Goal: Task Accomplishment & Management: Manage account settings

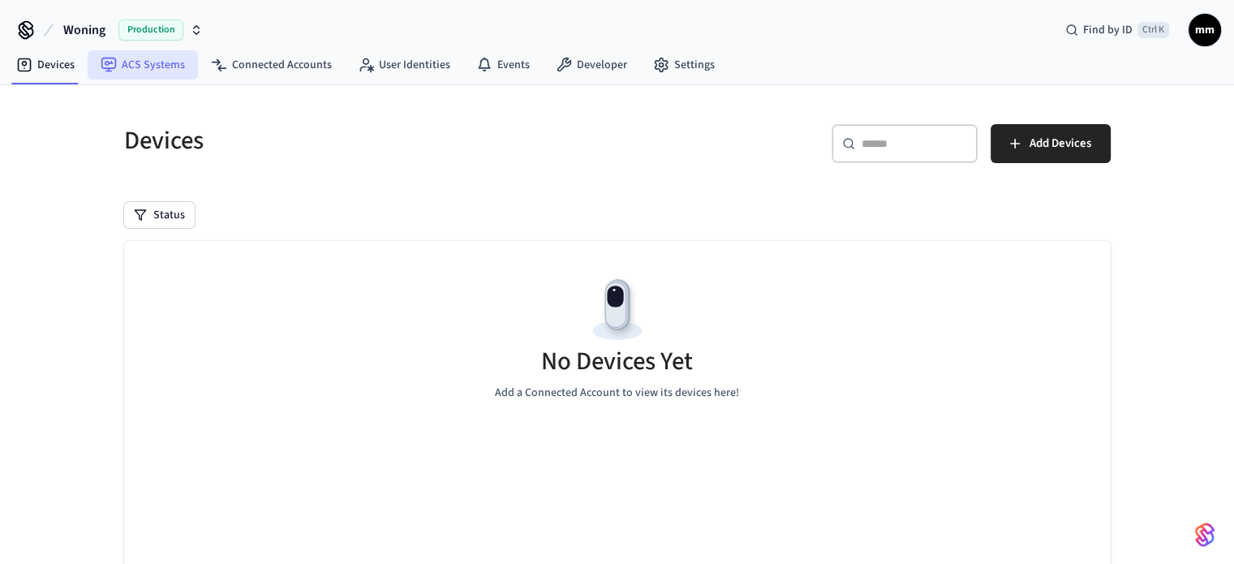
click at [174, 50] on link "ACS Systems" at bounding box center [143, 64] width 110 height 29
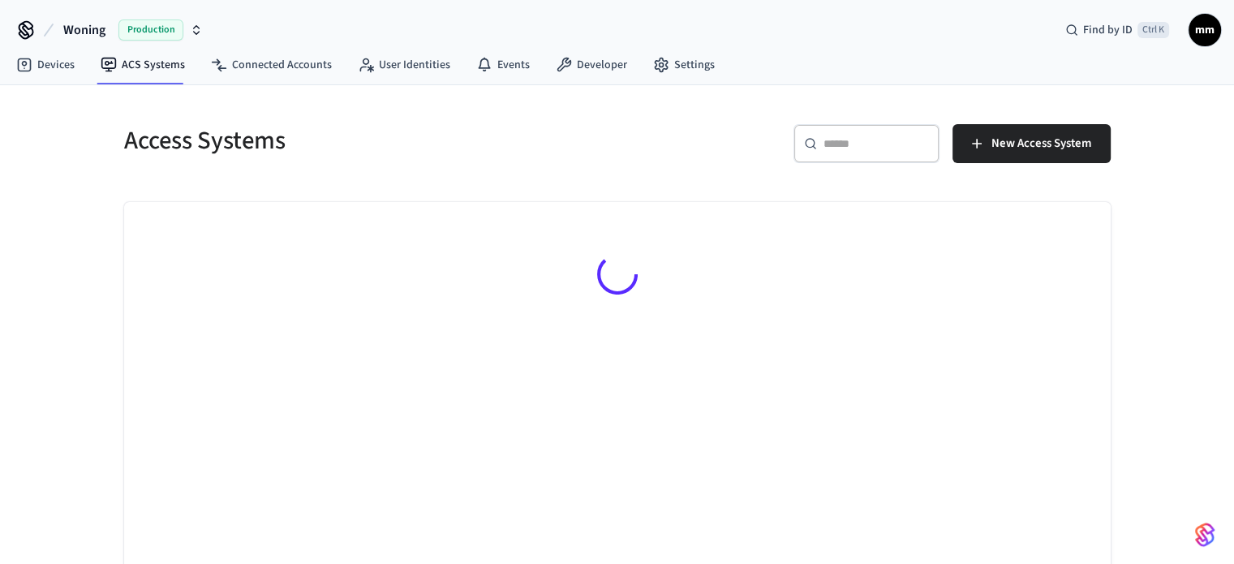
scroll to position [32, 0]
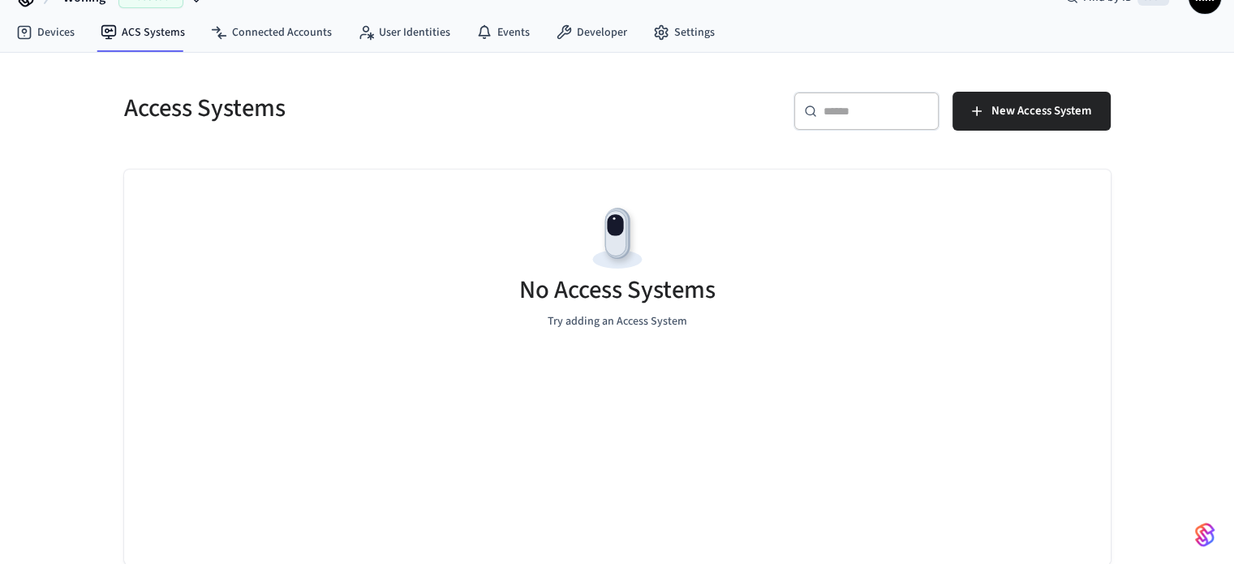
click at [292, 25] on link "Connected Accounts" at bounding box center [271, 32] width 147 height 29
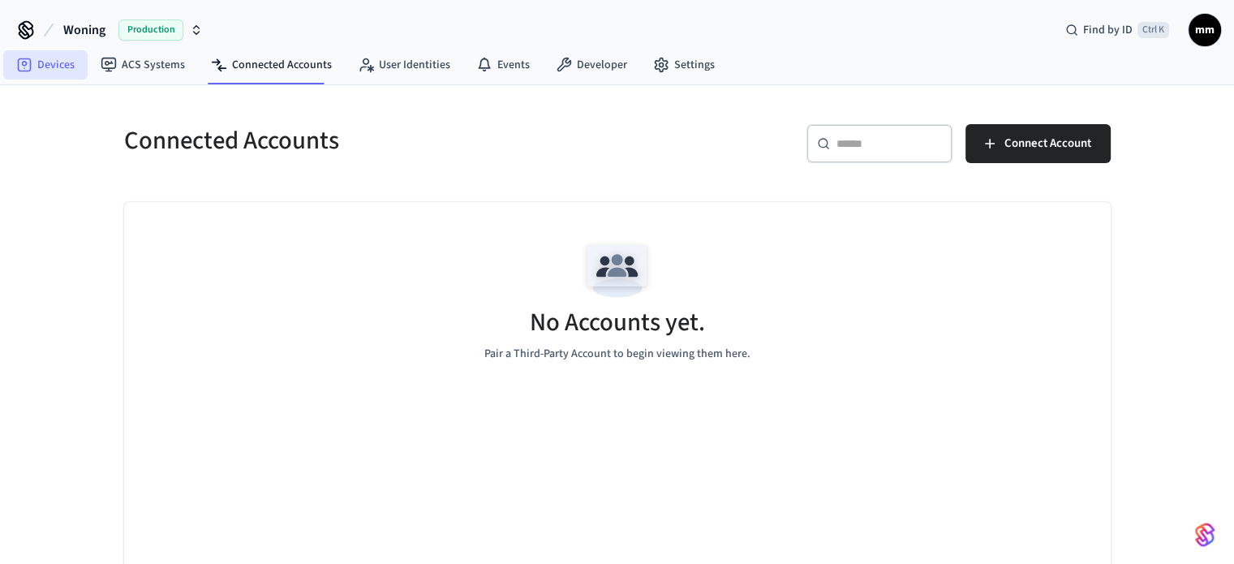
click at [70, 64] on link "Devices" at bounding box center [45, 64] width 84 height 29
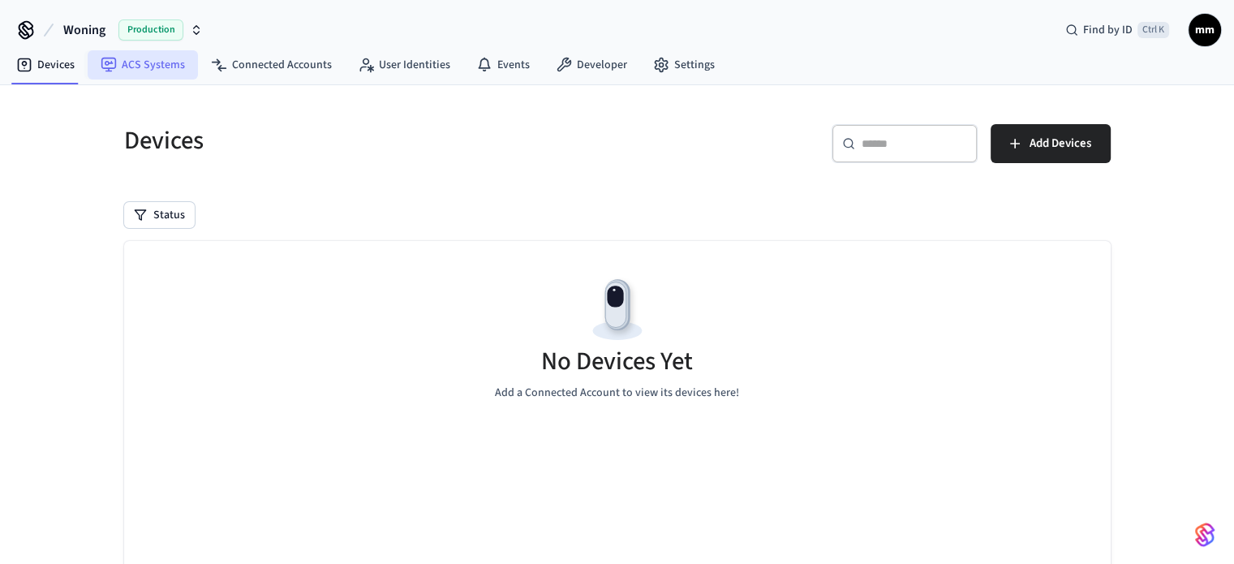
click at [162, 65] on link "ACS Systems" at bounding box center [143, 64] width 110 height 29
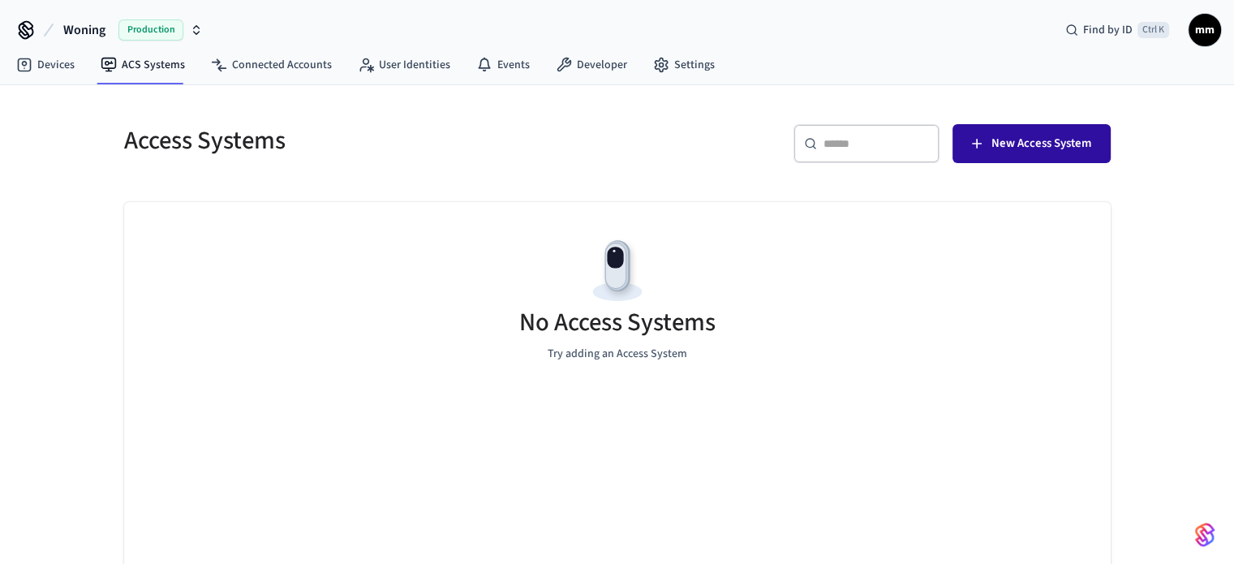
click at [1074, 141] on span "New Access System" at bounding box center [1041, 143] width 100 height 21
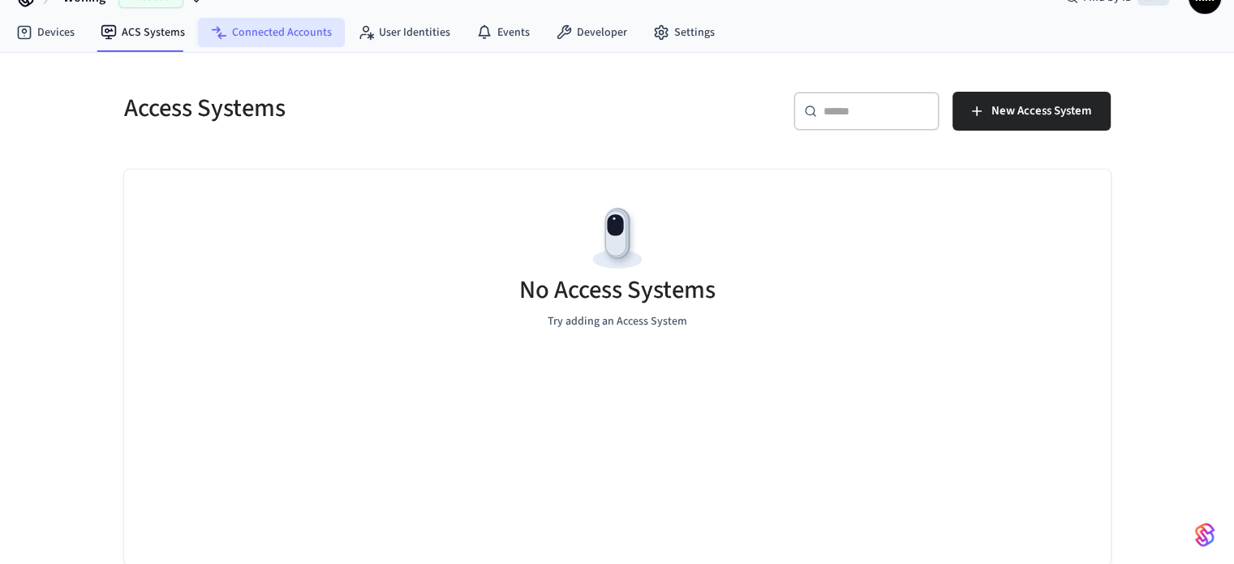
click at [284, 41] on link "Connected Accounts" at bounding box center [271, 32] width 147 height 29
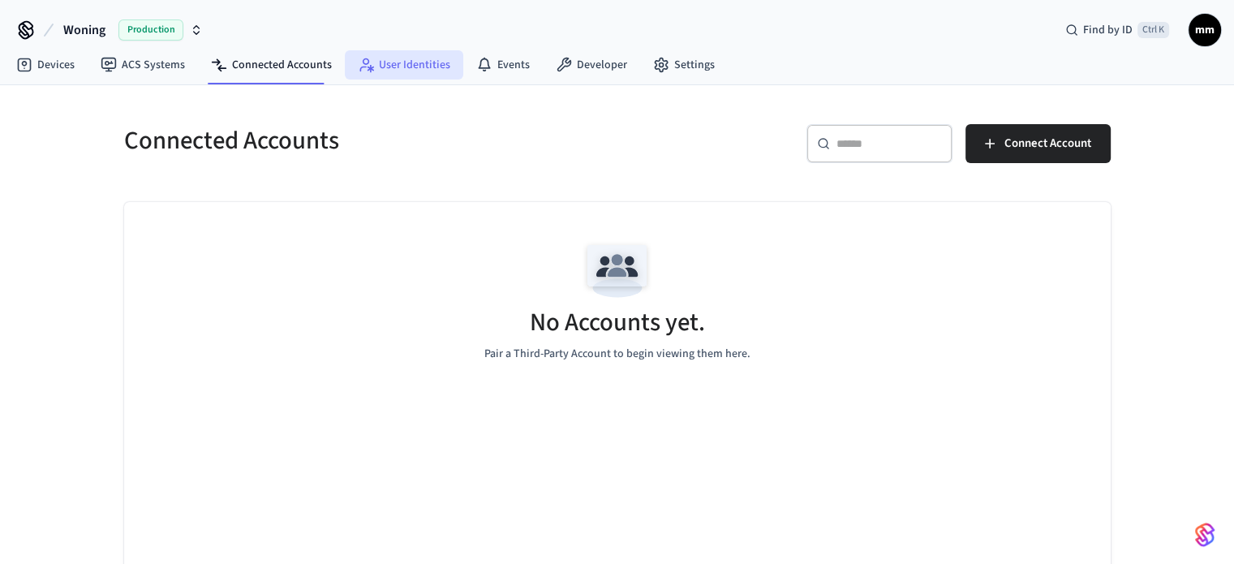
click at [396, 79] on link "User Identities" at bounding box center [404, 64] width 118 height 29
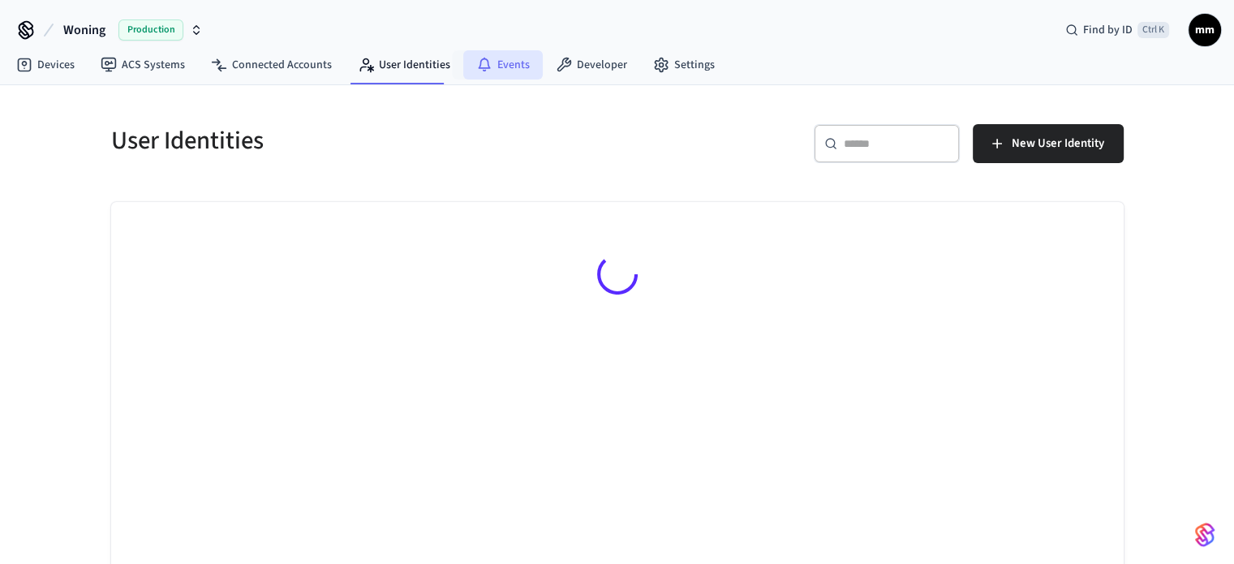
click at [464, 75] on link "Events" at bounding box center [502, 64] width 79 height 29
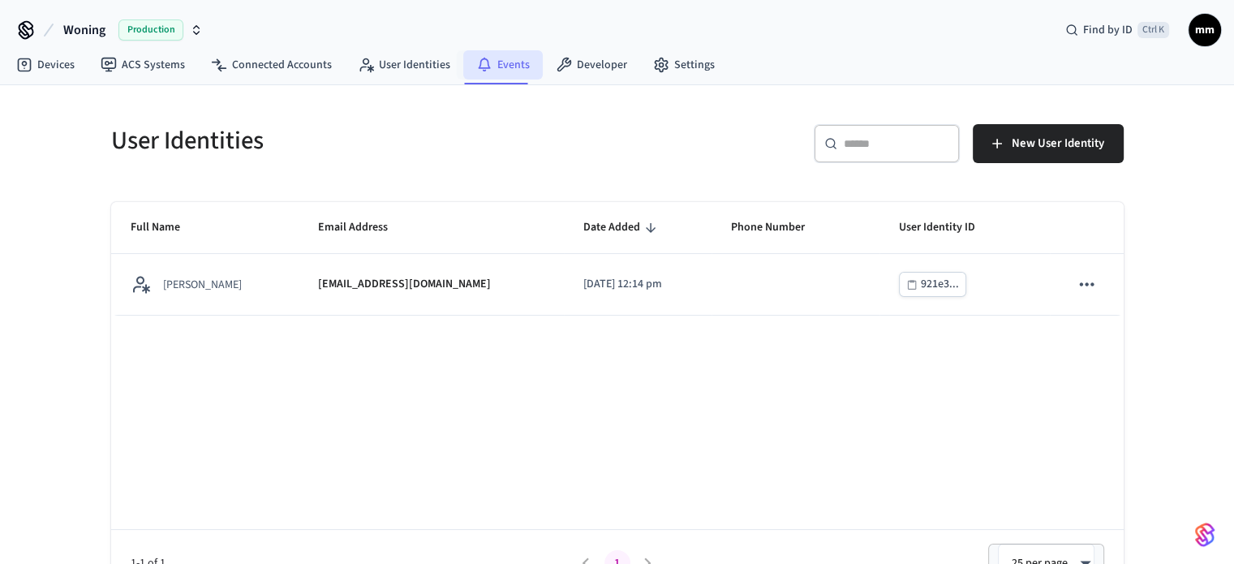
click at [525, 76] on link "Events" at bounding box center [502, 64] width 79 height 29
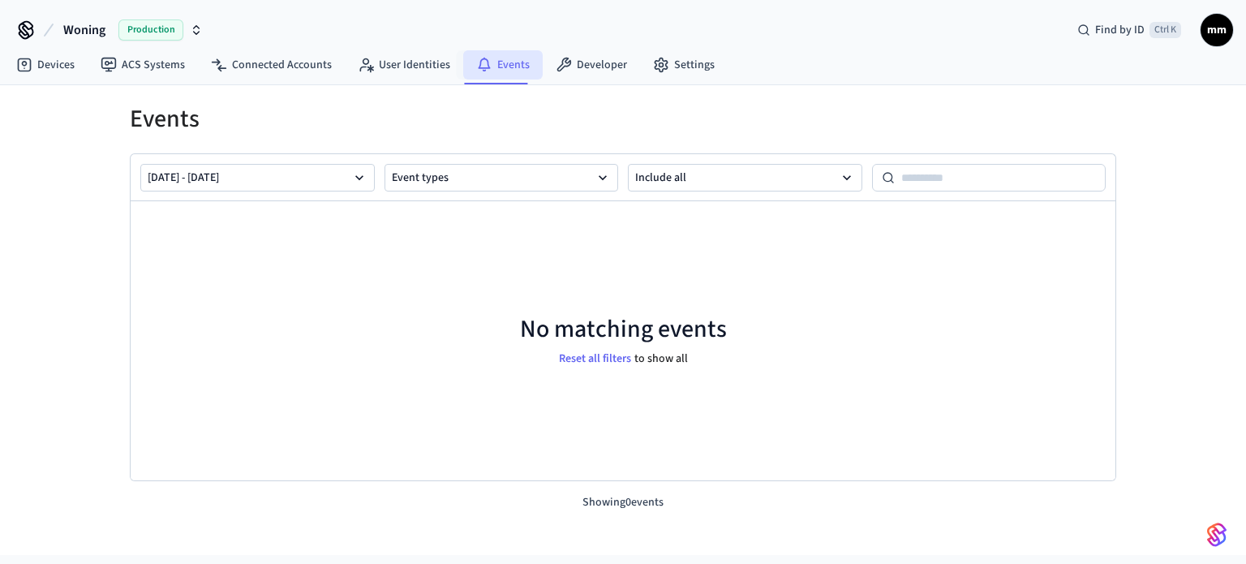
click at [488, 69] on link "Events" at bounding box center [502, 64] width 79 height 29
click at [393, 62] on link "User Identities" at bounding box center [404, 64] width 118 height 29
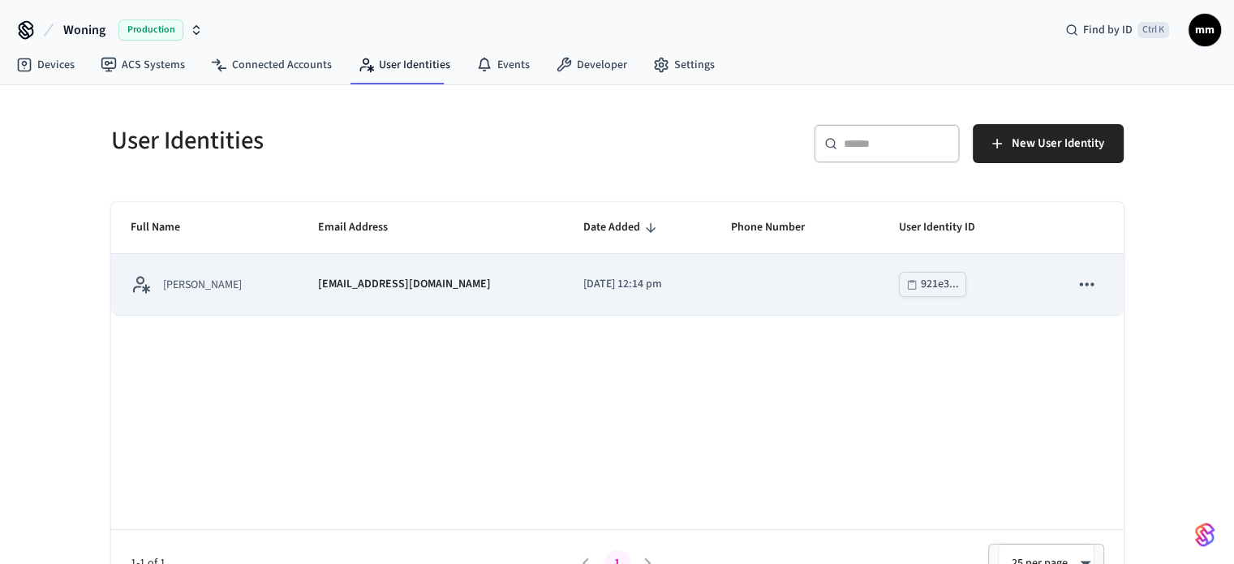
click at [1084, 290] on icon "sticky table" at bounding box center [1086, 283] width 21 height 21
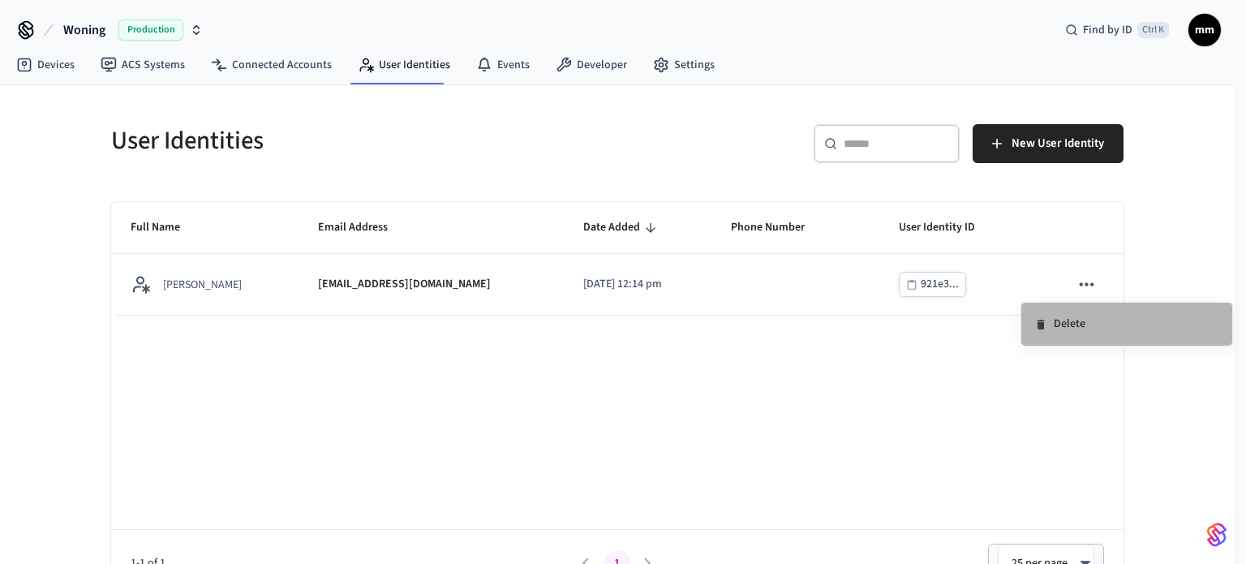
click at [1080, 342] on li "Delete" at bounding box center [1126, 324] width 211 height 43
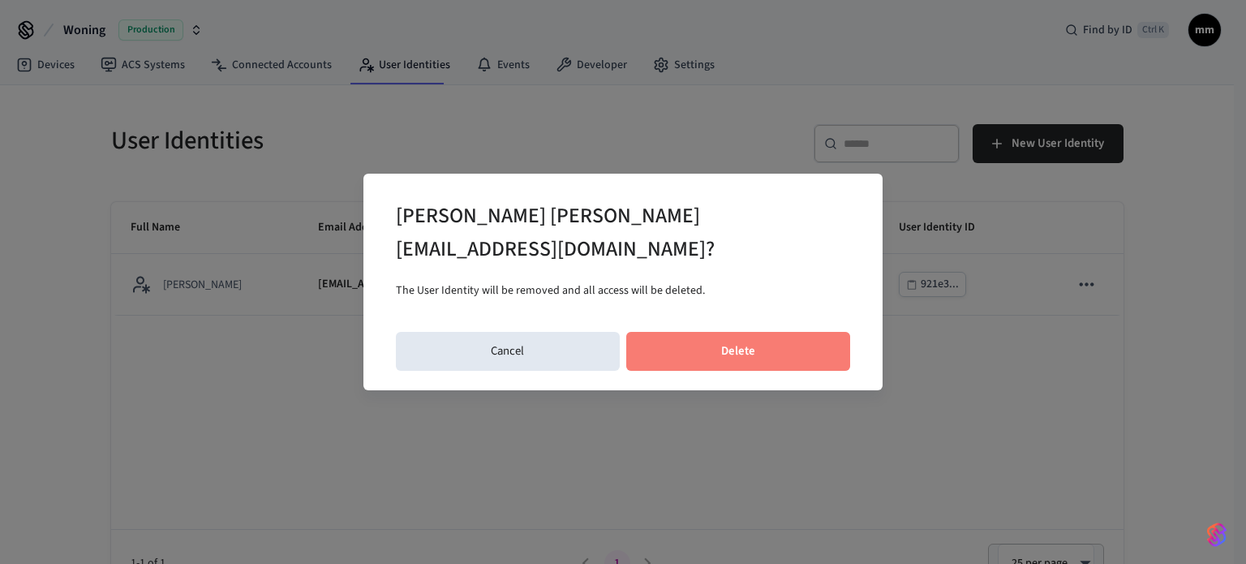
click at [789, 332] on button "Delete" at bounding box center [738, 351] width 225 height 39
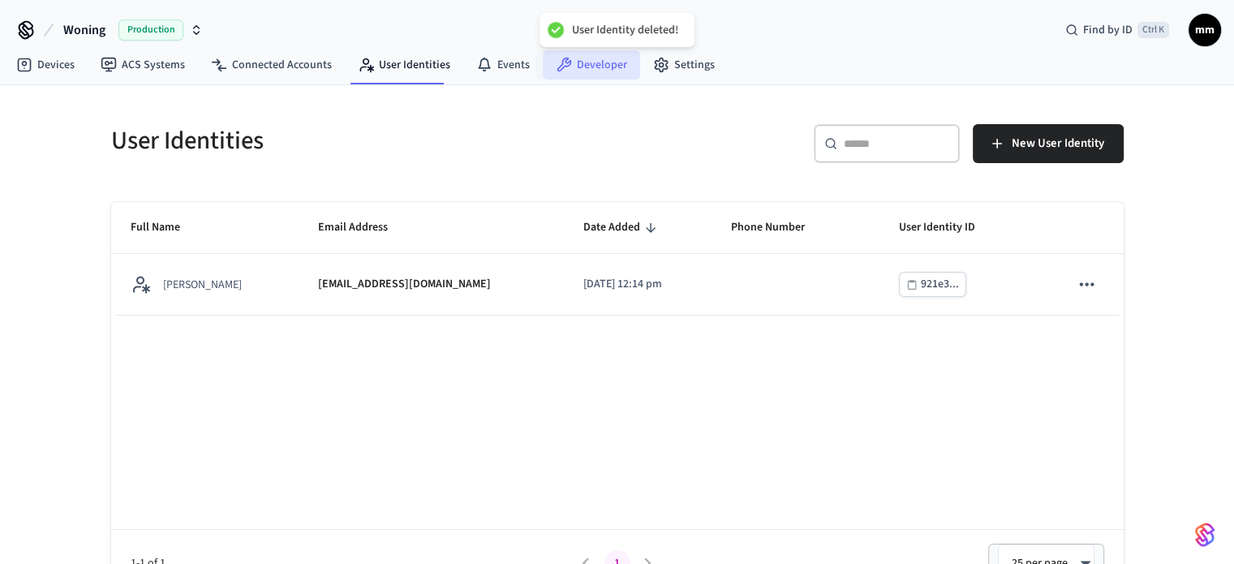
click at [592, 67] on link "Developer" at bounding box center [591, 64] width 97 height 29
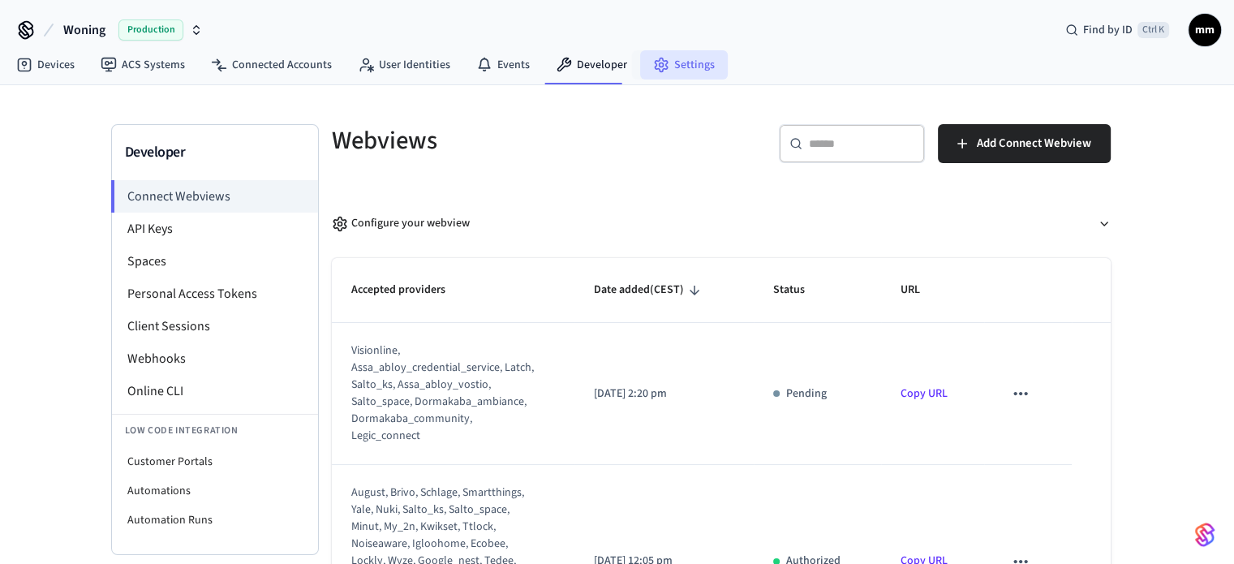
click at [694, 67] on link "Settings" at bounding box center [684, 64] width 88 height 29
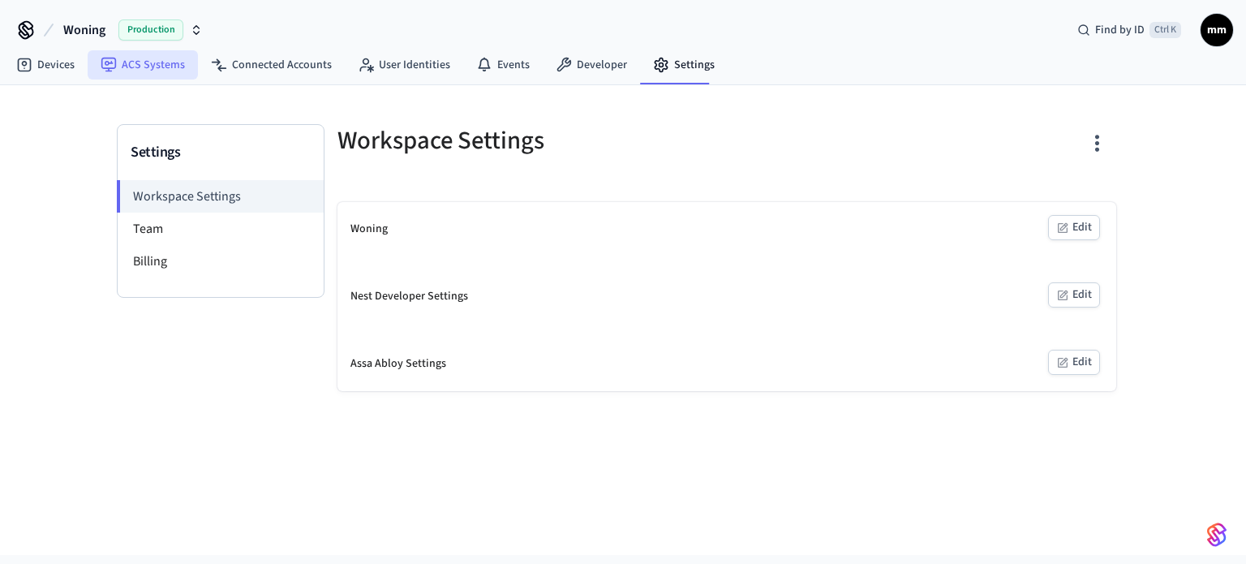
click at [117, 64] on link "ACS Systems" at bounding box center [143, 64] width 110 height 29
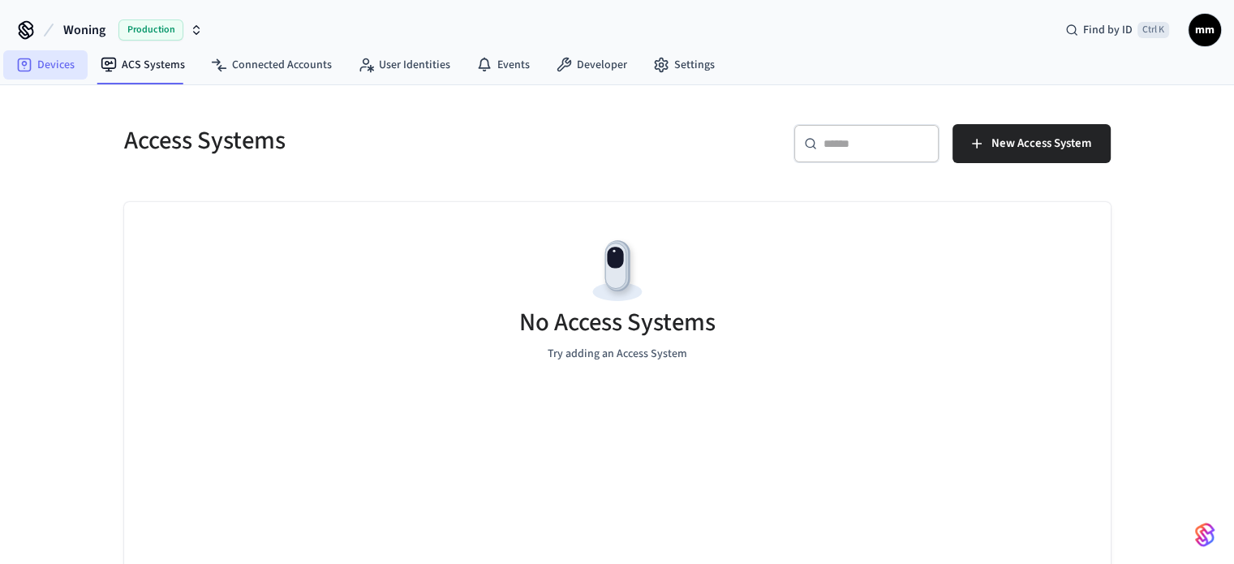
click at [46, 66] on link "Devices" at bounding box center [45, 64] width 84 height 29
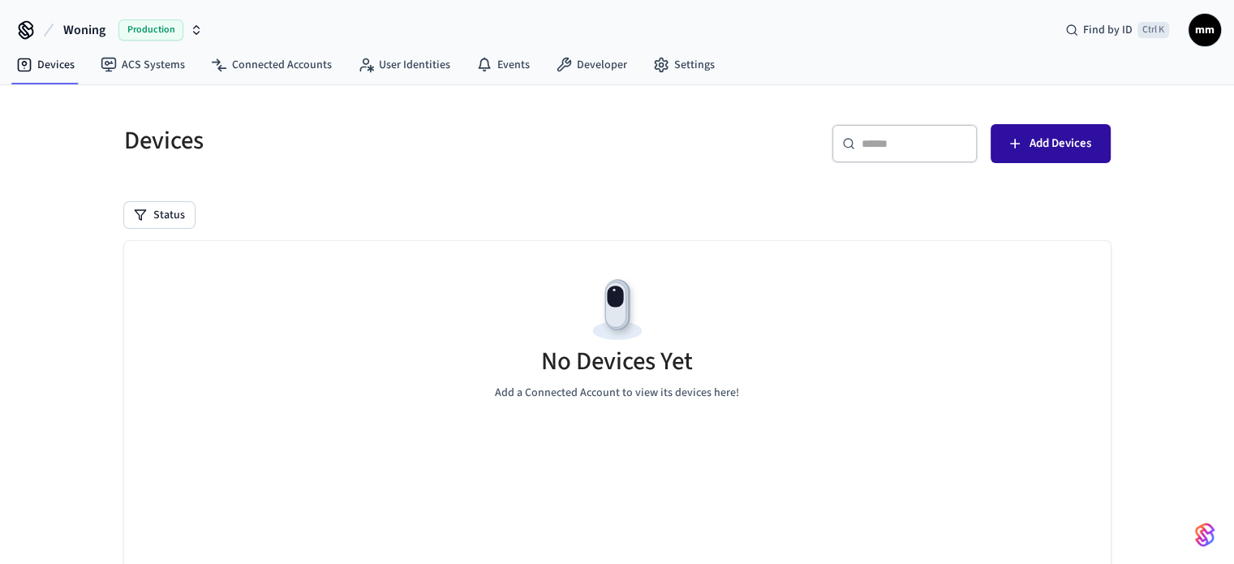
click at [1047, 156] on button "Add Devices" at bounding box center [1050, 143] width 120 height 39
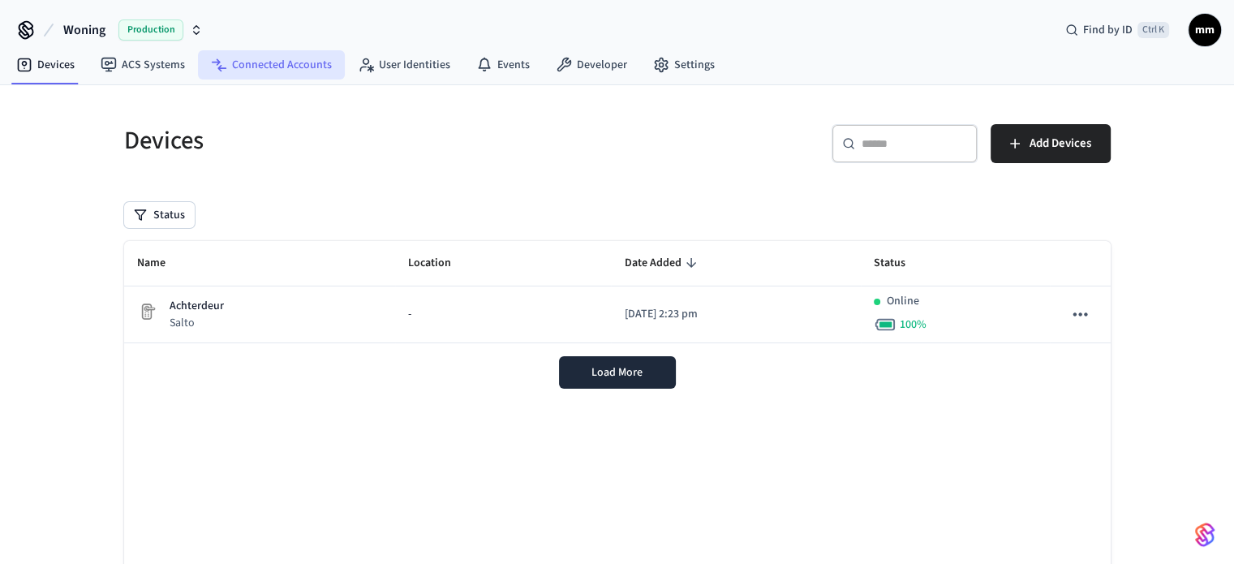
click at [214, 61] on icon at bounding box center [216, 62] width 9 height 6
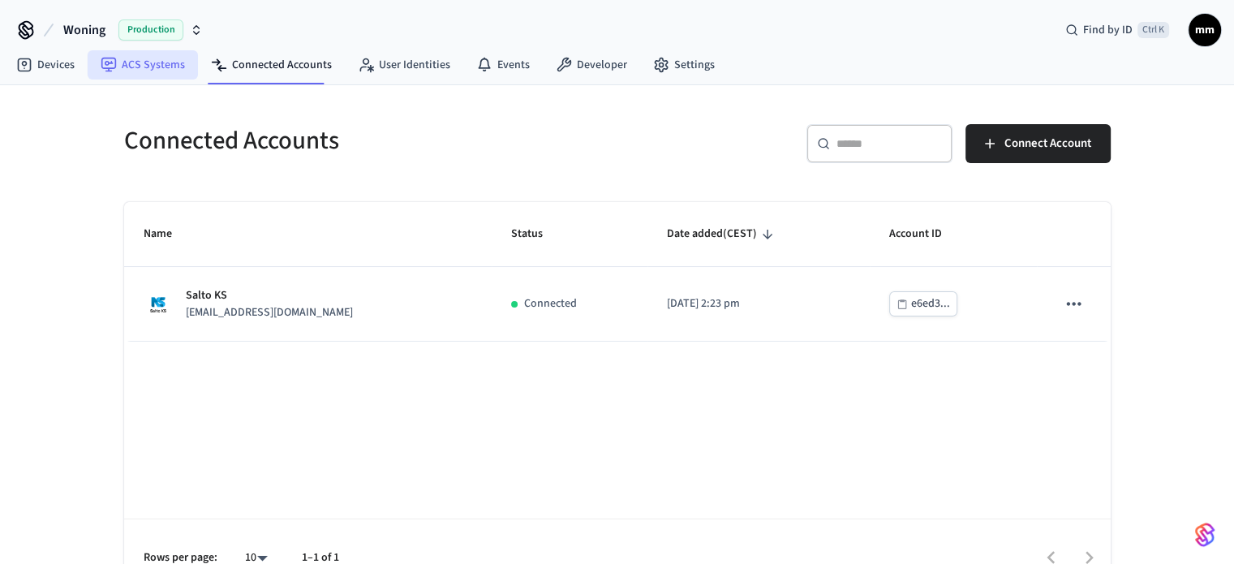
click at [159, 64] on link "ACS Systems" at bounding box center [143, 64] width 110 height 29
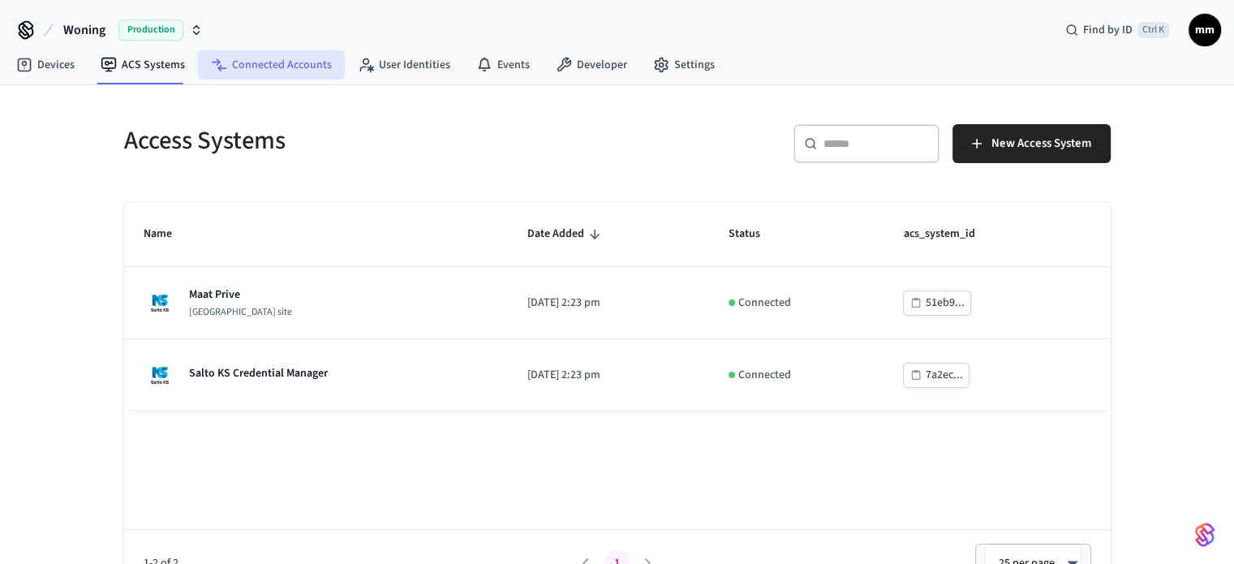
click at [260, 76] on link "Connected Accounts" at bounding box center [271, 64] width 147 height 29
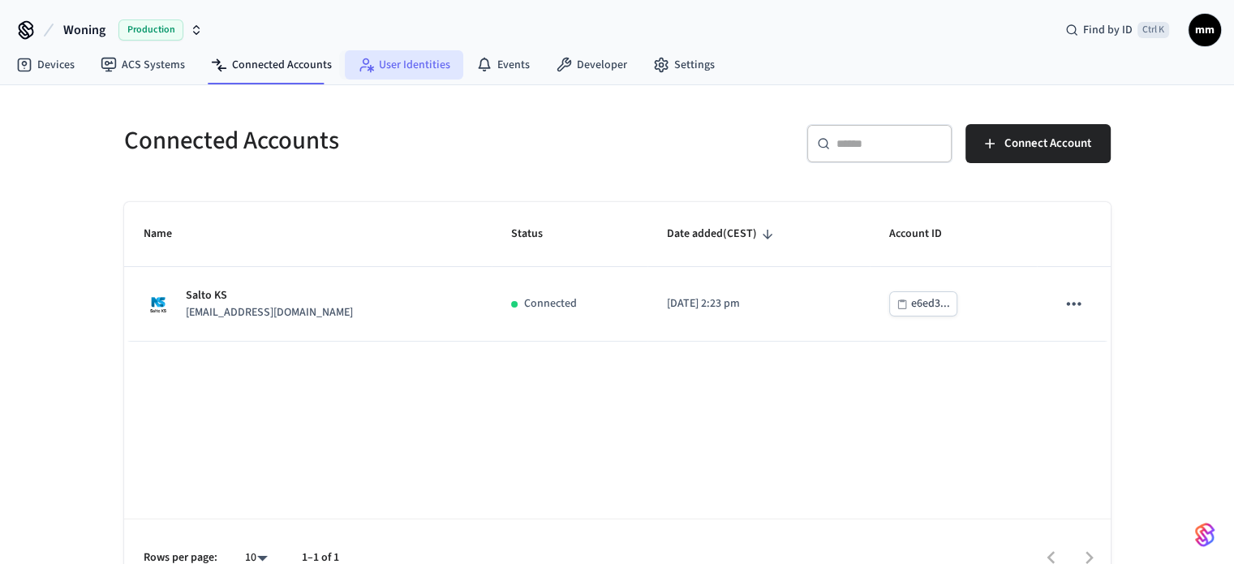
click at [388, 68] on link "User Identities" at bounding box center [404, 64] width 118 height 29
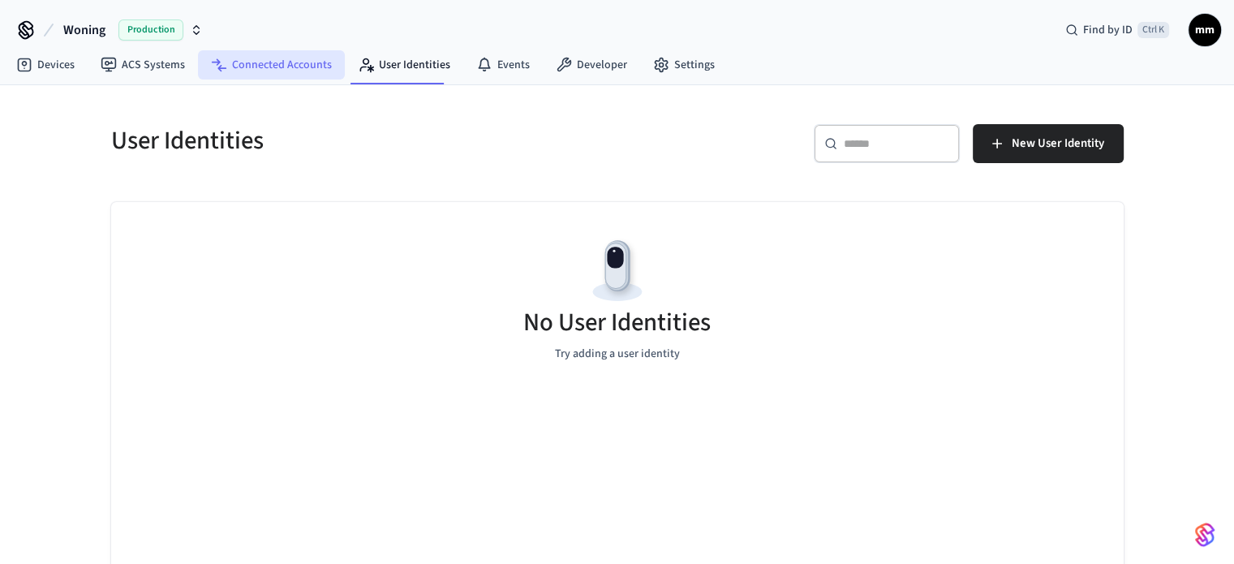
click at [260, 51] on link "Connected Accounts" at bounding box center [271, 64] width 147 height 29
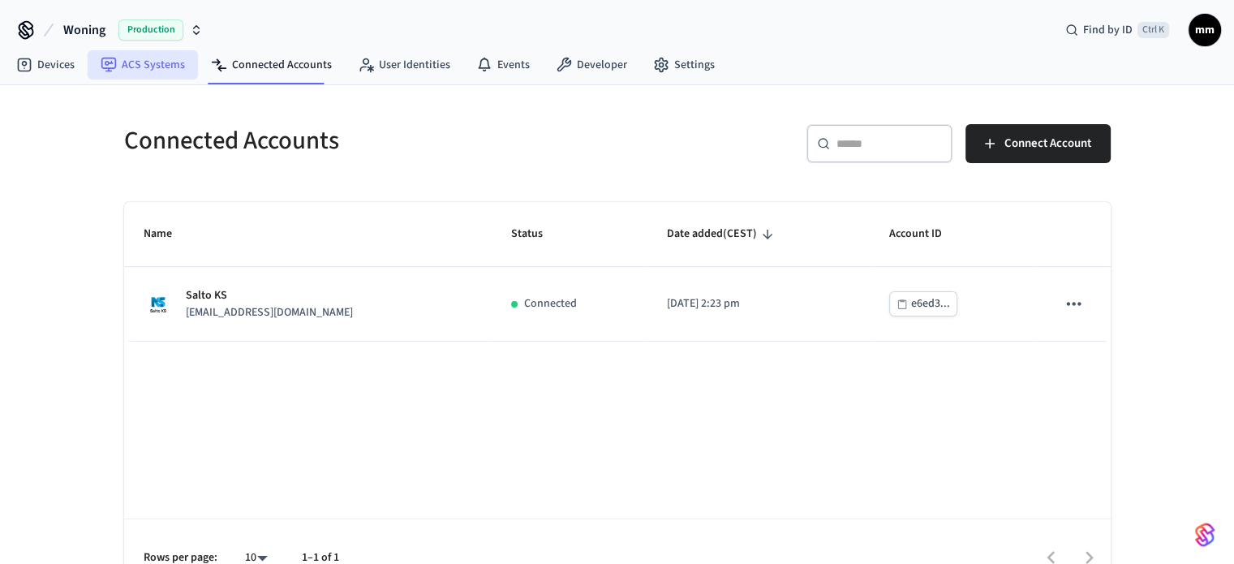
click at [136, 64] on link "ACS Systems" at bounding box center [143, 64] width 110 height 29
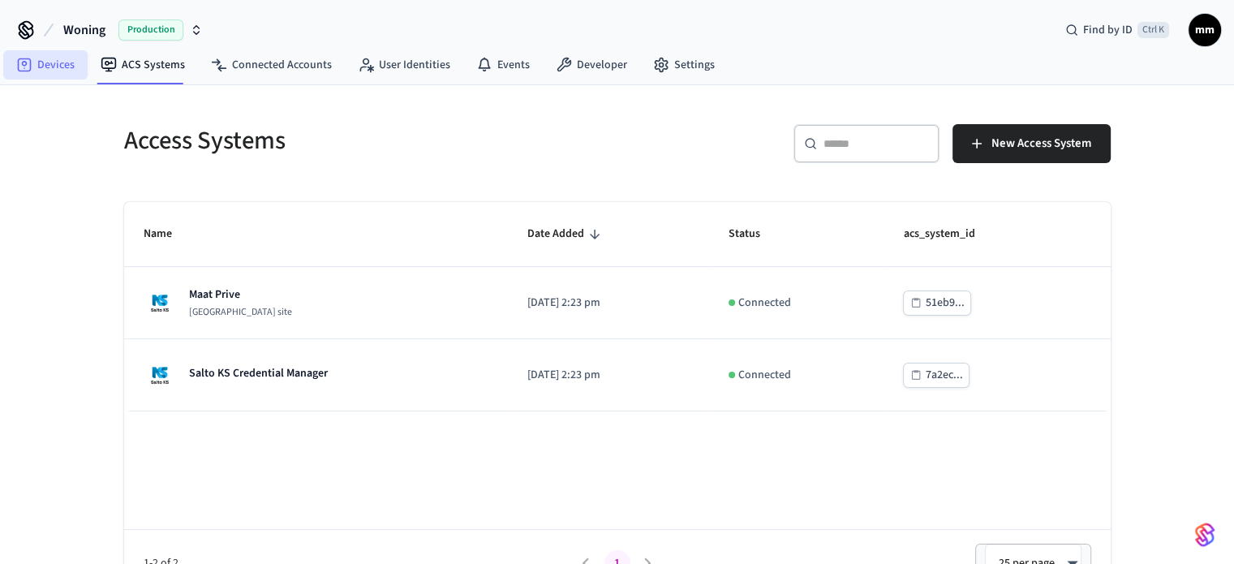
click at [50, 61] on link "Devices" at bounding box center [45, 64] width 84 height 29
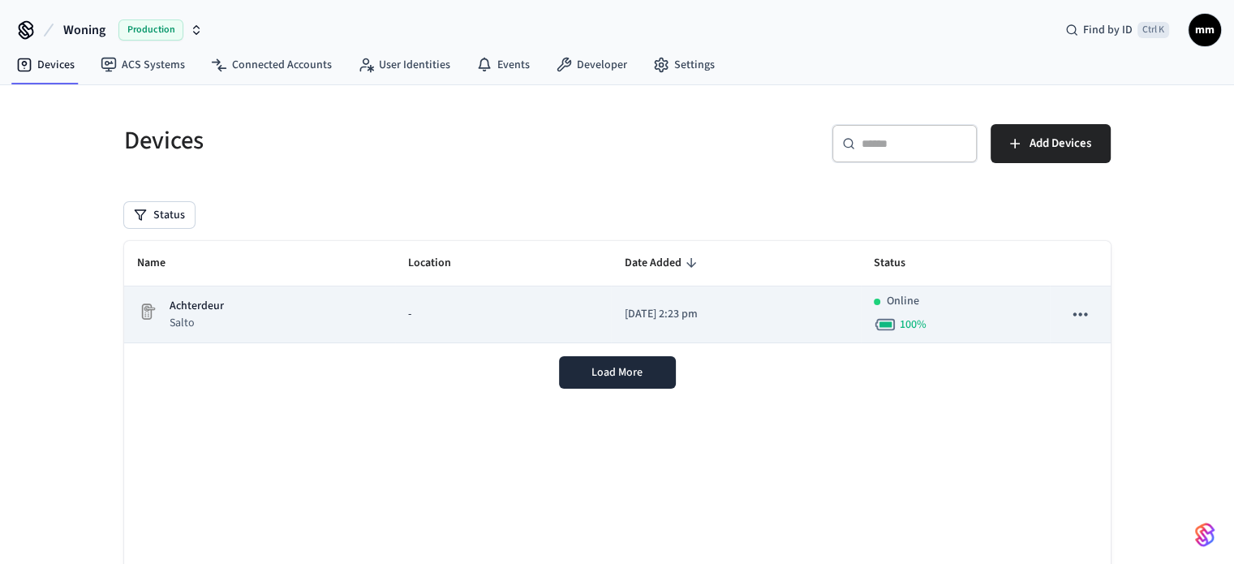
click at [302, 315] on div "Achterdeur Salto" at bounding box center [259, 314] width 245 height 33
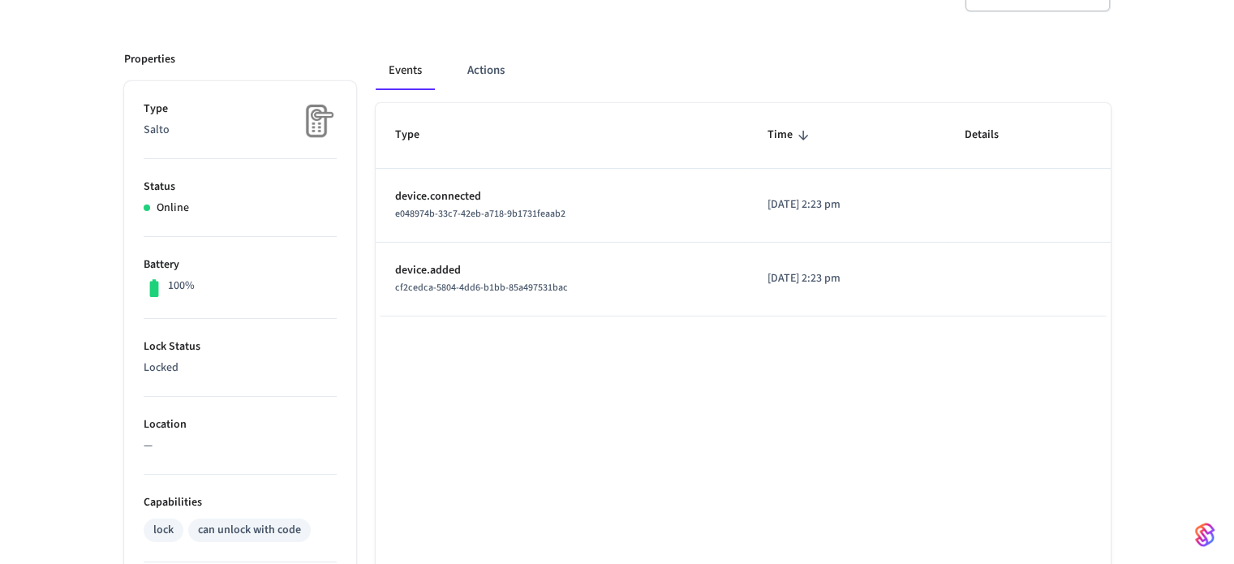
scroll to position [162, 0]
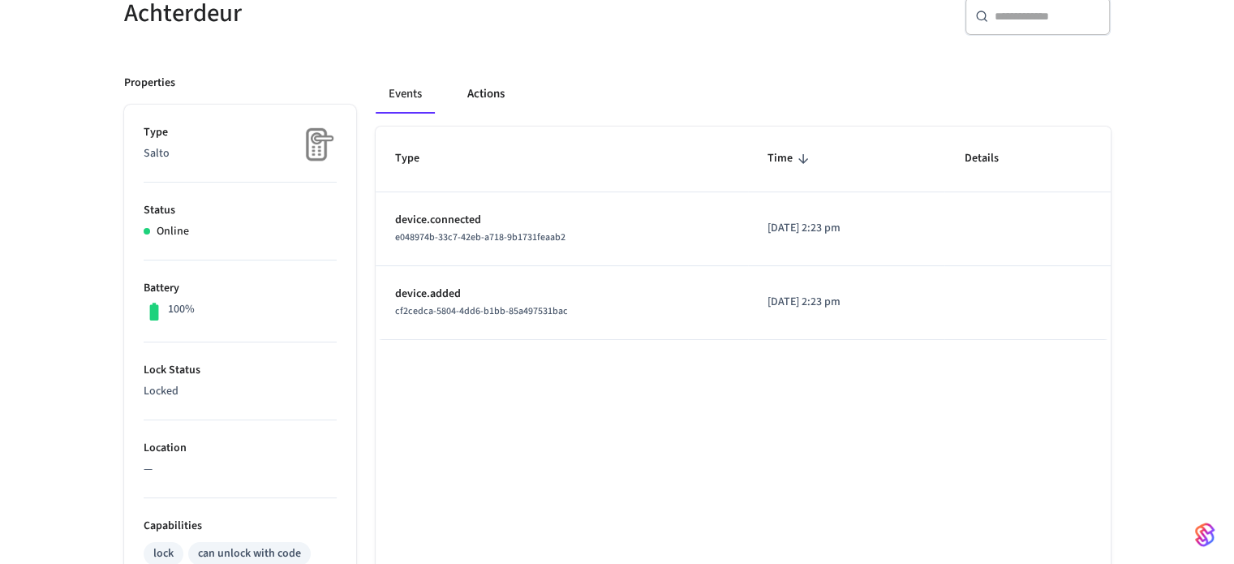
click at [483, 93] on button "Actions" at bounding box center [485, 94] width 63 height 39
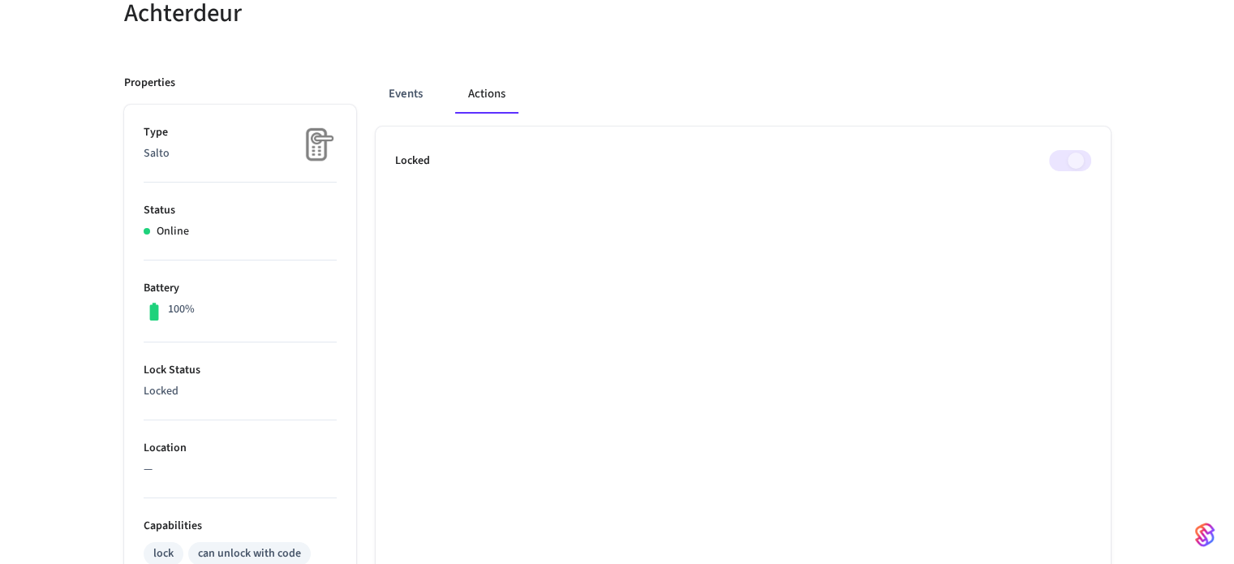
click at [1072, 170] on span at bounding box center [1070, 160] width 42 height 21
click at [1072, 160] on span at bounding box center [1070, 160] width 42 height 21
click at [404, 107] on button "Events" at bounding box center [406, 94] width 60 height 39
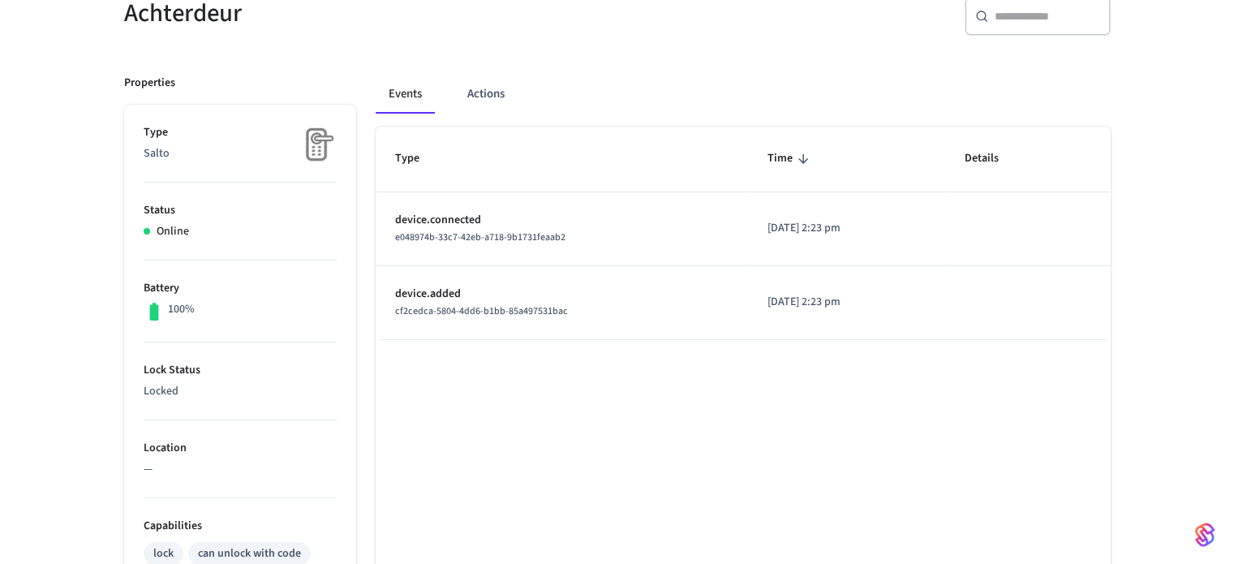
scroll to position [191, 0]
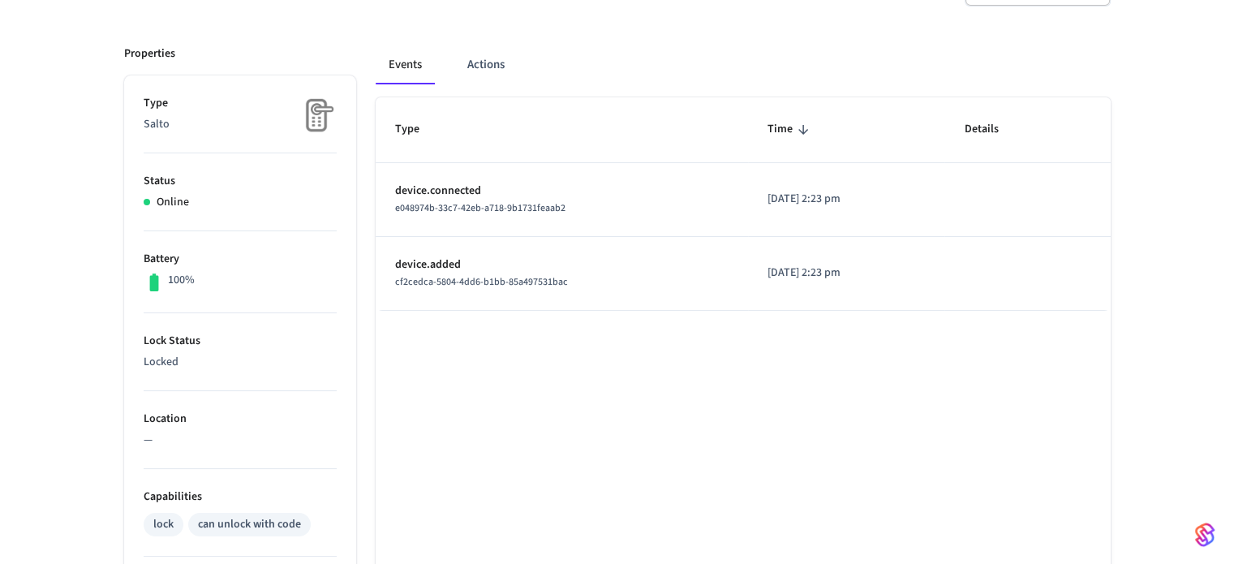
click at [475, 217] on td "device.connected e048974b-33c7-42eb-a718-9b1731feaab2" at bounding box center [562, 200] width 372 height 74
click at [427, 178] on td "device.connected e048974b-33c7-42eb-a718-9b1731feaab2" at bounding box center [562, 200] width 372 height 74
click at [433, 186] on p "device.connected" at bounding box center [561, 191] width 333 height 17
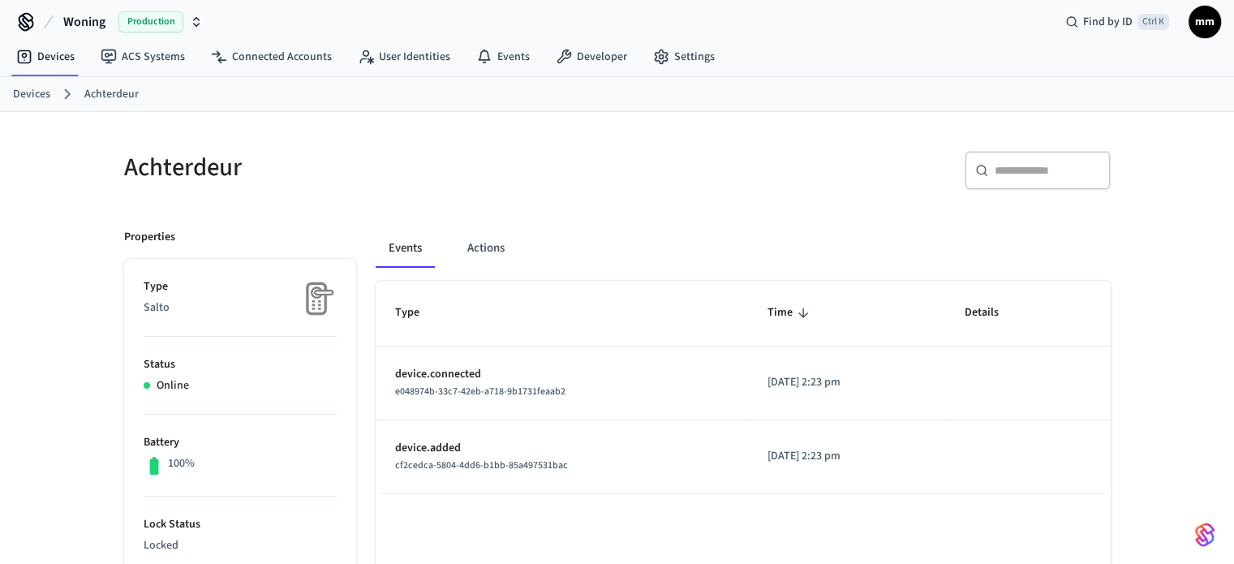
scroll to position [6, 0]
click at [586, 48] on link "Developer" at bounding box center [591, 58] width 97 height 29
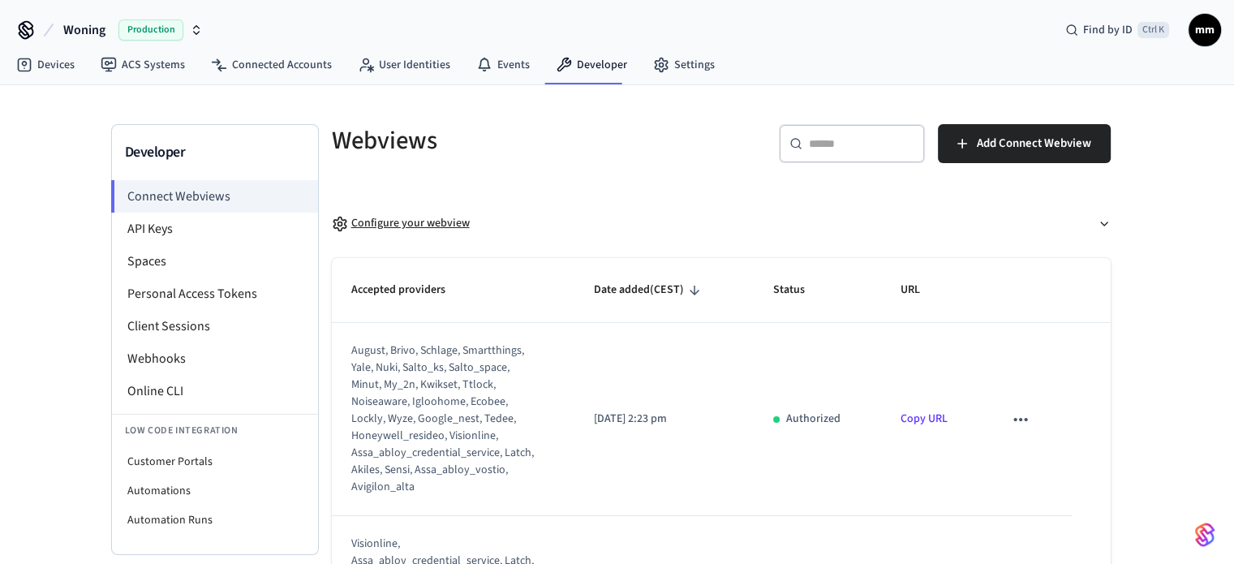
scroll to position [88, 0]
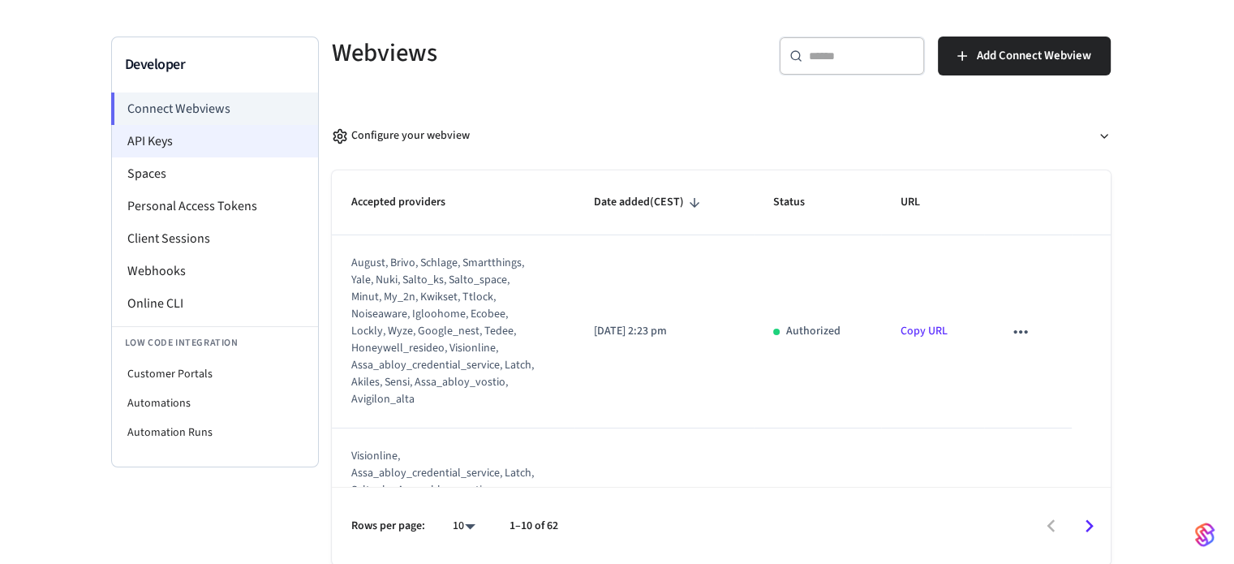
click at [178, 131] on li "API Keys" at bounding box center [215, 141] width 206 height 32
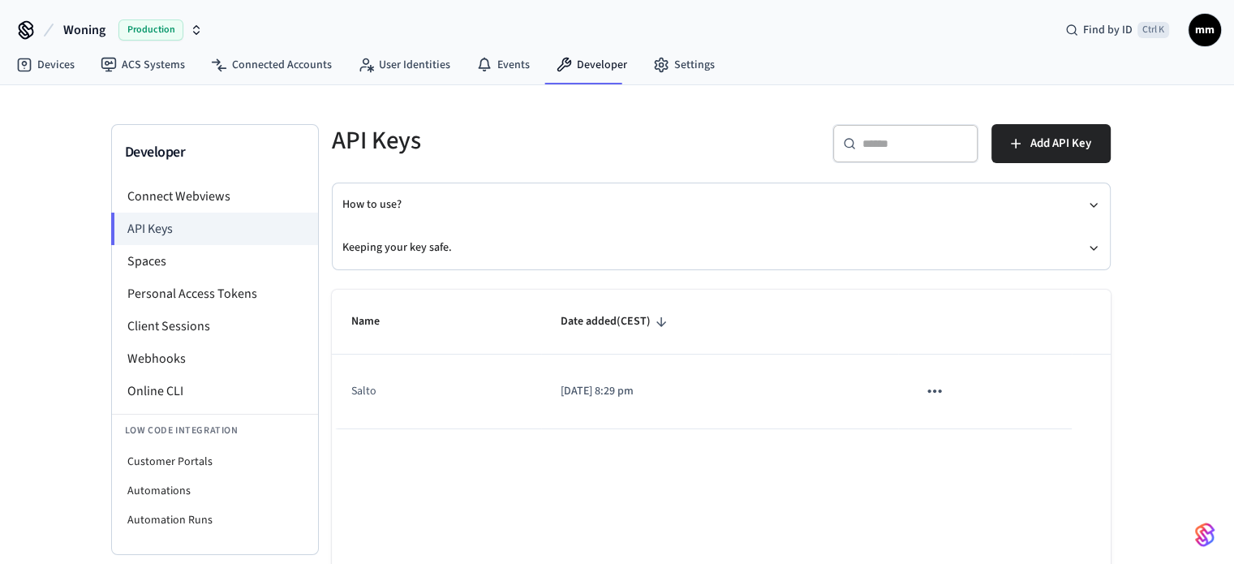
click at [938, 379] on button "sticky table" at bounding box center [934, 391] width 34 height 34
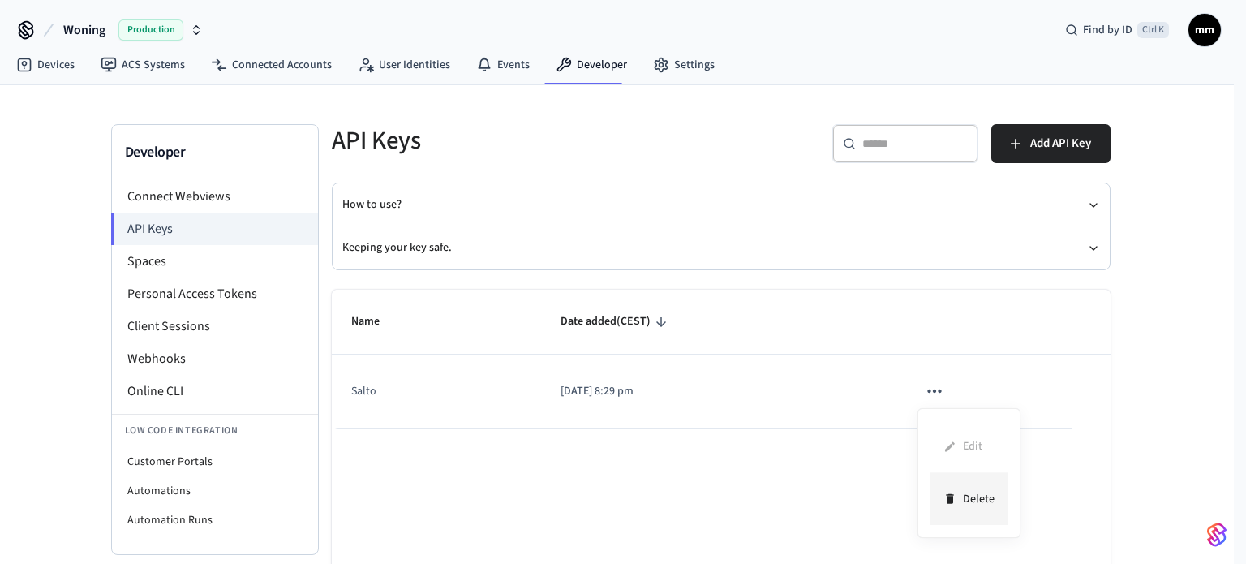
click at [957, 502] on li "Delete" at bounding box center [968, 498] width 77 height 51
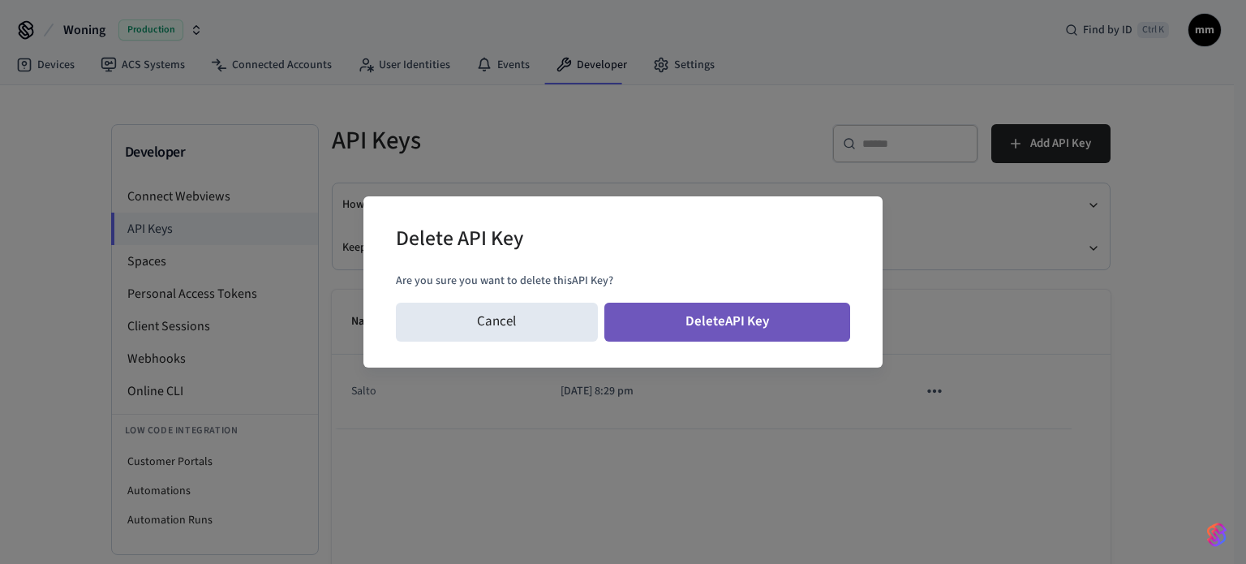
click at [720, 324] on button "Delete API Key" at bounding box center [727, 322] width 247 height 39
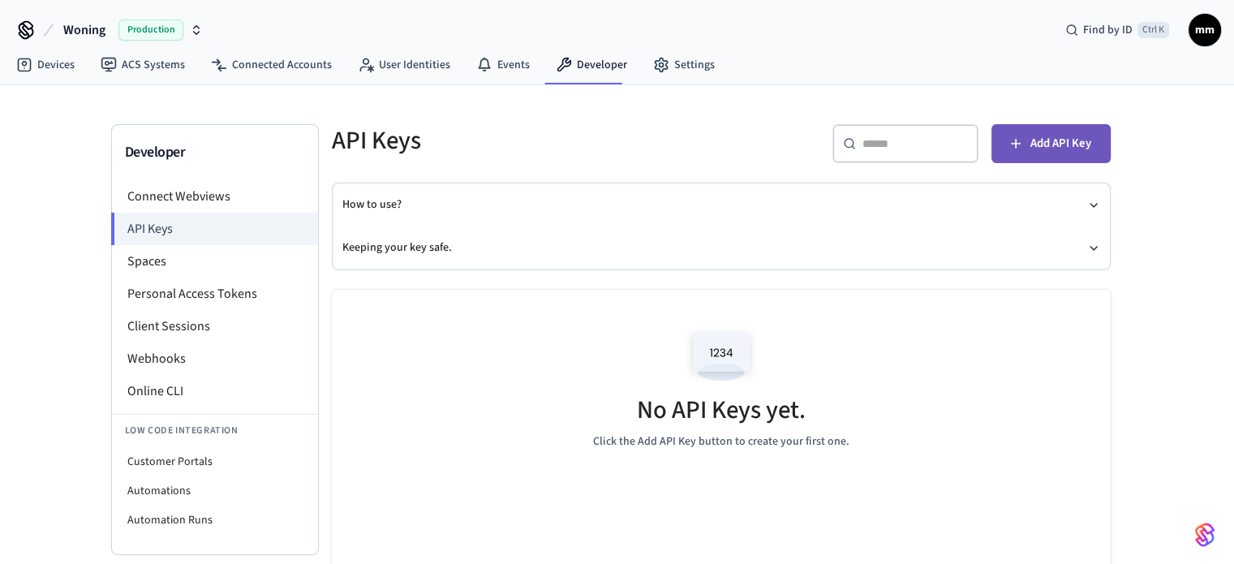
click at [1001, 145] on button "Add API Key" at bounding box center [1050, 143] width 119 height 39
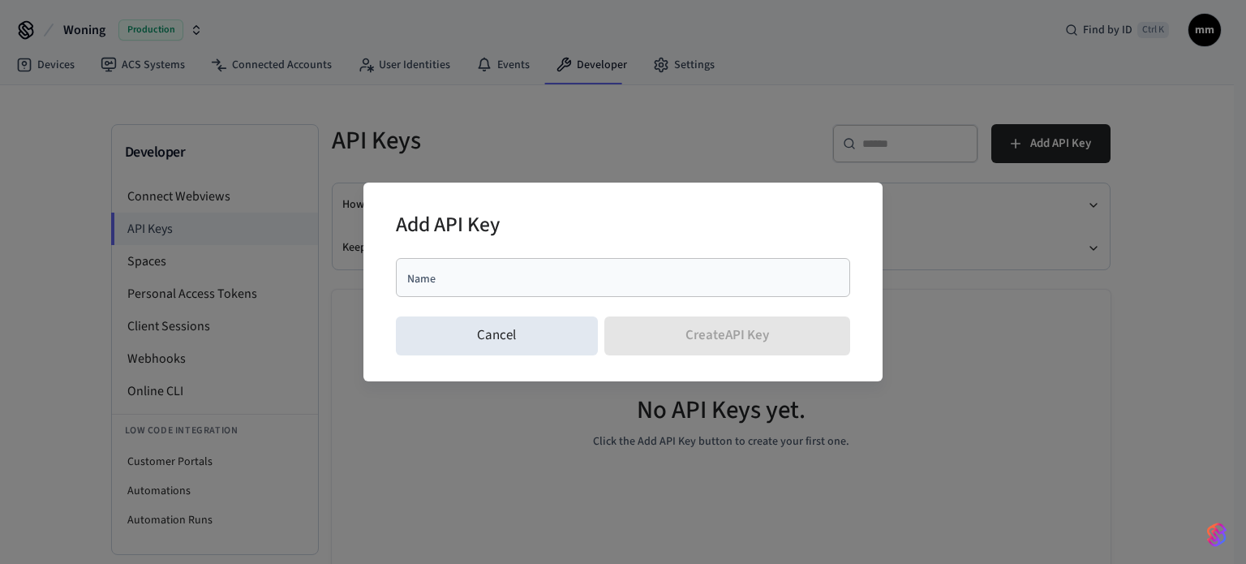
click at [470, 291] on div "Name" at bounding box center [623, 277] width 454 height 39
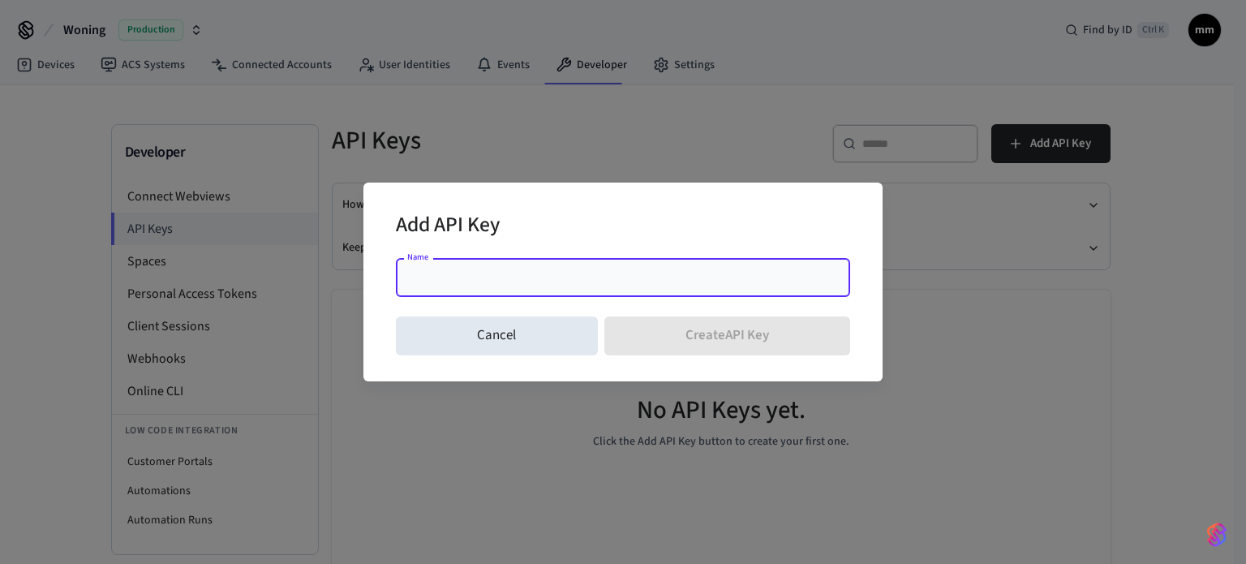
type input "*"
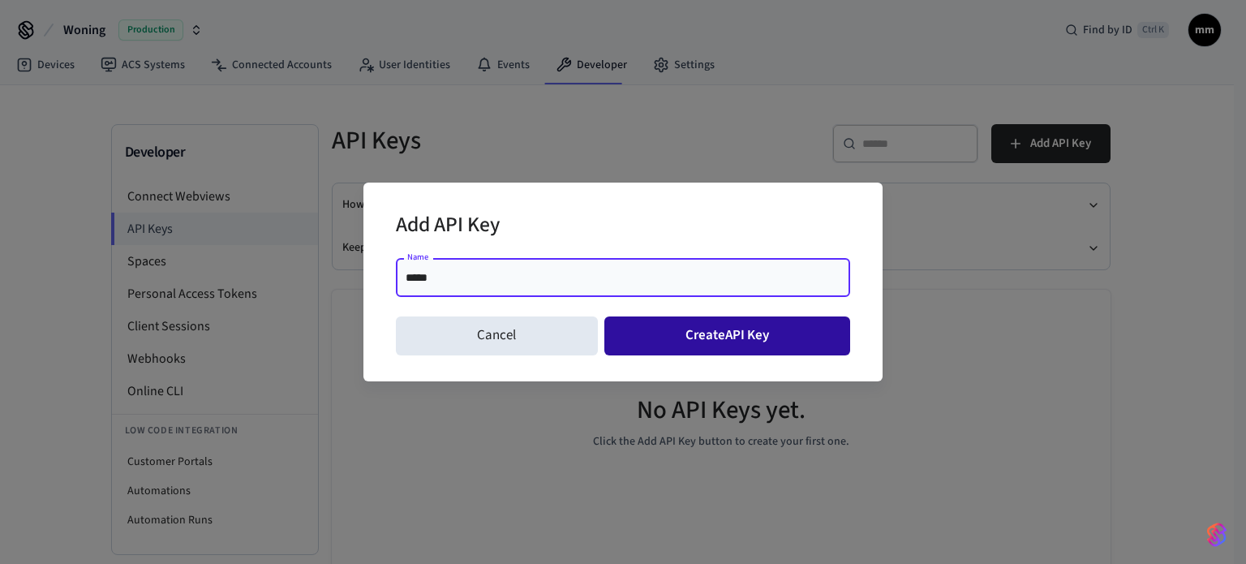
type input "*****"
click at [707, 340] on button "Create API Key" at bounding box center [727, 335] width 247 height 39
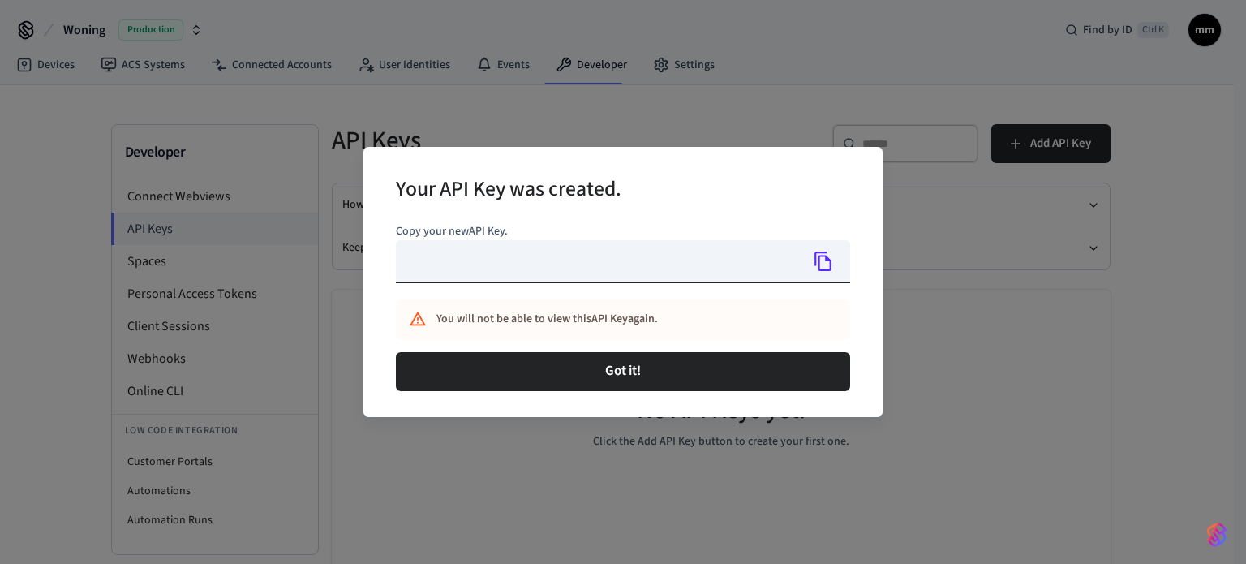
type input "**********"
click at [818, 268] on icon "Copy" at bounding box center [822, 260] width 17 height 19
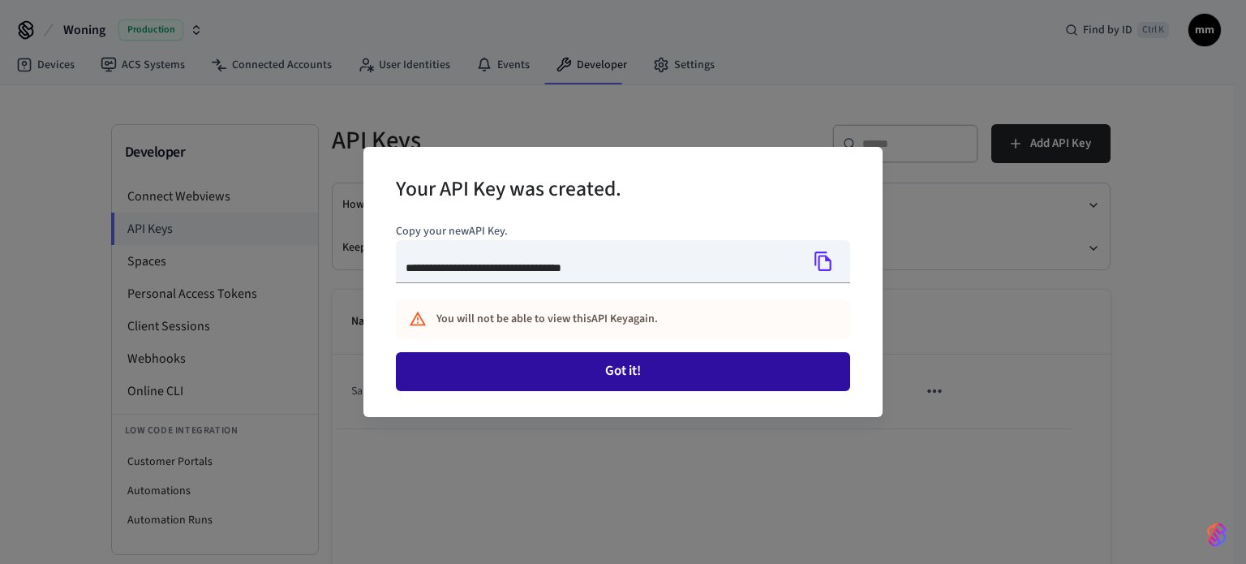
click at [672, 359] on button "Got it!" at bounding box center [623, 371] width 454 height 39
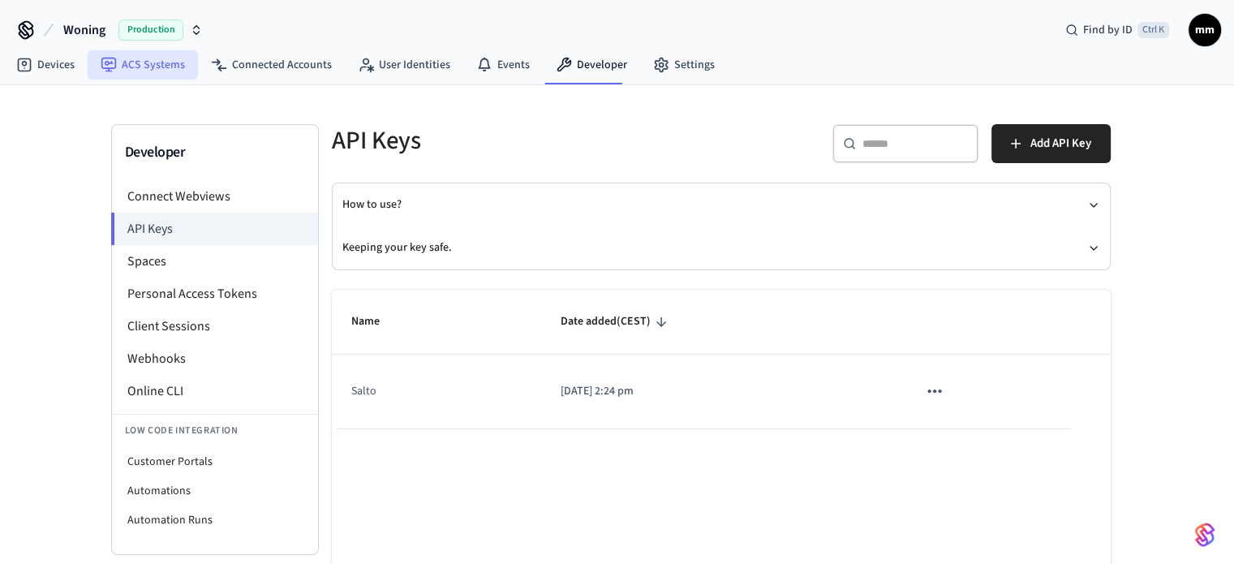
click at [155, 68] on link "ACS Systems" at bounding box center [143, 64] width 110 height 29
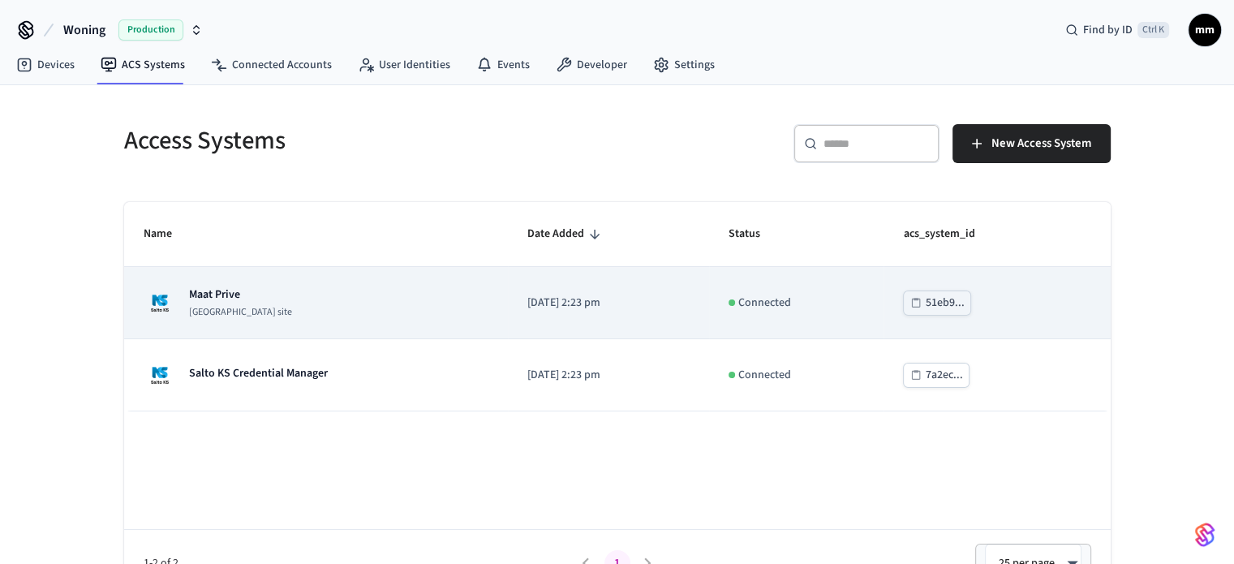
click at [374, 330] on td "Maat Prive Salto KS site" at bounding box center [316, 303] width 384 height 72
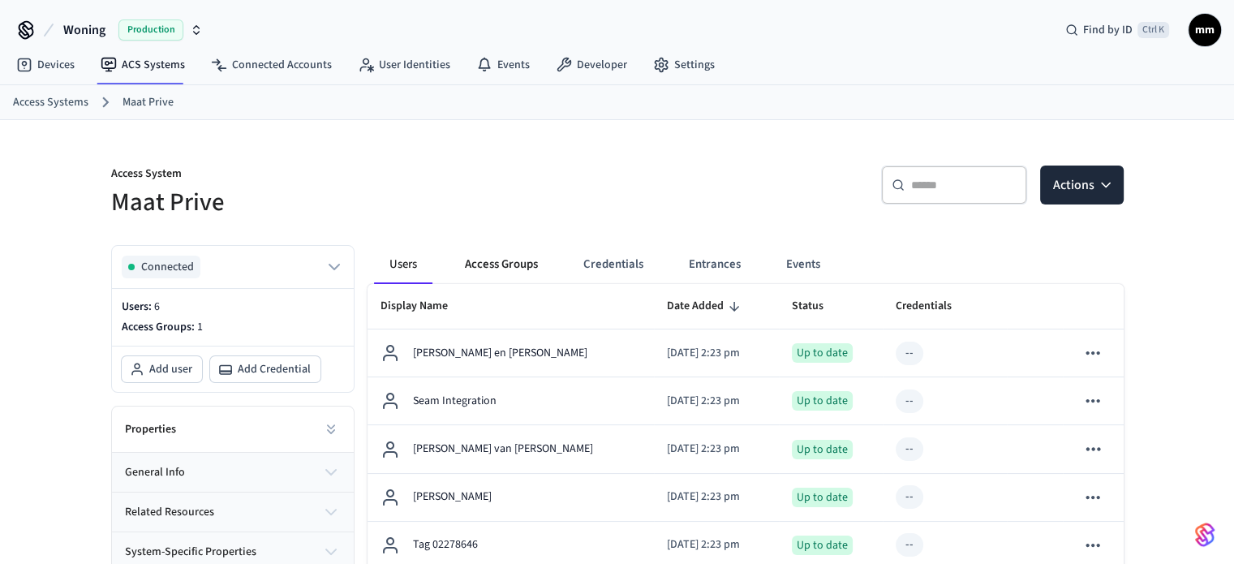
scroll to position [23, 0]
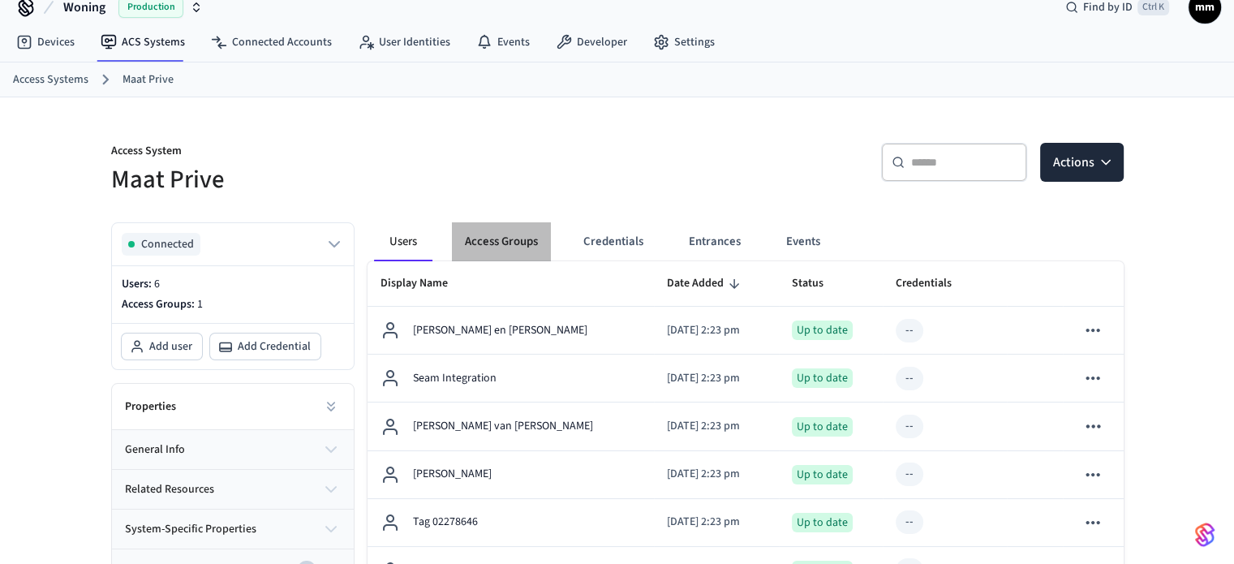
click at [532, 247] on button "Access Groups" at bounding box center [501, 241] width 99 height 39
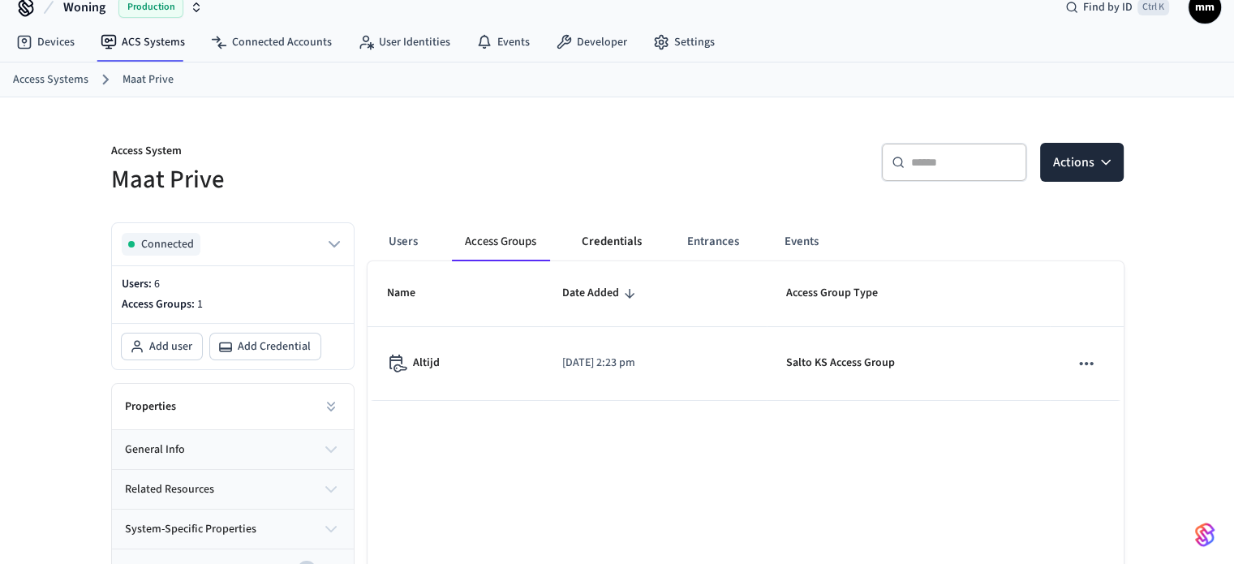
click at [626, 243] on button "Credentials" at bounding box center [612, 241] width 86 height 39
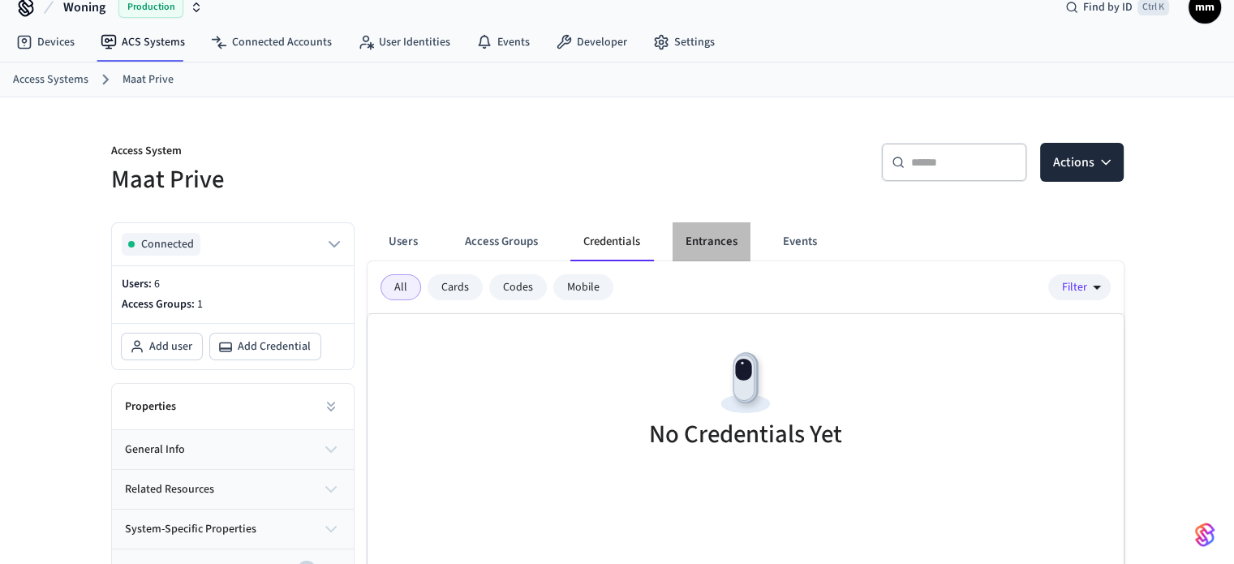
click at [711, 242] on button "Entrances" at bounding box center [711, 241] width 78 height 39
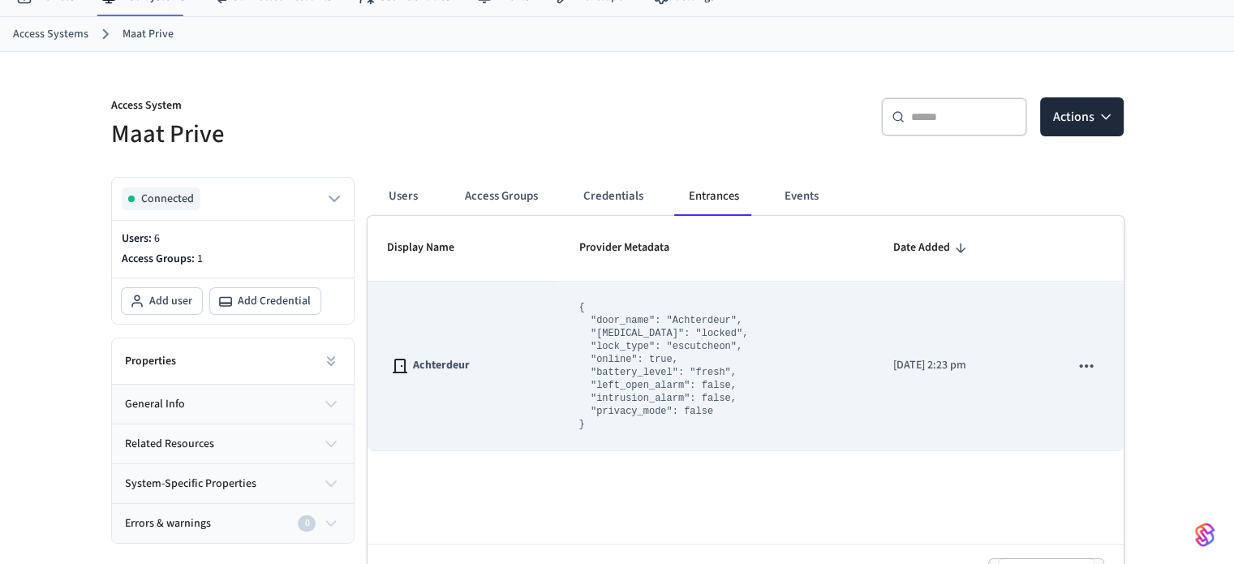
scroll to position [68, 0]
click at [1076, 357] on icon "sticky table" at bounding box center [1086, 365] width 21 height 21
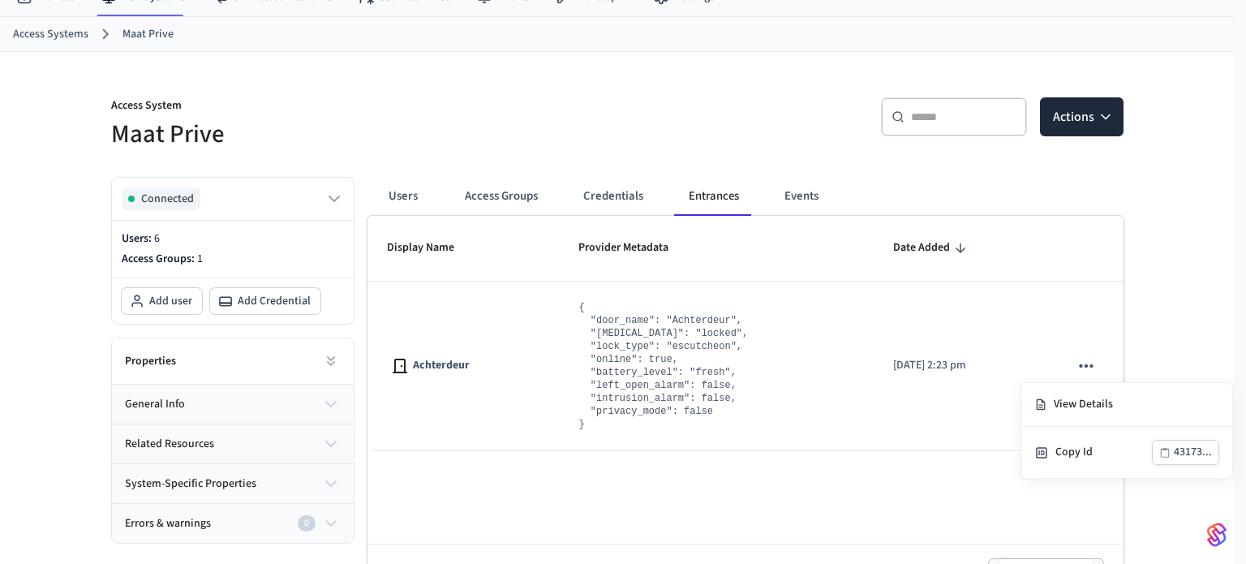
click at [575, 479] on div at bounding box center [623, 282] width 1246 height 564
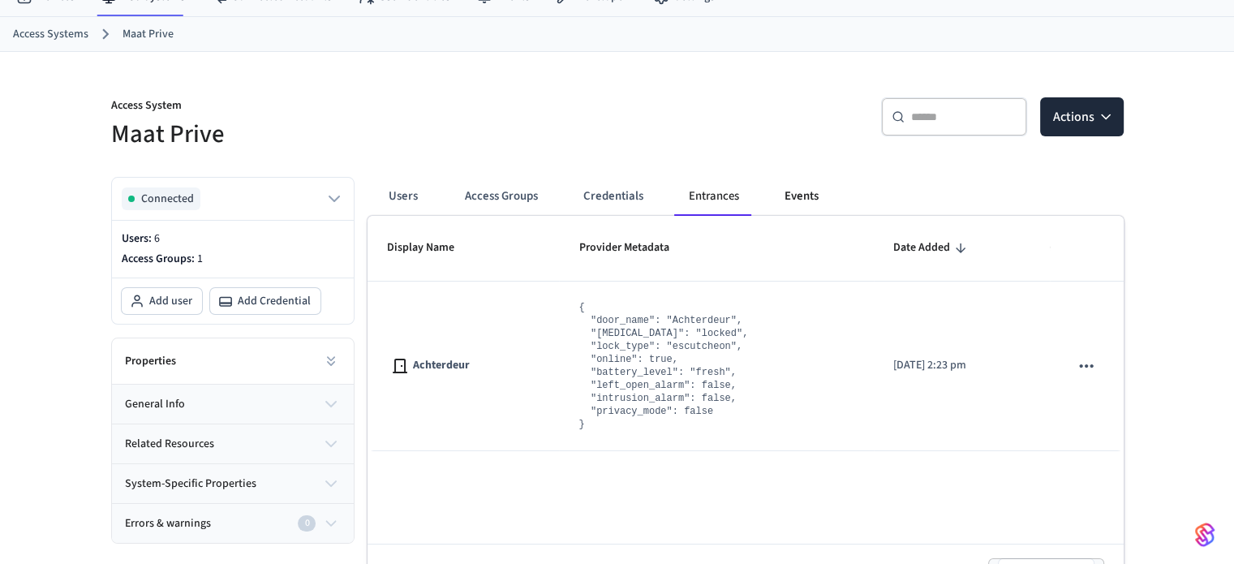
click at [790, 189] on button "Events" at bounding box center [801, 196] width 60 height 39
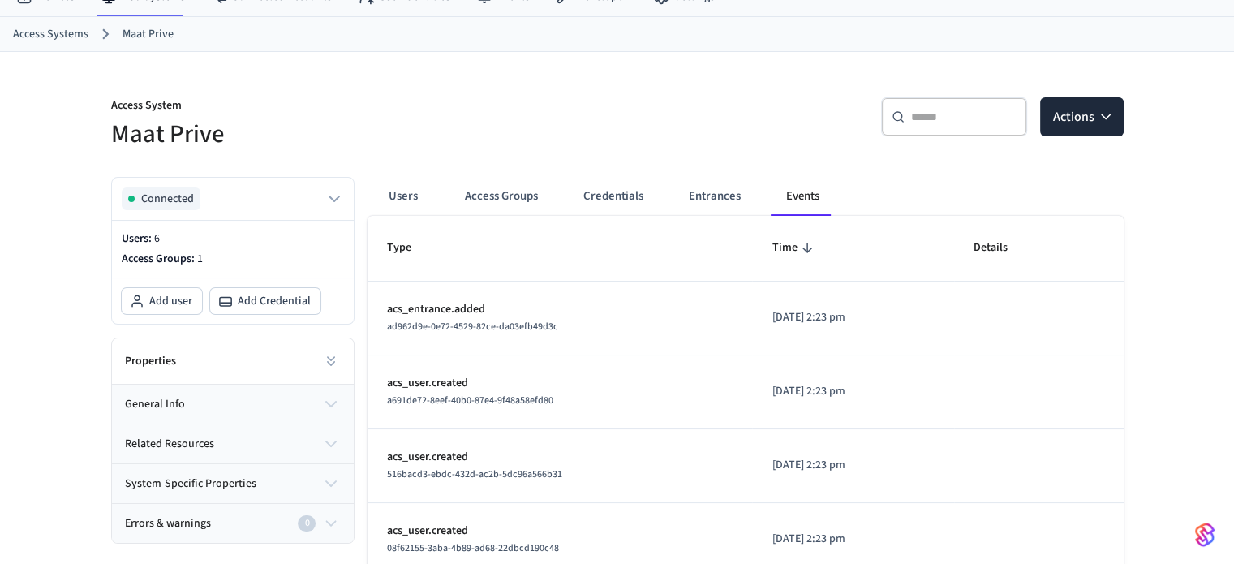
click at [581, 337] on td "acs_entrance.added ad962d9e-0e72-4529-82ce-da03efb49d3c" at bounding box center [559, 318] width 385 height 74
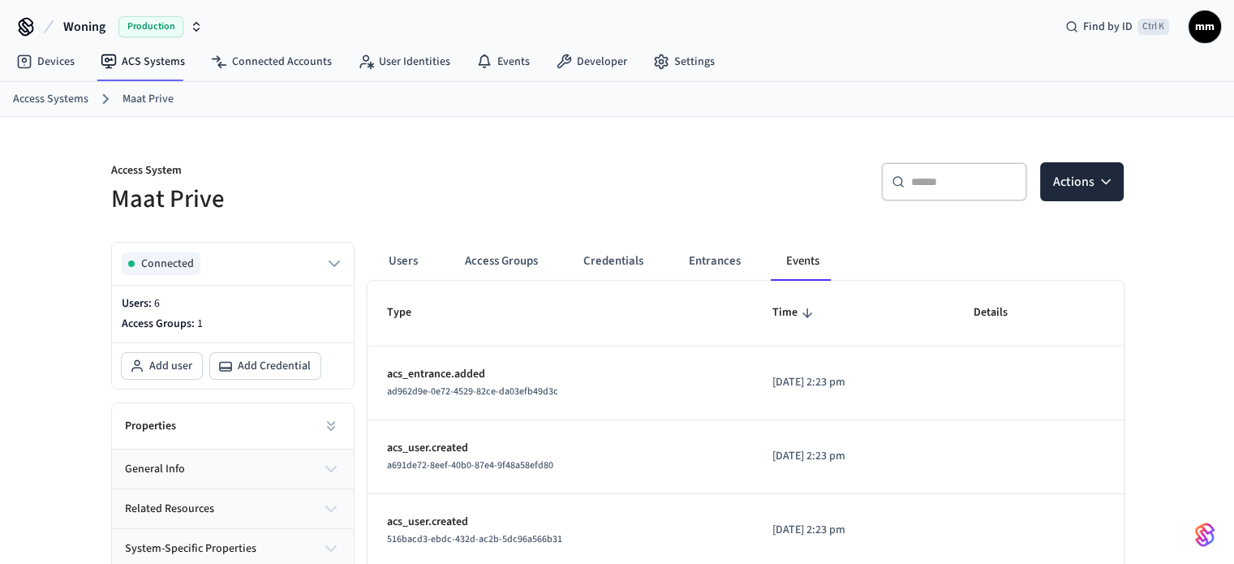
scroll to position [0, 0]
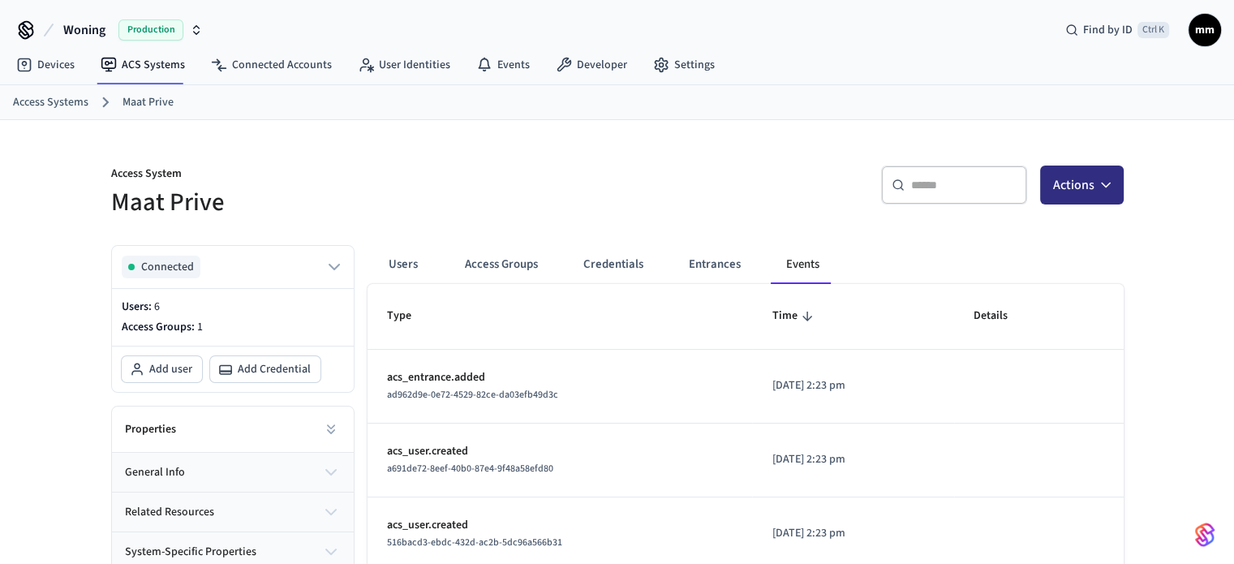
click at [1098, 167] on button "Actions" at bounding box center [1082, 184] width 84 height 39
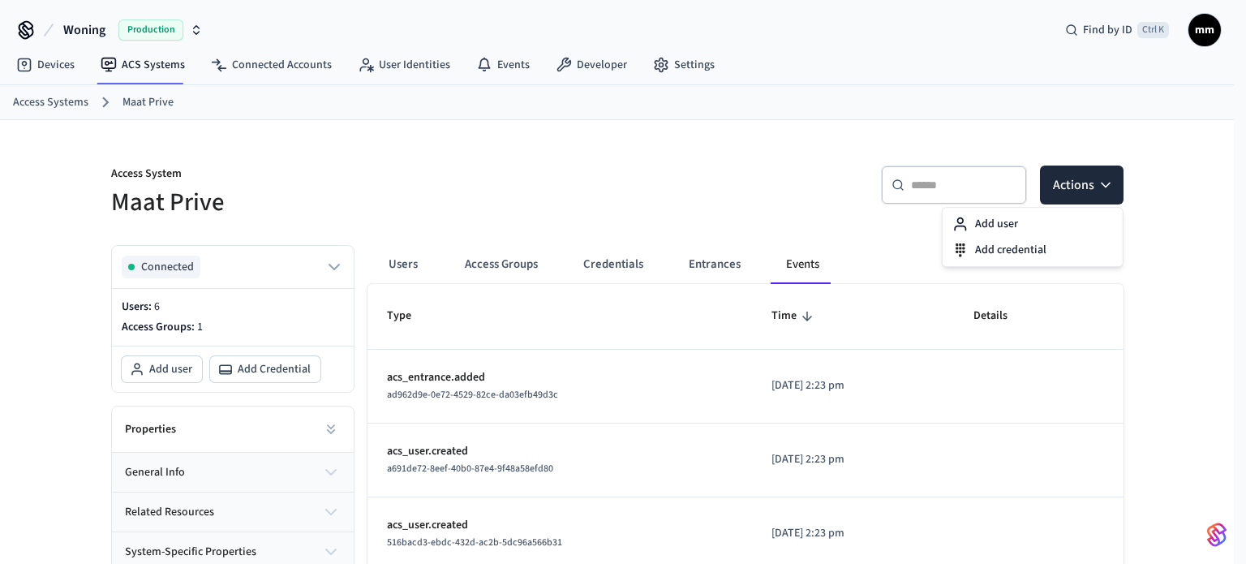
click at [558, 155] on div "Access System Maat Prive" at bounding box center [350, 182] width 516 height 73
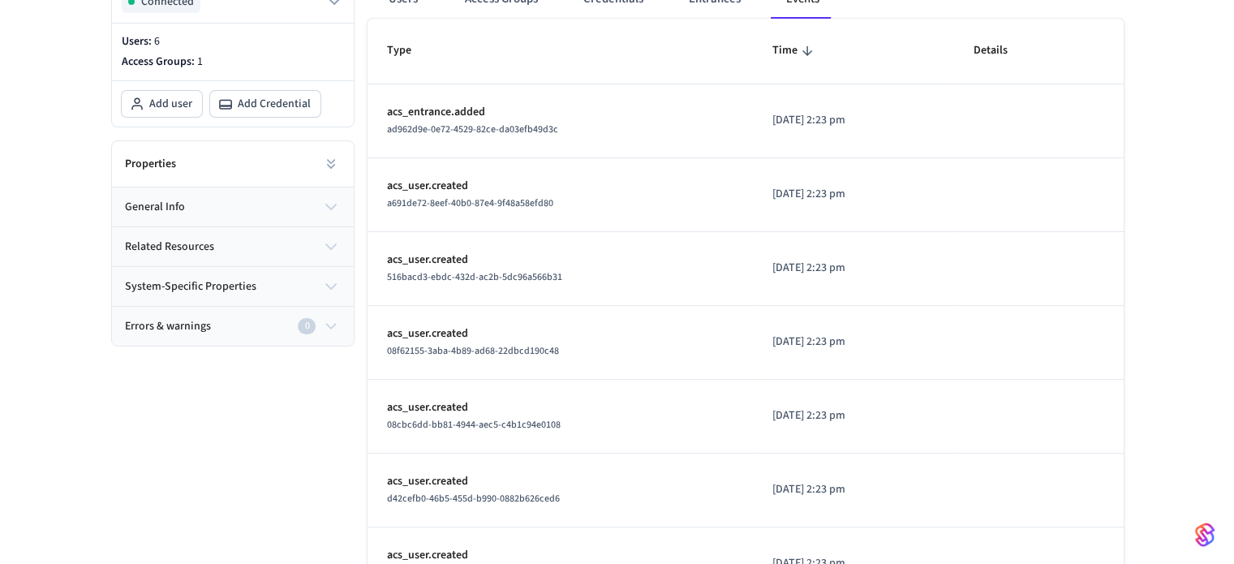
scroll to position [285, 0]
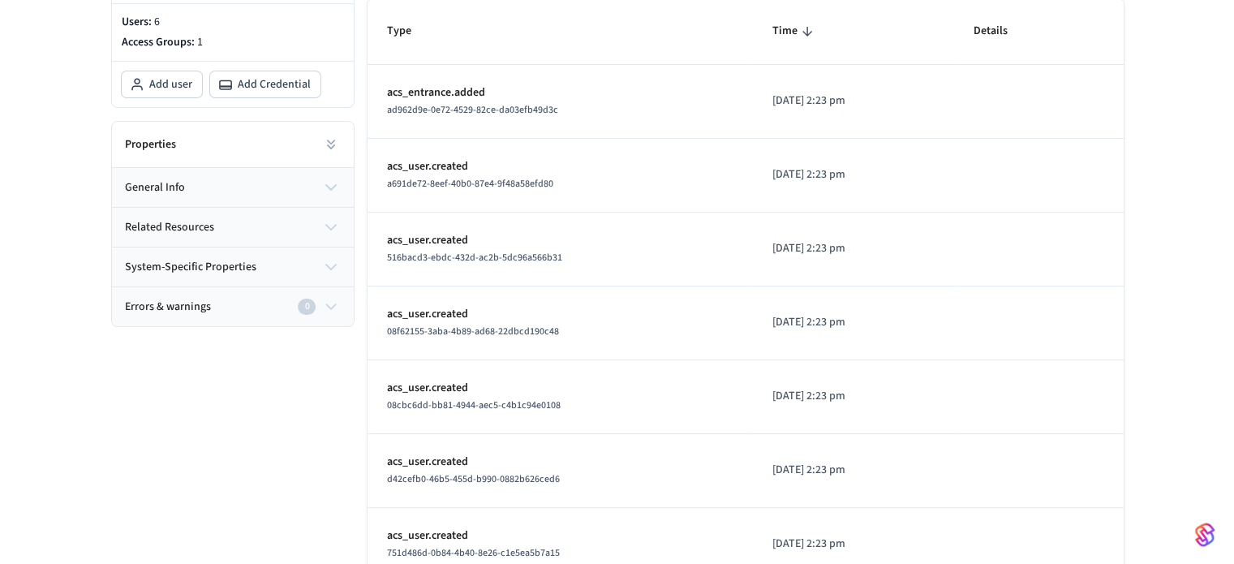
click at [333, 315] on button "Errors & warnings 0" at bounding box center [233, 306] width 242 height 39
click at [329, 278] on button "system-specific properties" at bounding box center [233, 266] width 242 height 39
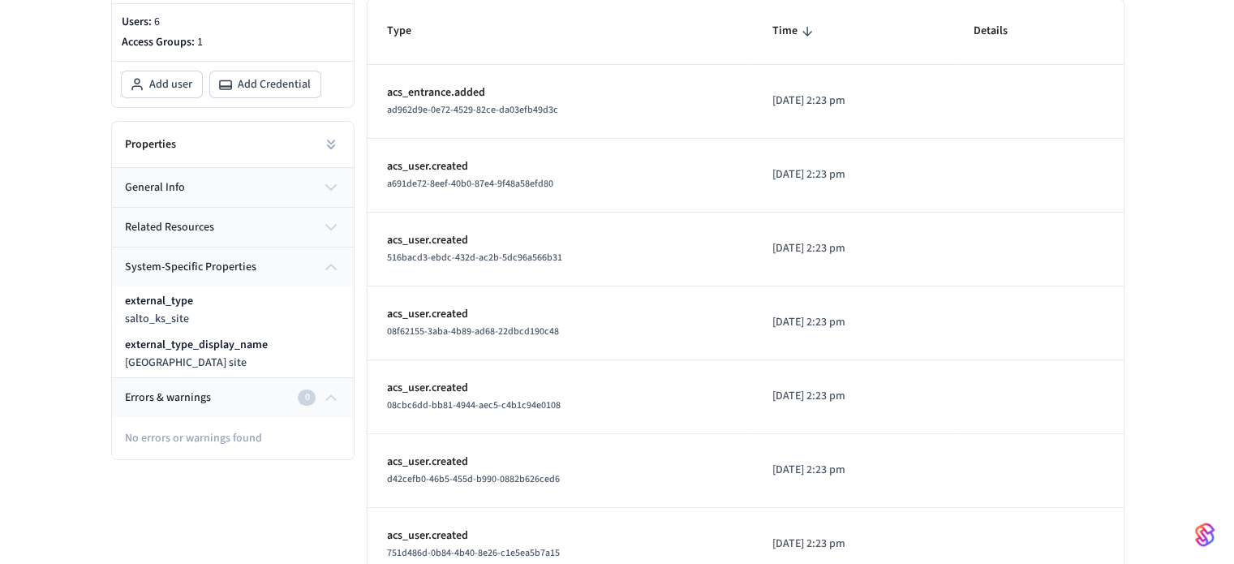
click at [284, 230] on button "related resources" at bounding box center [233, 227] width 242 height 39
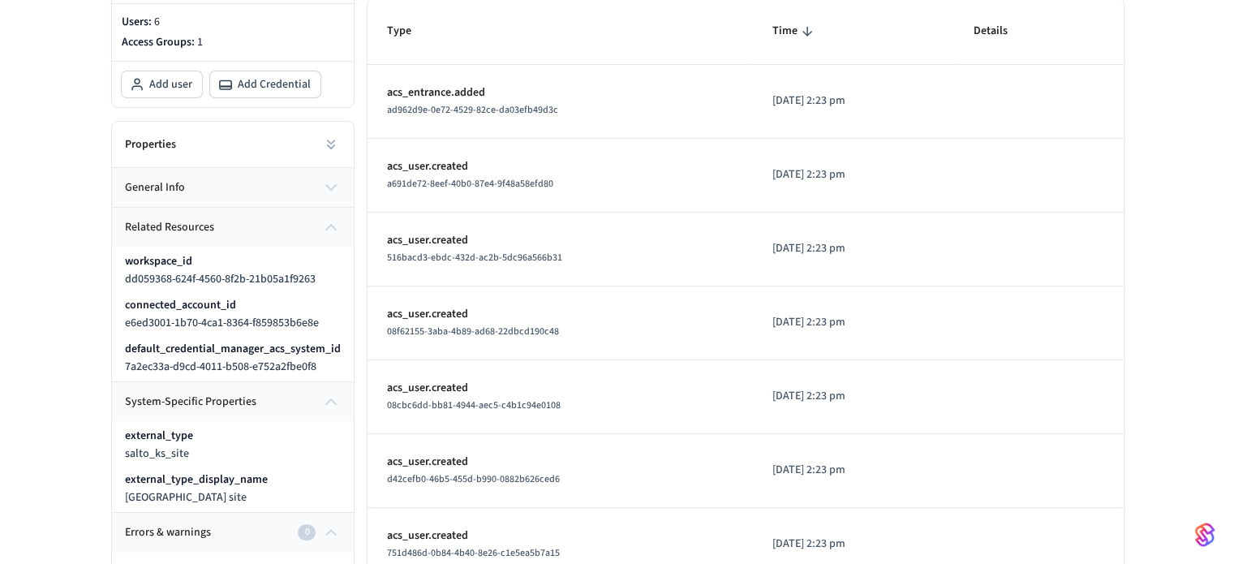
click at [347, 191] on button "general info" at bounding box center [233, 187] width 242 height 39
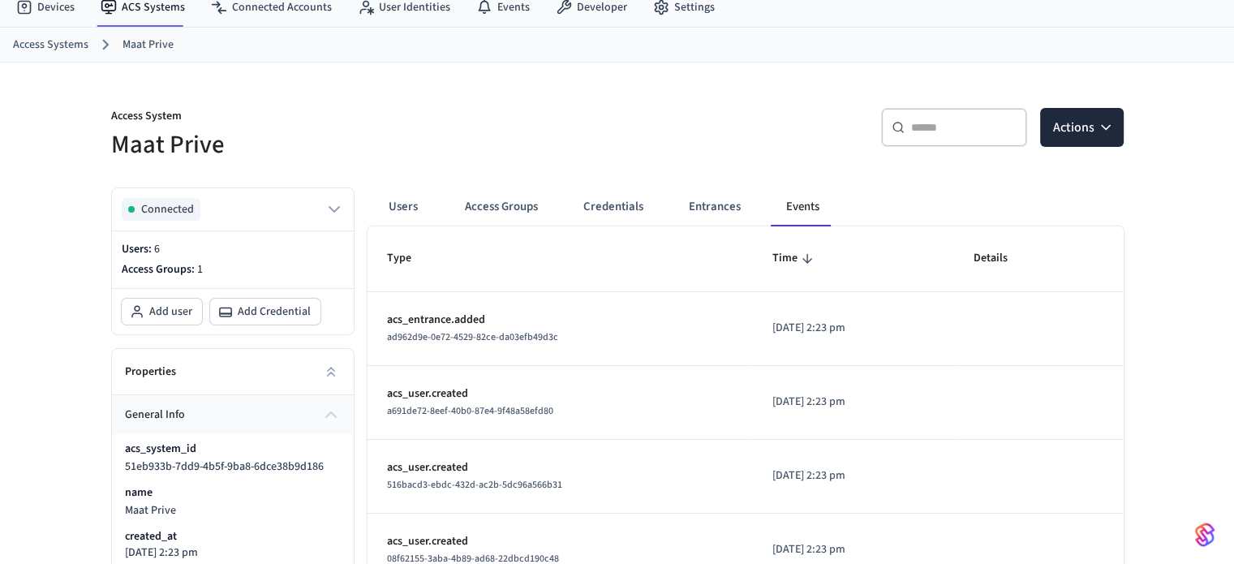
scroll to position [0, 0]
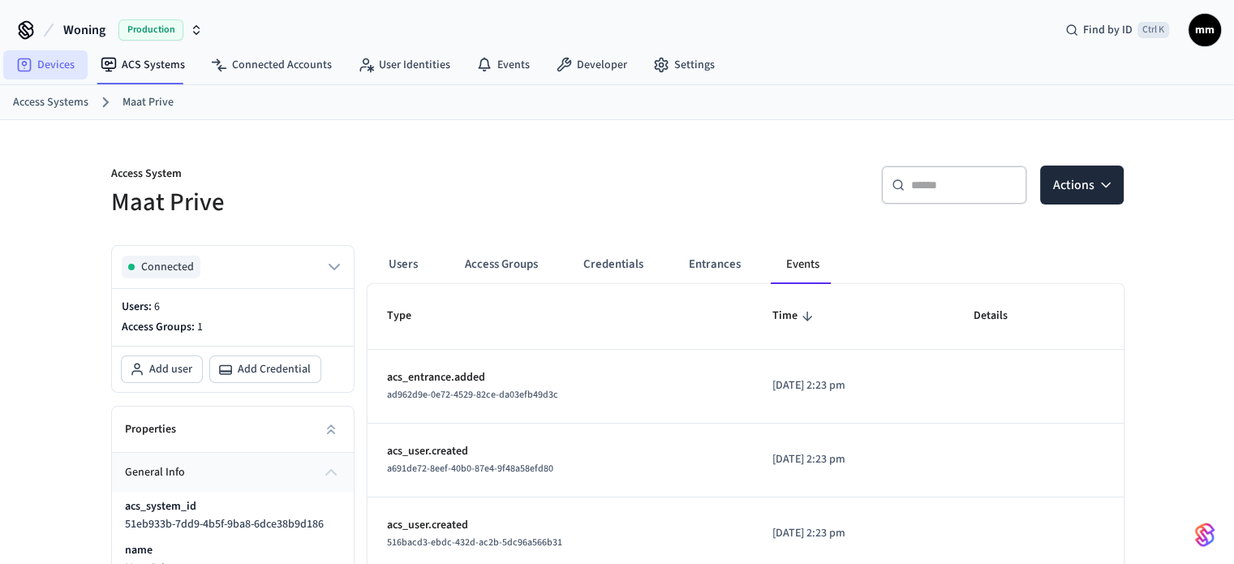
click at [54, 59] on link "Devices" at bounding box center [45, 64] width 84 height 29
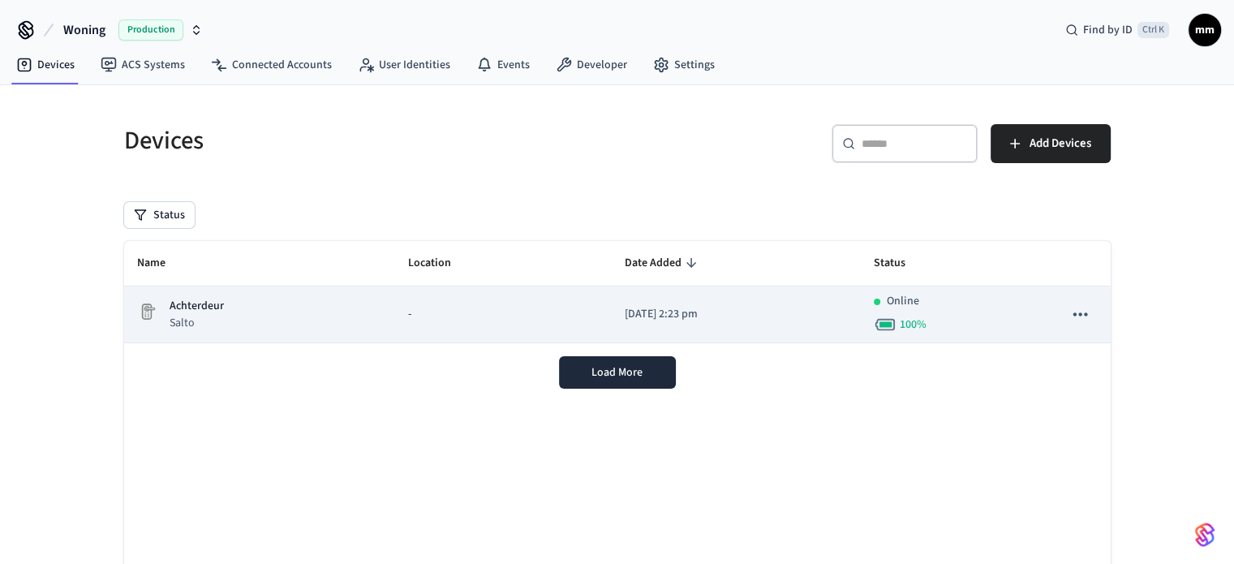
click at [1083, 316] on icon "sticky table" at bounding box center [1079, 313] width 21 height 21
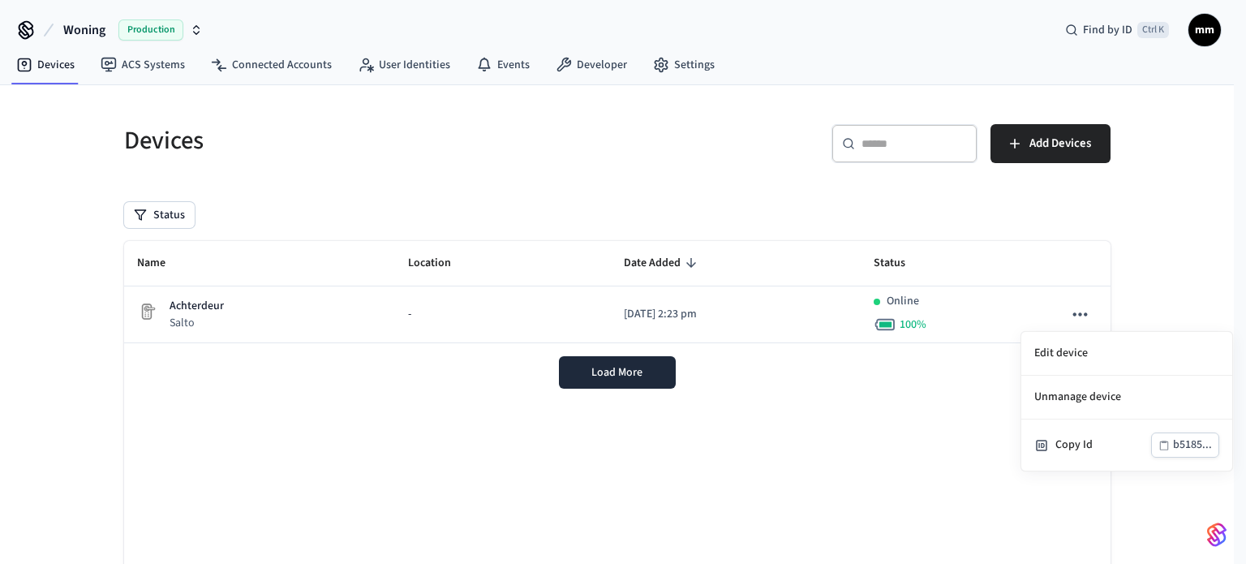
click at [766, 382] on div at bounding box center [623, 282] width 1246 height 564
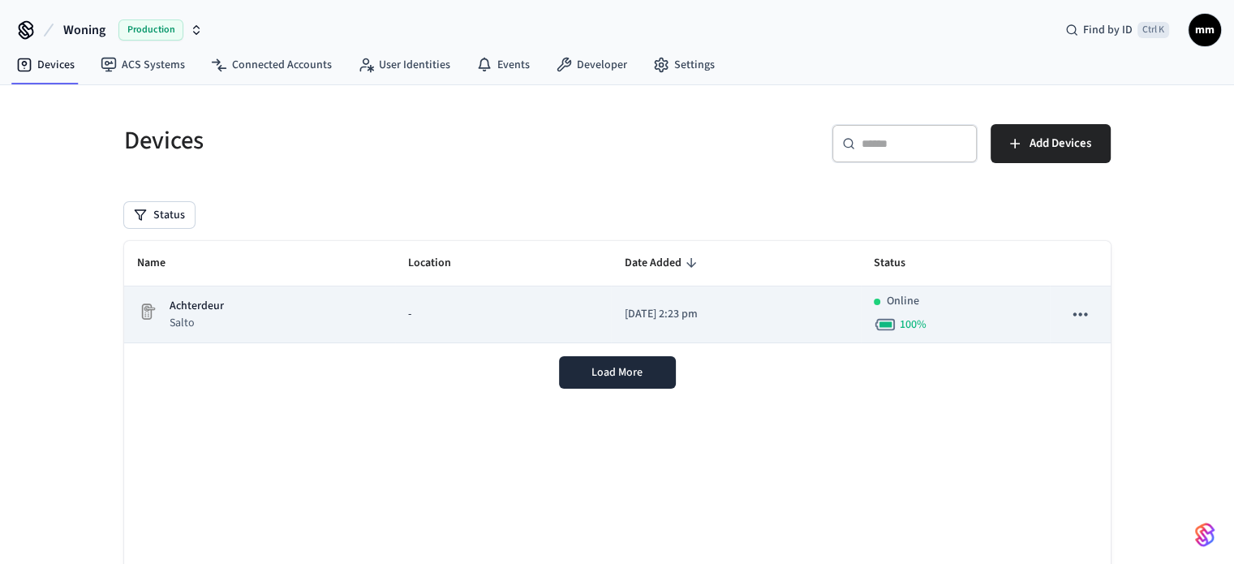
click at [652, 319] on p "[DATE] 2:23 pm" at bounding box center [736, 314] width 224 height 17
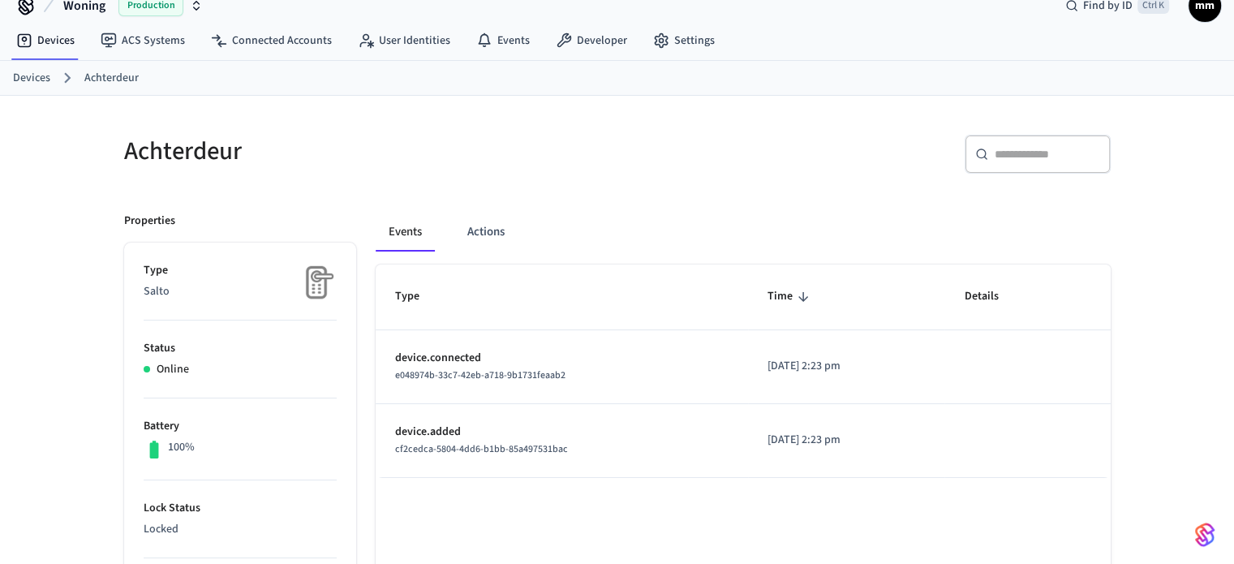
scroll to position [28, 0]
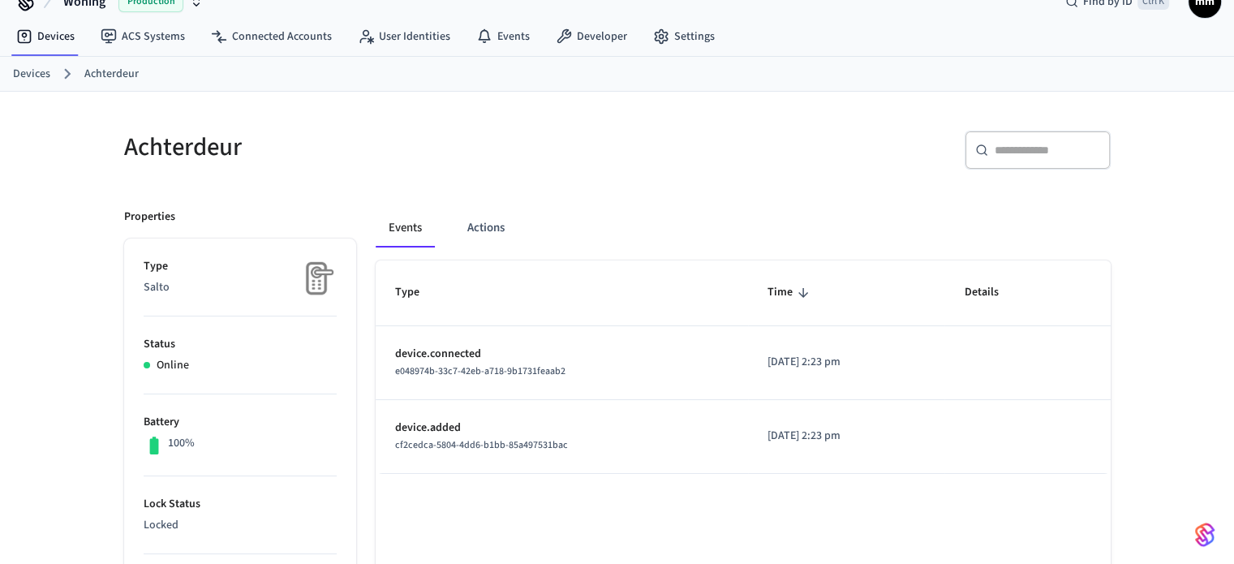
click at [492, 219] on button "Actions" at bounding box center [485, 227] width 63 height 39
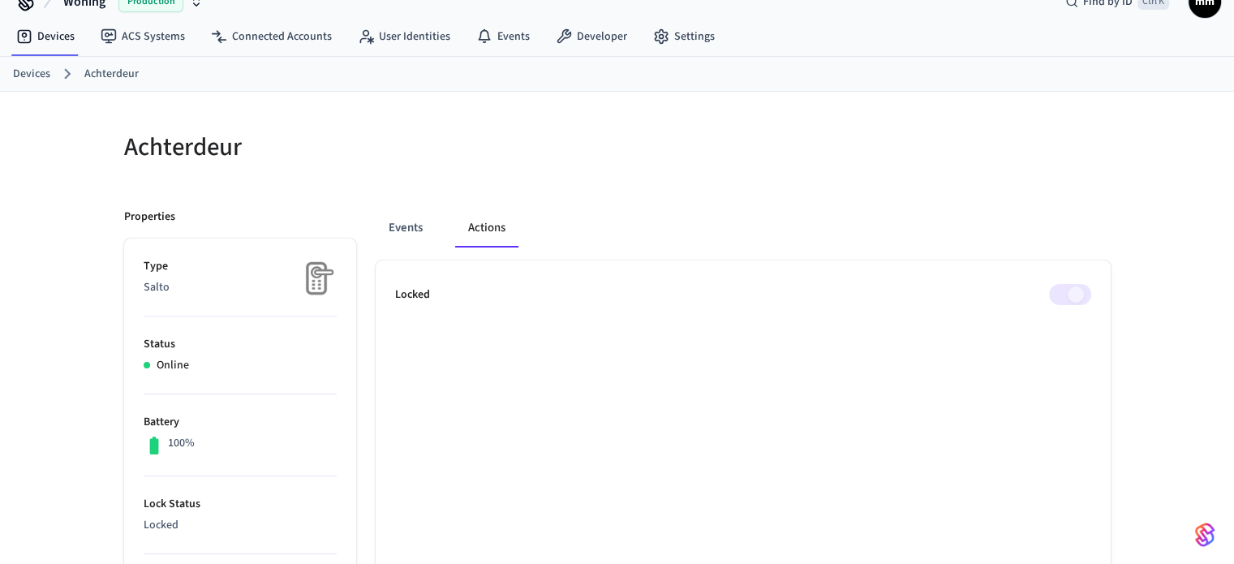
click at [1050, 287] on span at bounding box center [1070, 294] width 42 height 21
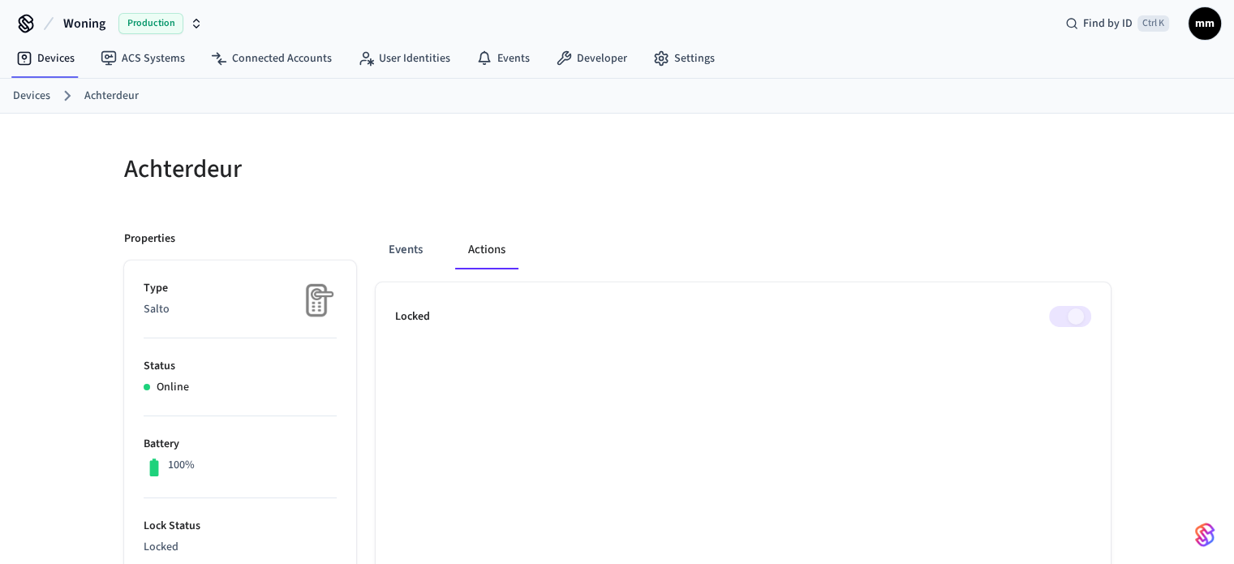
scroll to position [55, 0]
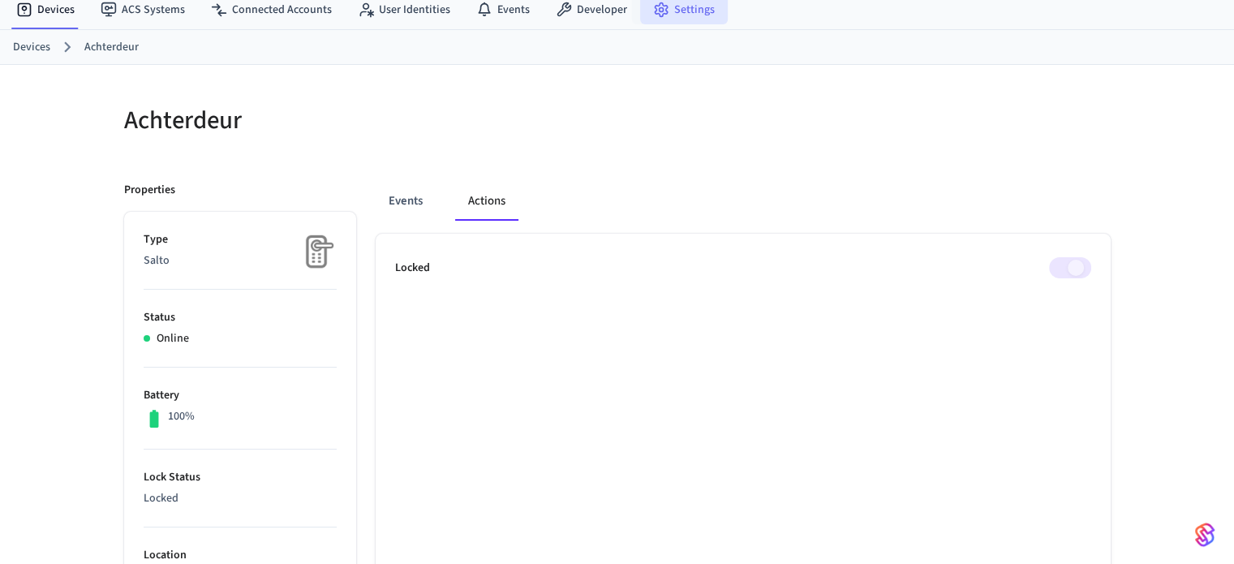
click at [664, 23] on link "Settings" at bounding box center [684, 9] width 88 height 29
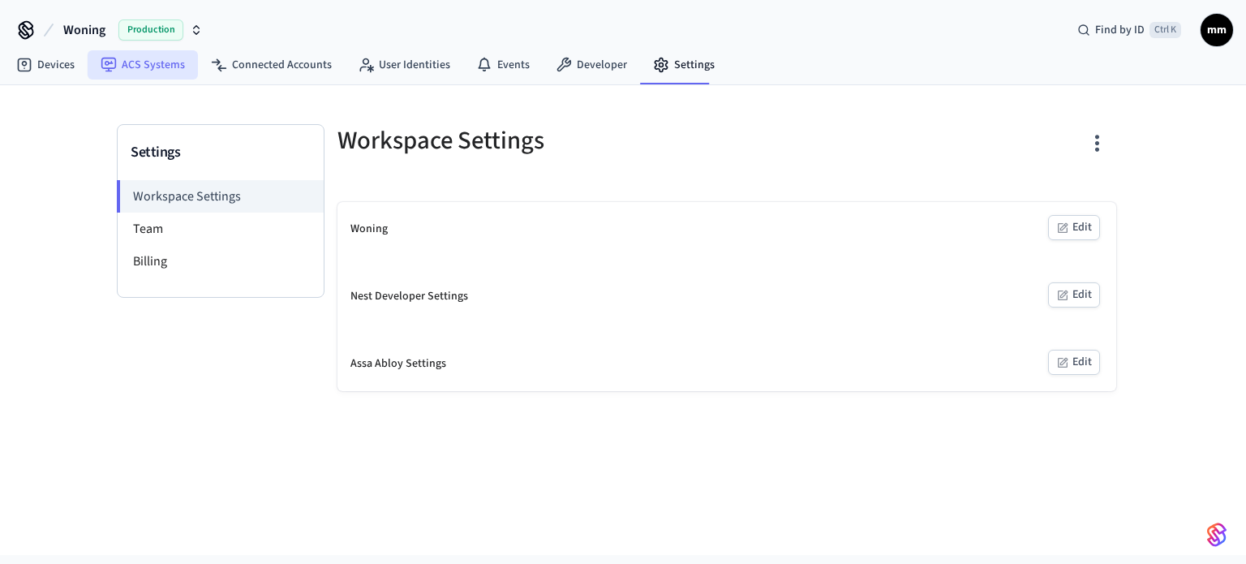
click at [161, 58] on link "ACS Systems" at bounding box center [143, 64] width 110 height 29
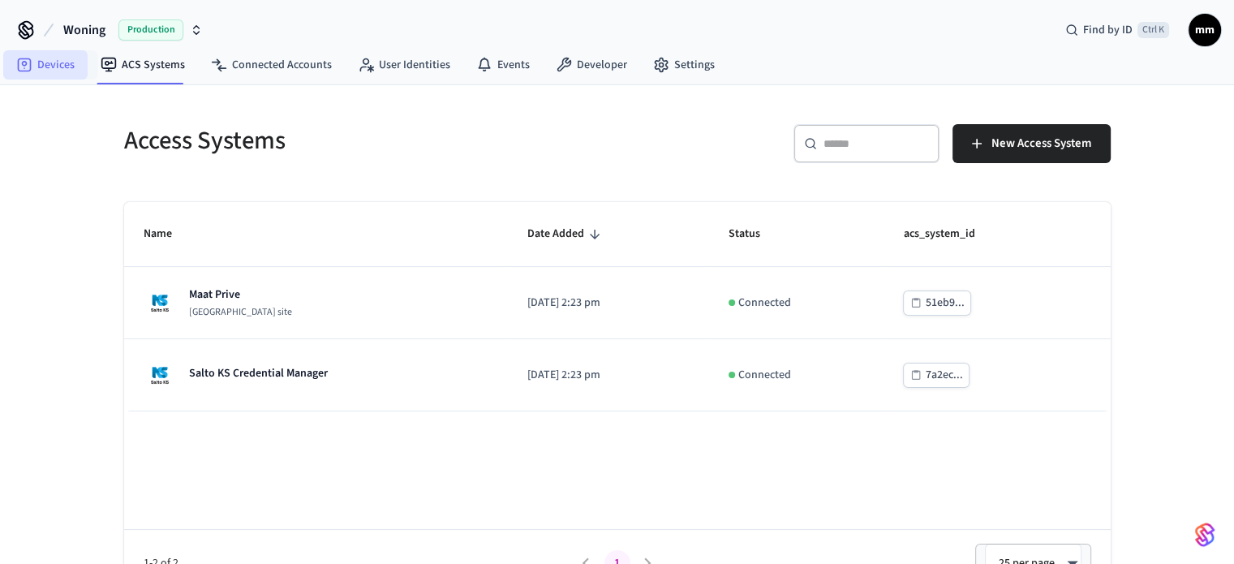
click at [81, 58] on link "Devices" at bounding box center [45, 64] width 84 height 29
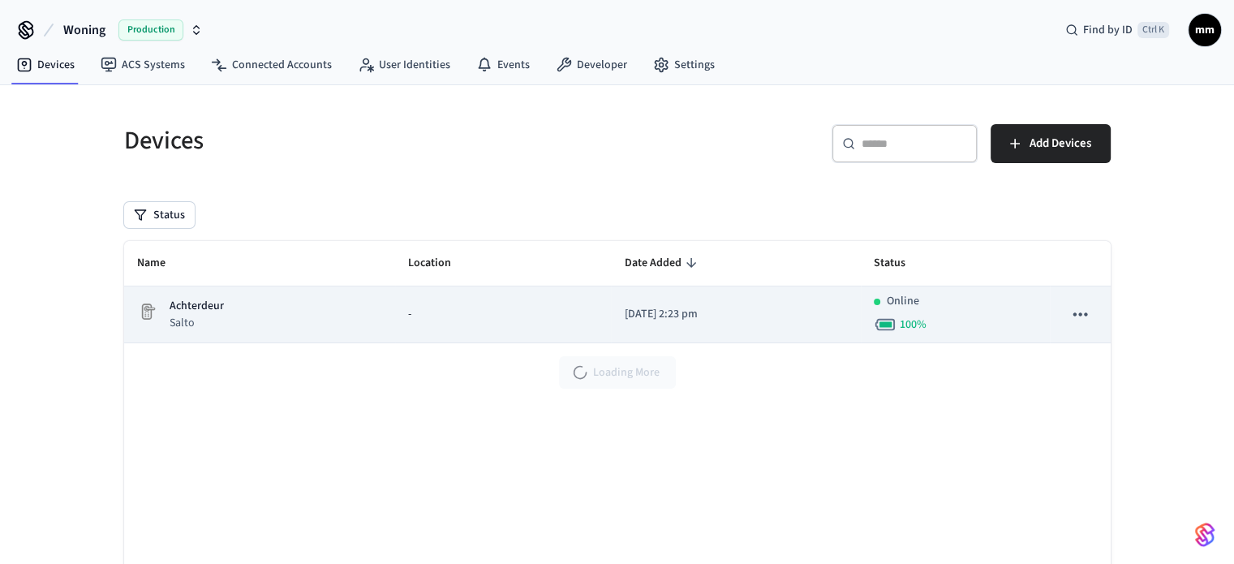
click at [213, 324] on p "Salto" at bounding box center [197, 323] width 54 height 16
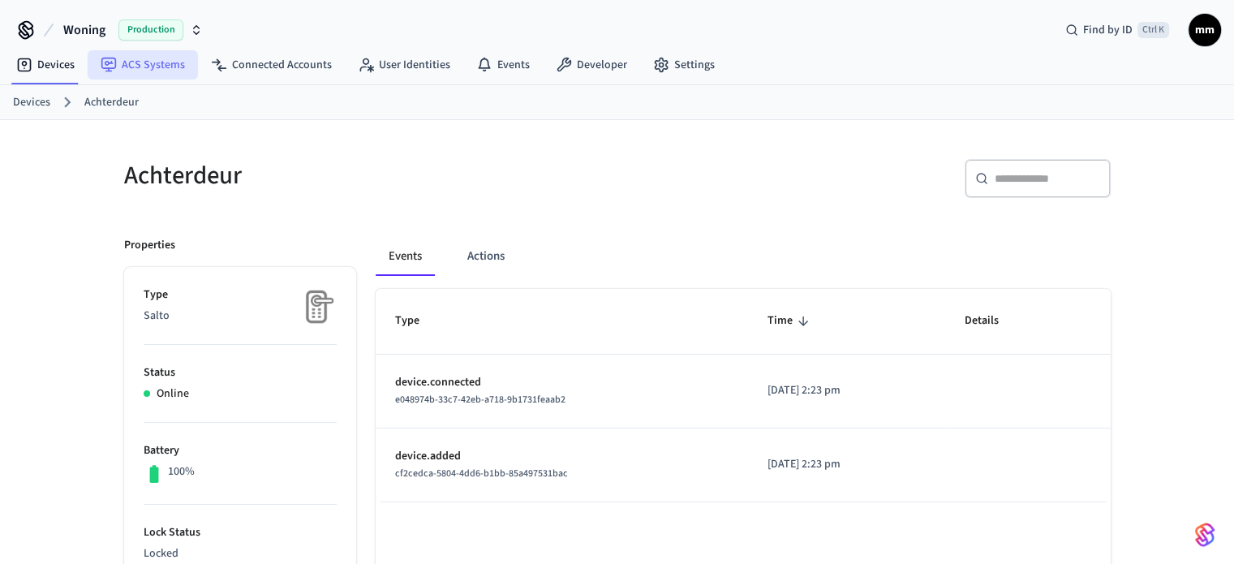
click at [161, 60] on link "ACS Systems" at bounding box center [143, 64] width 110 height 29
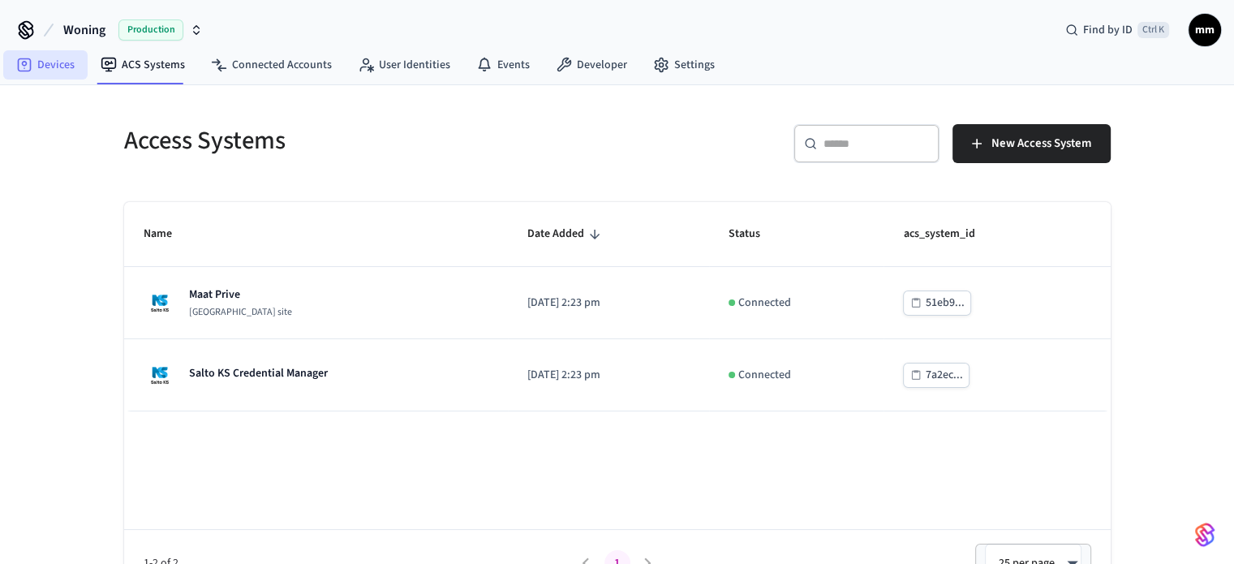
click at [62, 60] on link "Devices" at bounding box center [45, 64] width 84 height 29
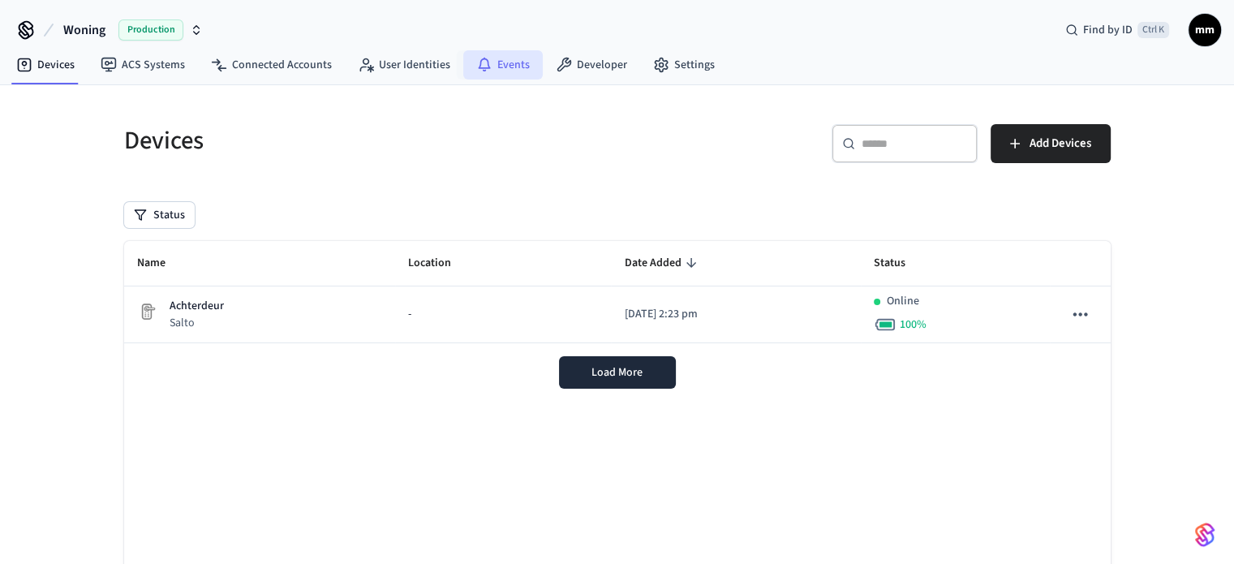
click at [500, 61] on link "Events" at bounding box center [502, 64] width 79 height 29
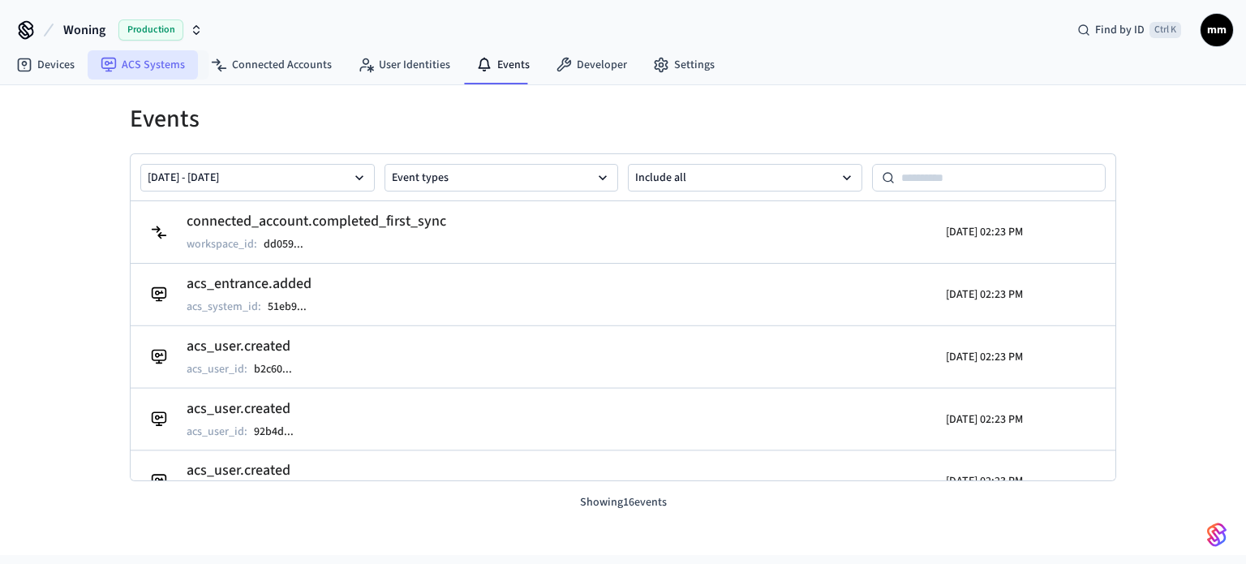
click at [168, 61] on link "ACS Systems" at bounding box center [143, 64] width 110 height 29
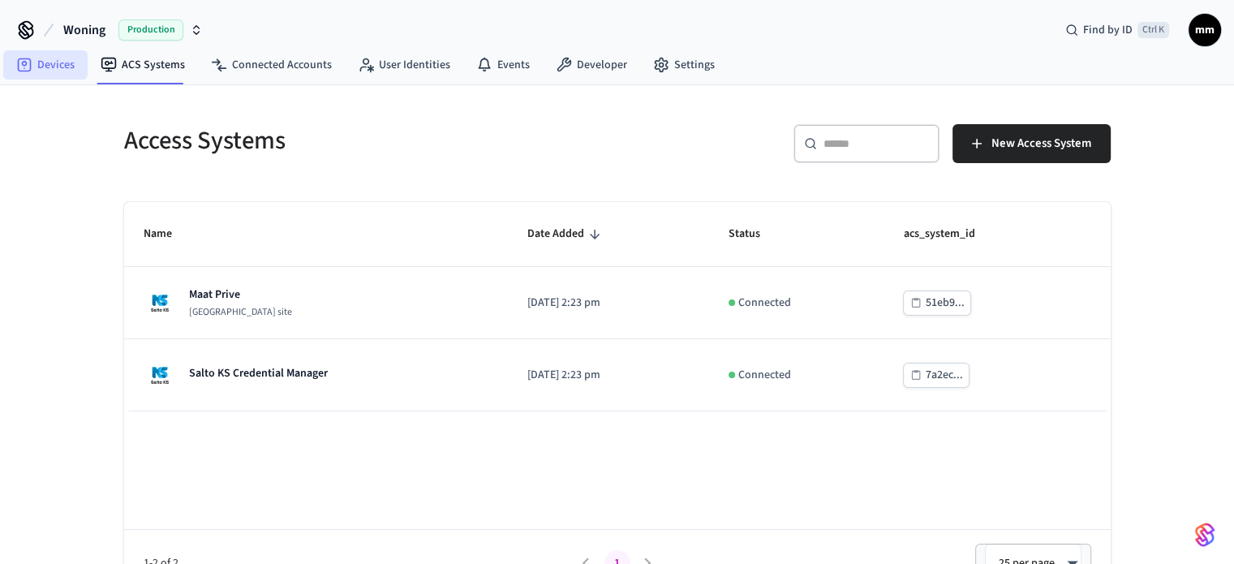
click at [45, 58] on link "Devices" at bounding box center [45, 64] width 84 height 29
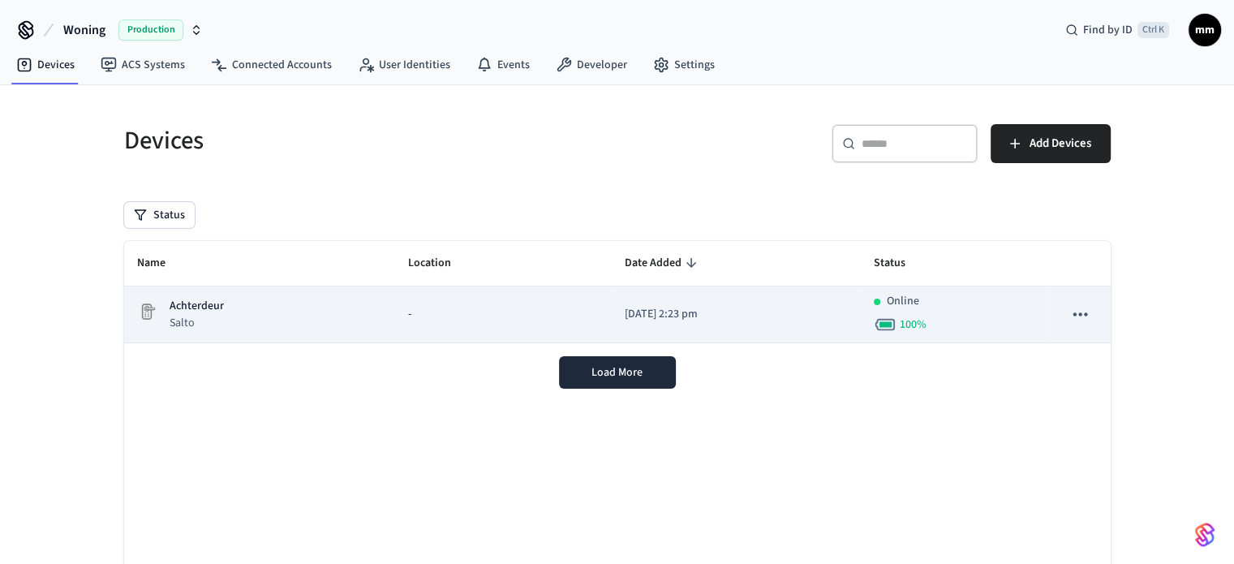
click at [244, 319] on div "Achterdeur Salto" at bounding box center [259, 314] width 245 height 33
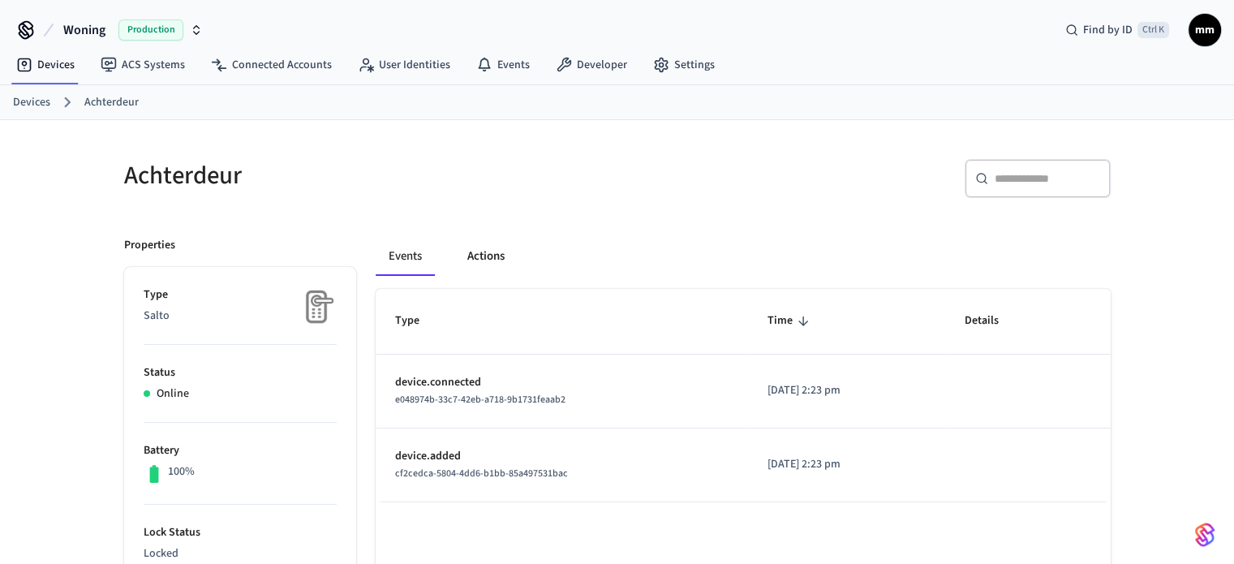
click at [467, 262] on button "Actions" at bounding box center [485, 256] width 63 height 39
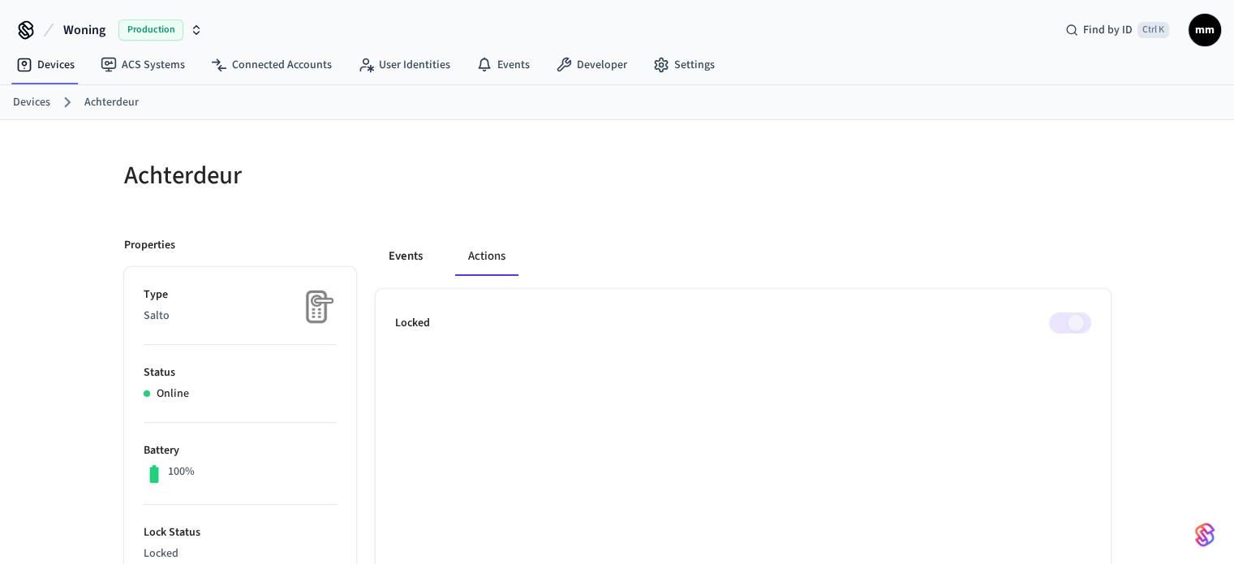
click at [399, 252] on button "Events" at bounding box center [406, 256] width 60 height 39
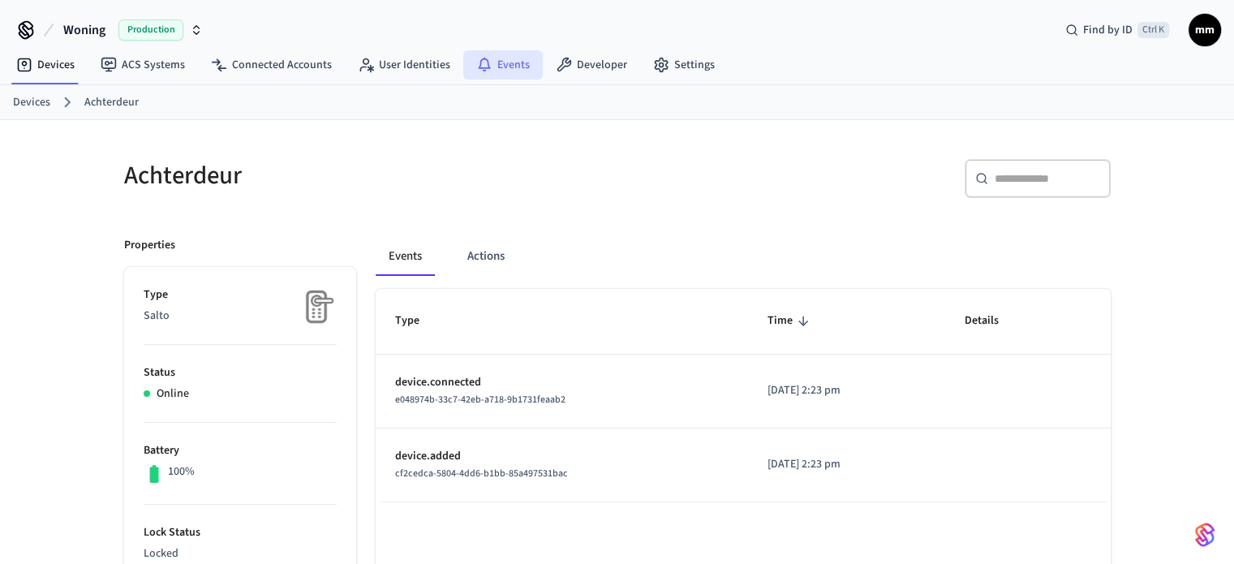
click at [509, 62] on link "Events" at bounding box center [502, 64] width 79 height 29
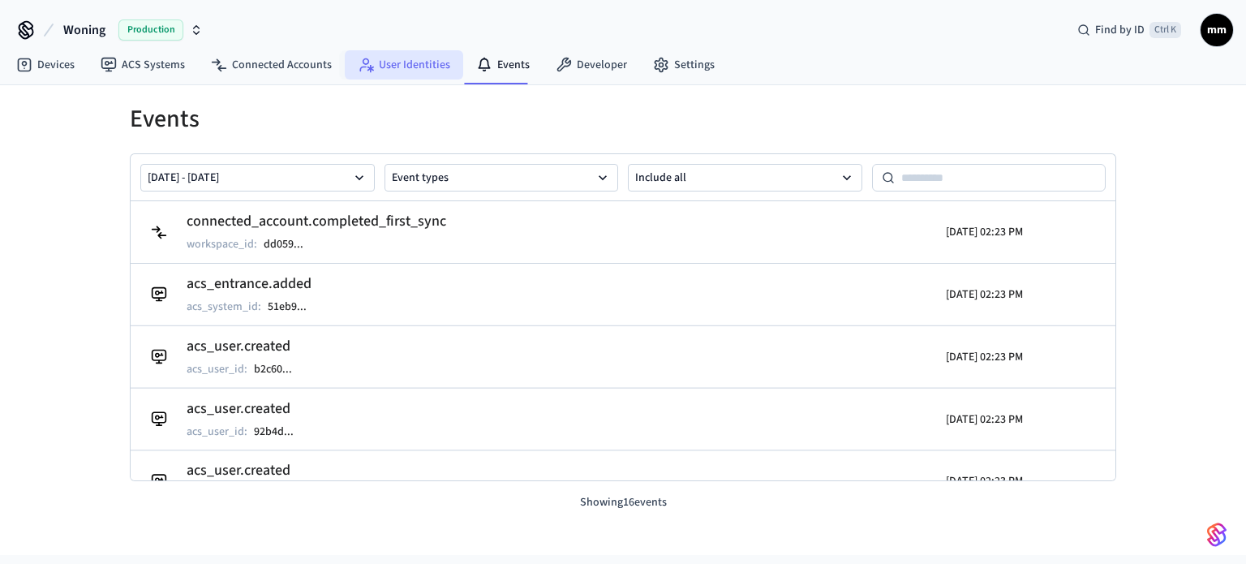
click at [415, 58] on link "User Identities" at bounding box center [404, 64] width 118 height 29
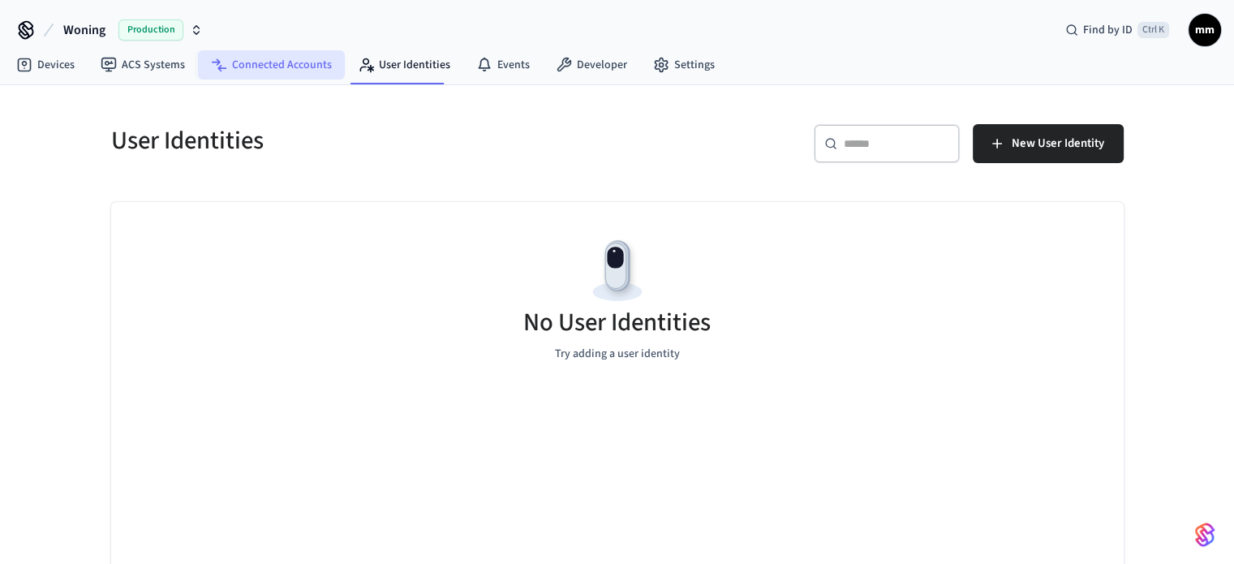
click at [287, 51] on link "Connected Accounts" at bounding box center [271, 64] width 147 height 29
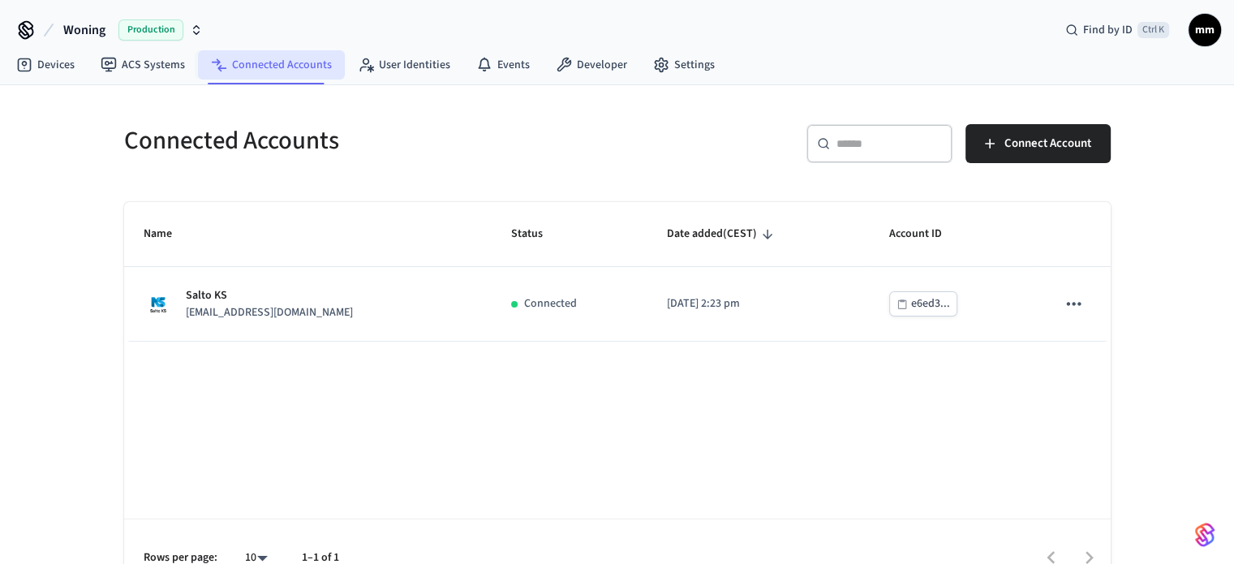
click at [227, 54] on link "Connected Accounts" at bounding box center [271, 64] width 147 height 29
click at [484, 74] on link "Events" at bounding box center [502, 64] width 79 height 29
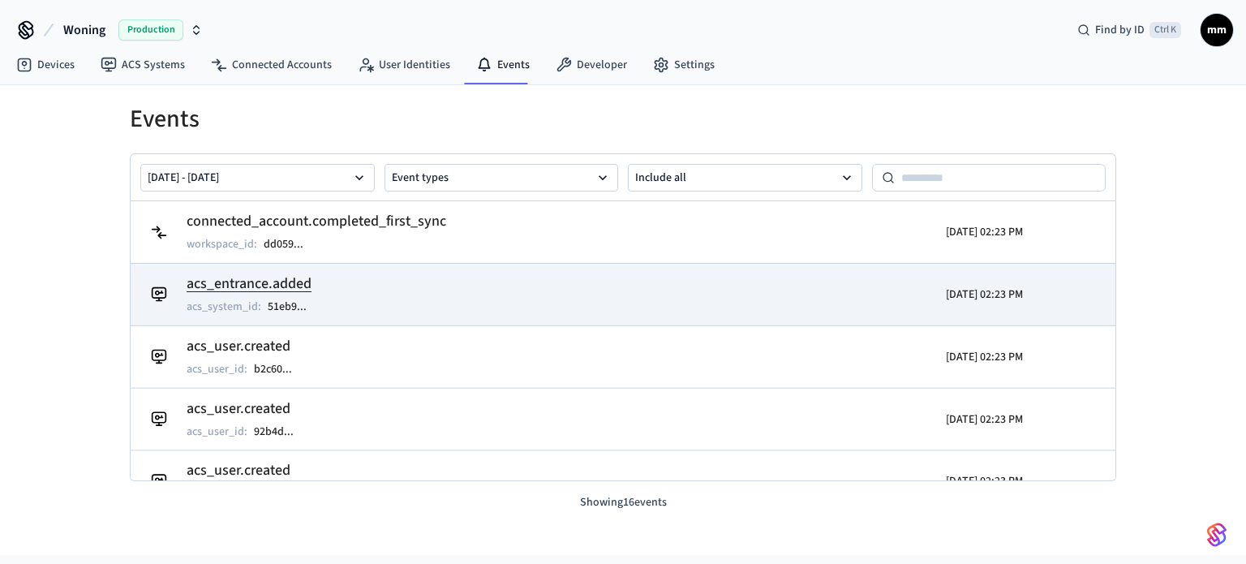
click at [354, 283] on td "acs_entrance.added acs_system_id : 51eb9 ..." at bounding box center [463, 294] width 639 height 45
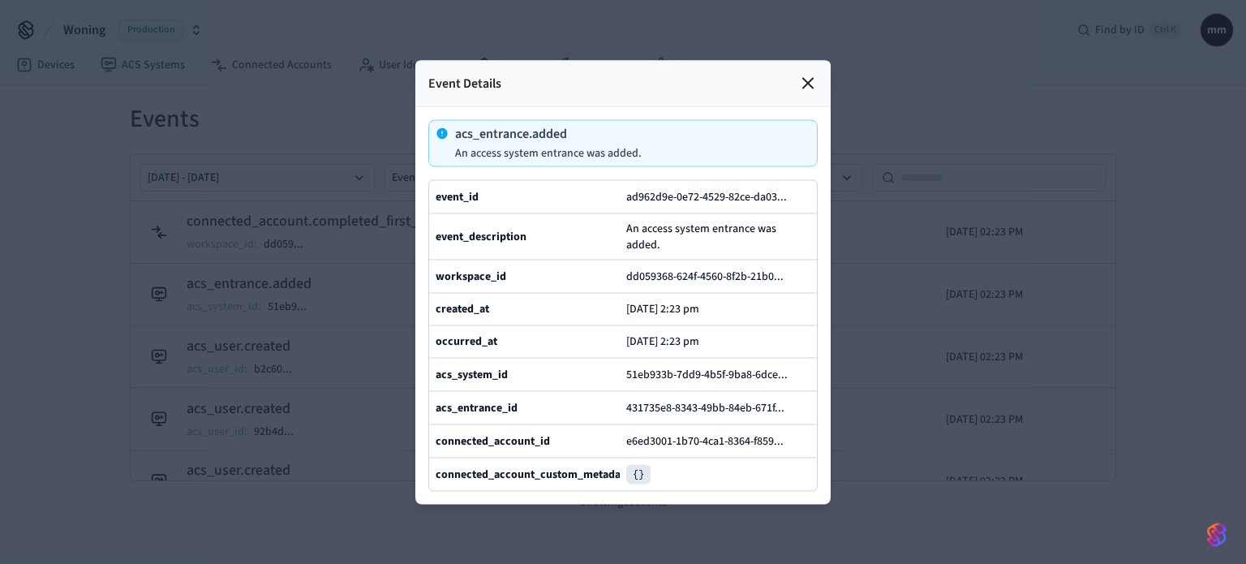
click at [794, 60] on div "Event Details" at bounding box center [622, 83] width 415 height 46
click at [800, 73] on icon at bounding box center [807, 82] width 19 height 19
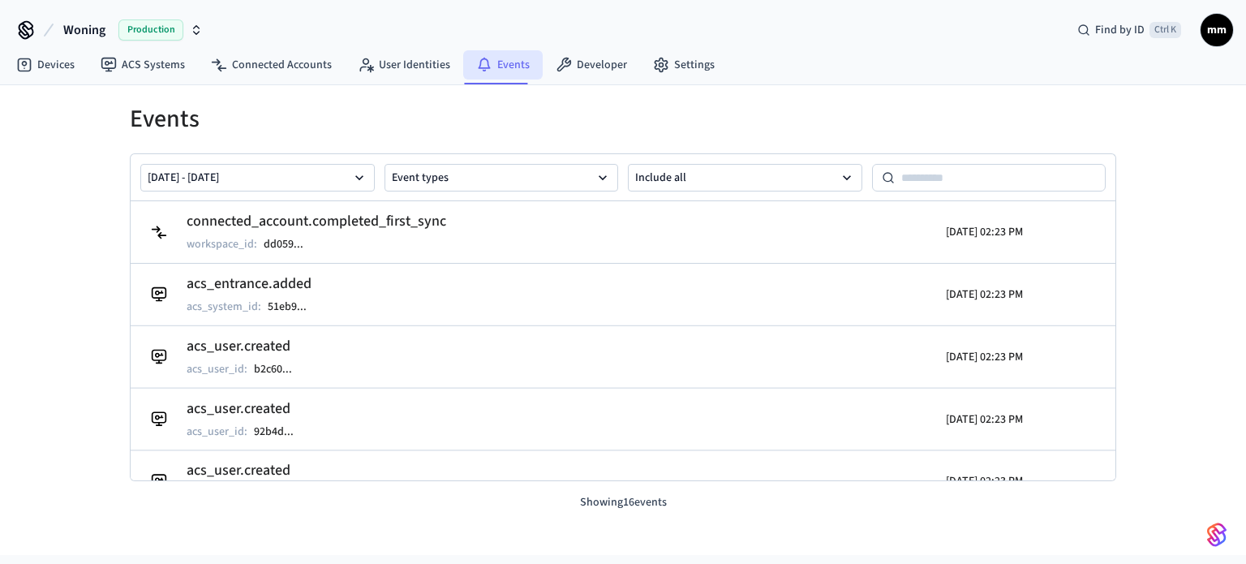
click at [478, 64] on icon at bounding box center [484, 63] width 12 height 11
click at [609, 70] on link "Developer" at bounding box center [591, 64] width 97 height 29
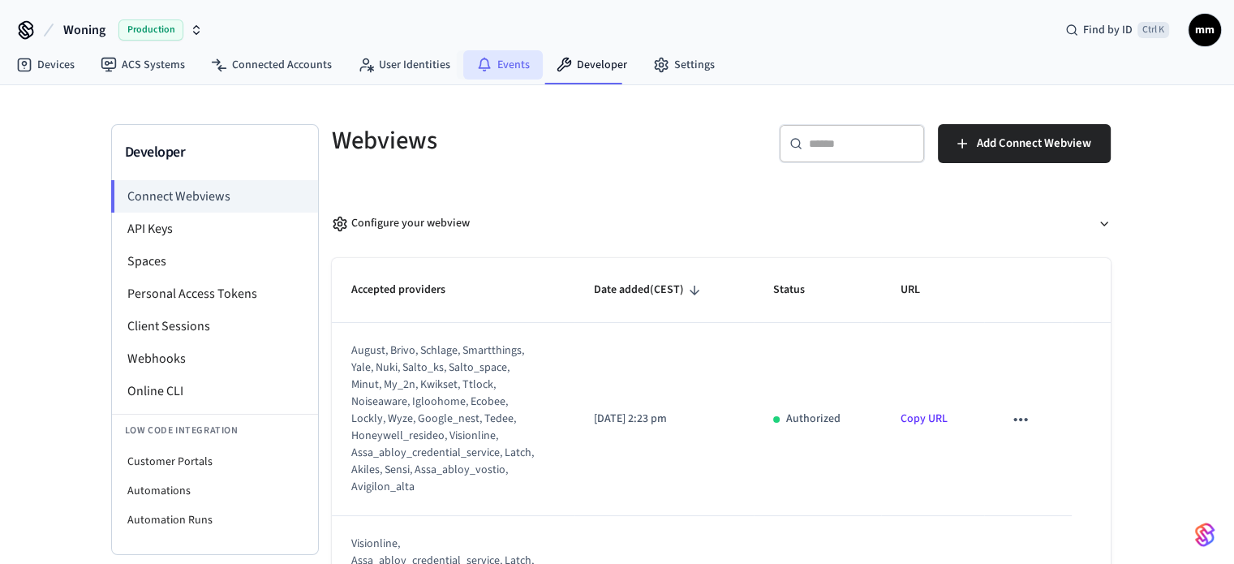
click at [507, 64] on link "Events" at bounding box center [502, 64] width 79 height 29
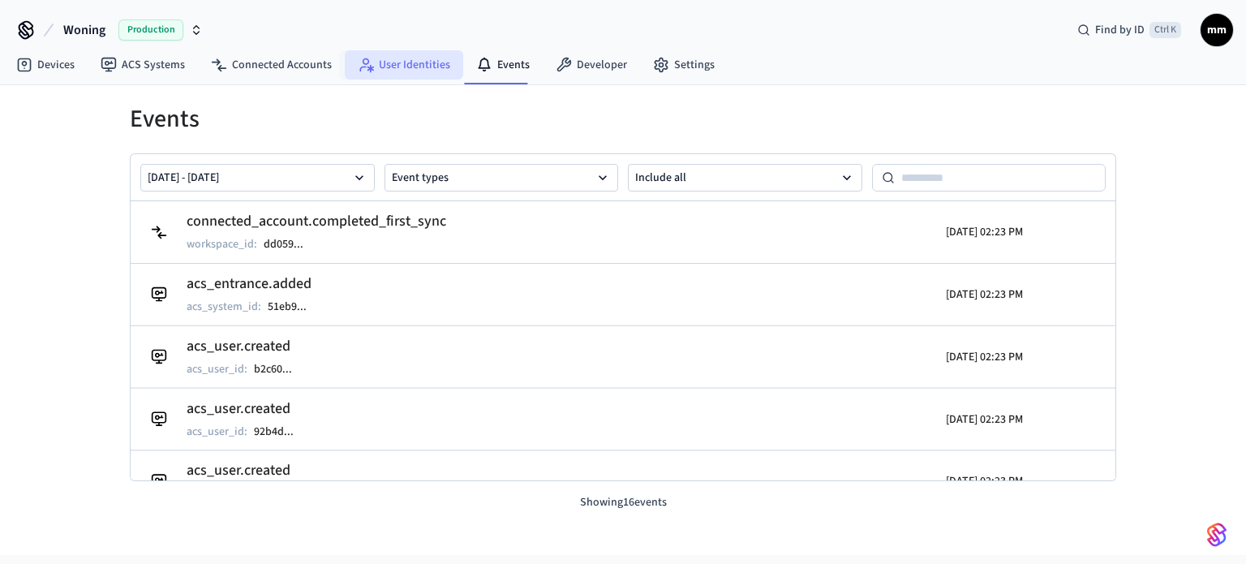
click at [407, 59] on link "User Identities" at bounding box center [404, 64] width 118 height 29
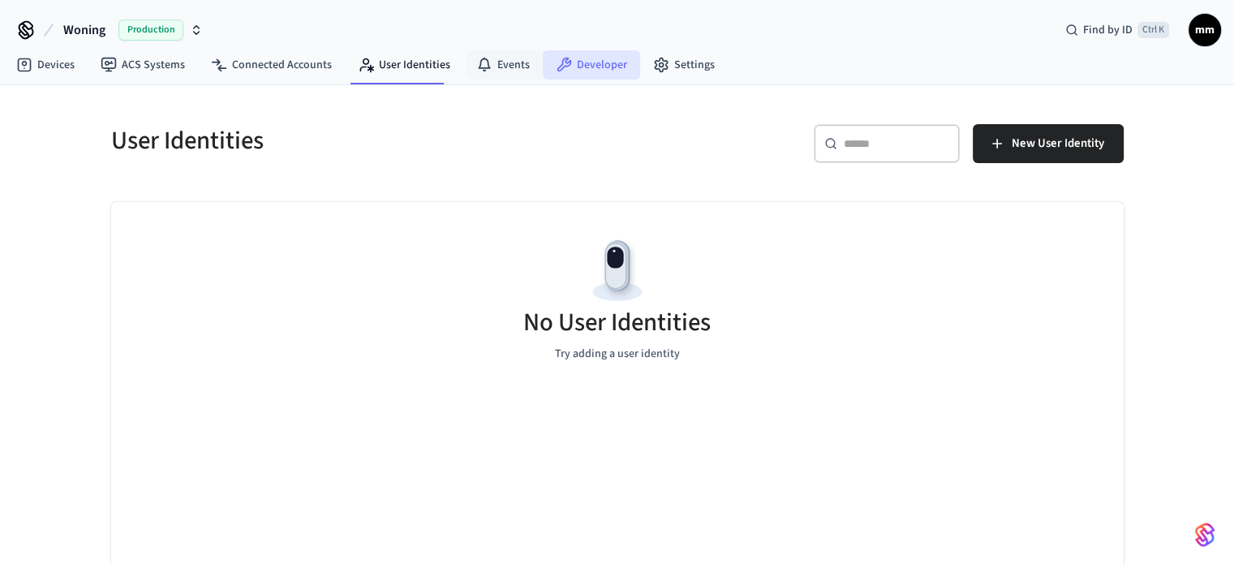
click at [578, 71] on link "Developer" at bounding box center [591, 64] width 97 height 29
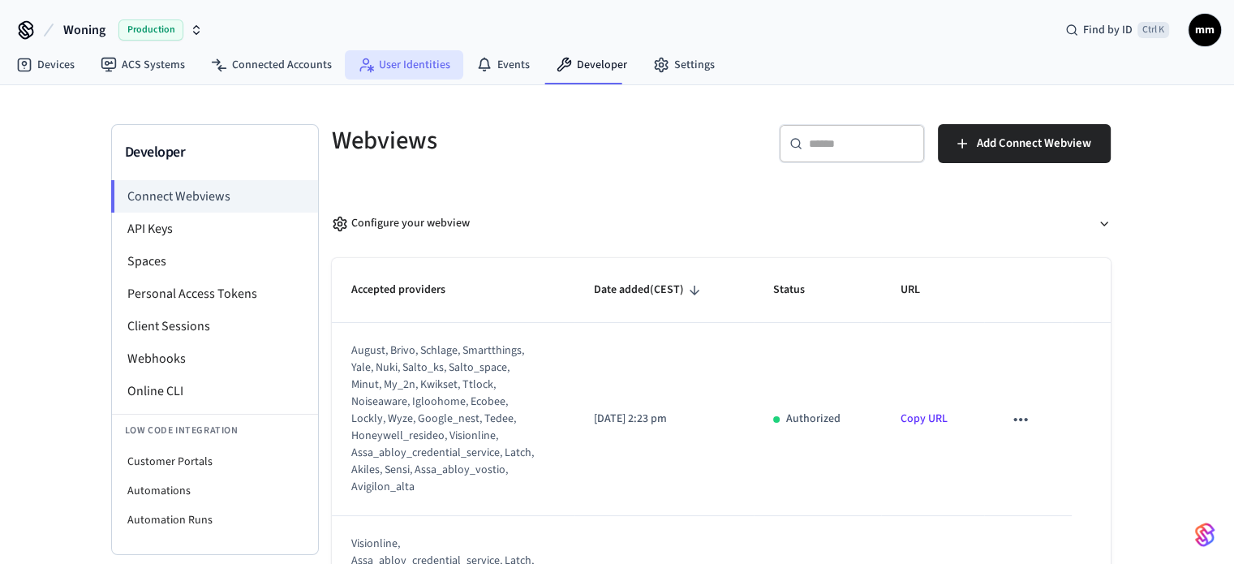
click at [389, 72] on link "User Identities" at bounding box center [404, 64] width 118 height 29
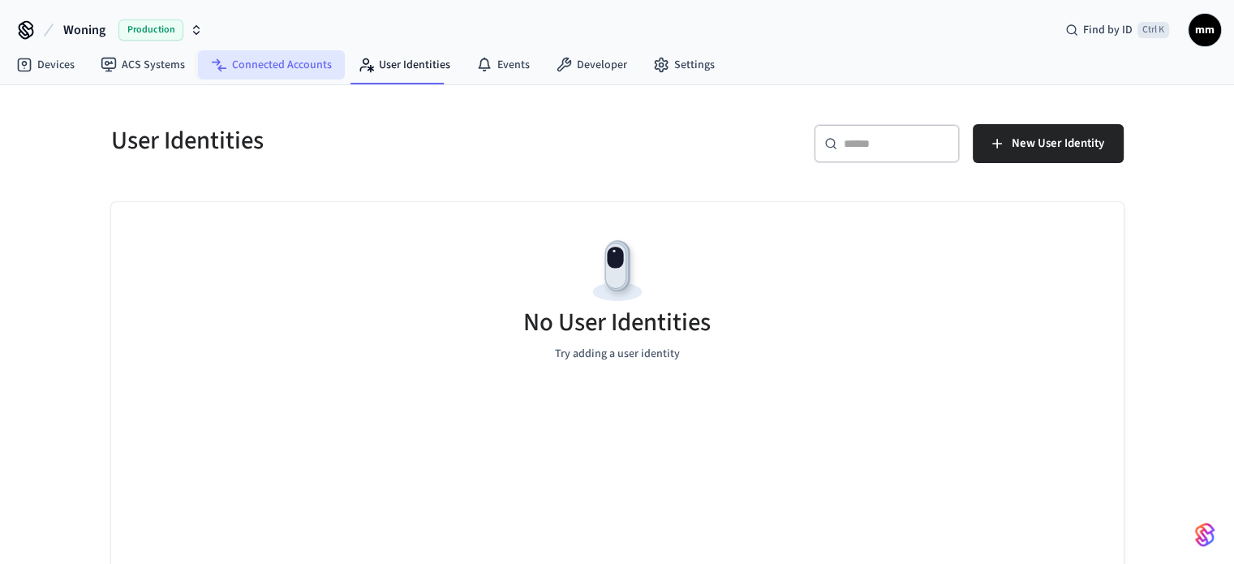
click at [284, 60] on link "Connected Accounts" at bounding box center [271, 64] width 147 height 29
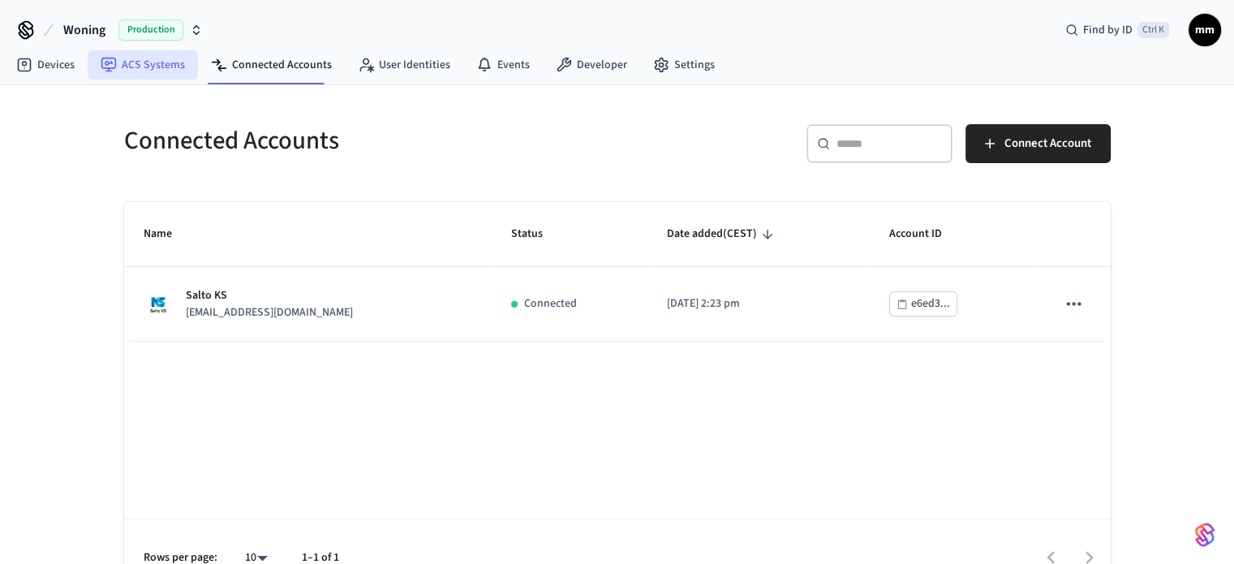
click at [135, 67] on link "ACS Systems" at bounding box center [143, 64] width 110 height 29
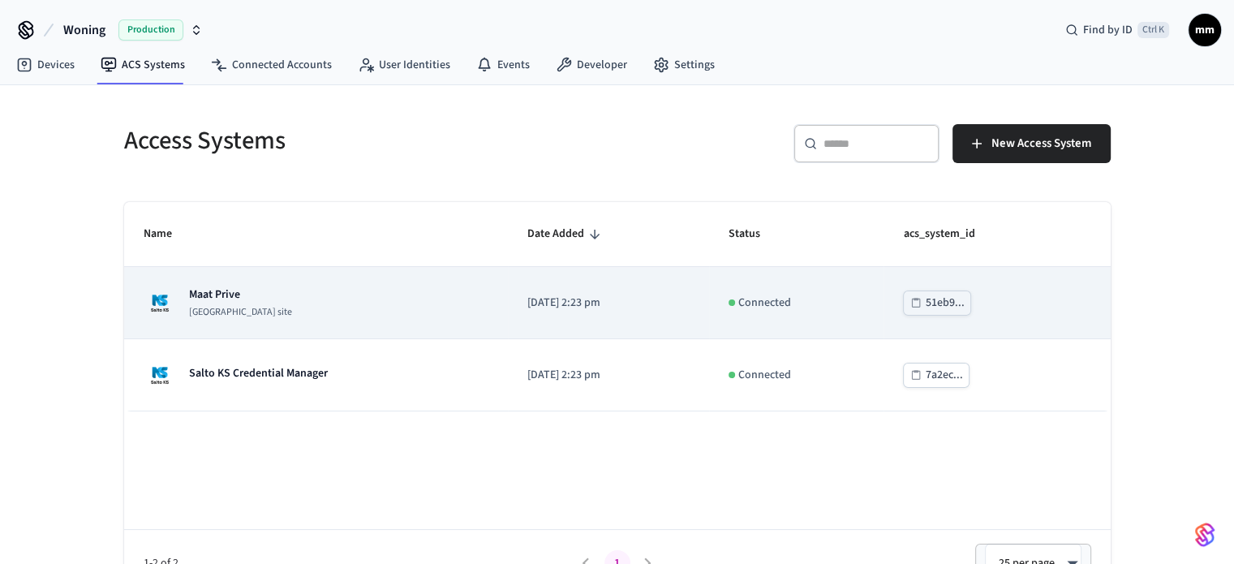
click at [336, 296] on div "Maat Prive Salto KS site" at bounding box center [317, 302] width 346 height 32
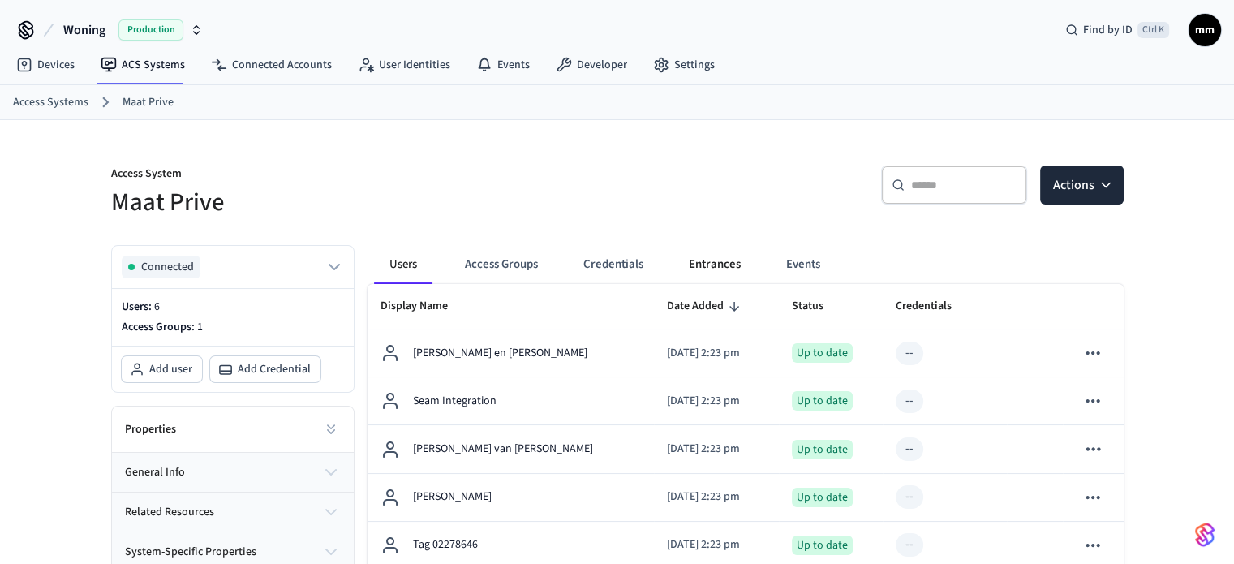
click at [702, 252] on button "Entrances" at bounding box center [715, 264] width 78 height 39
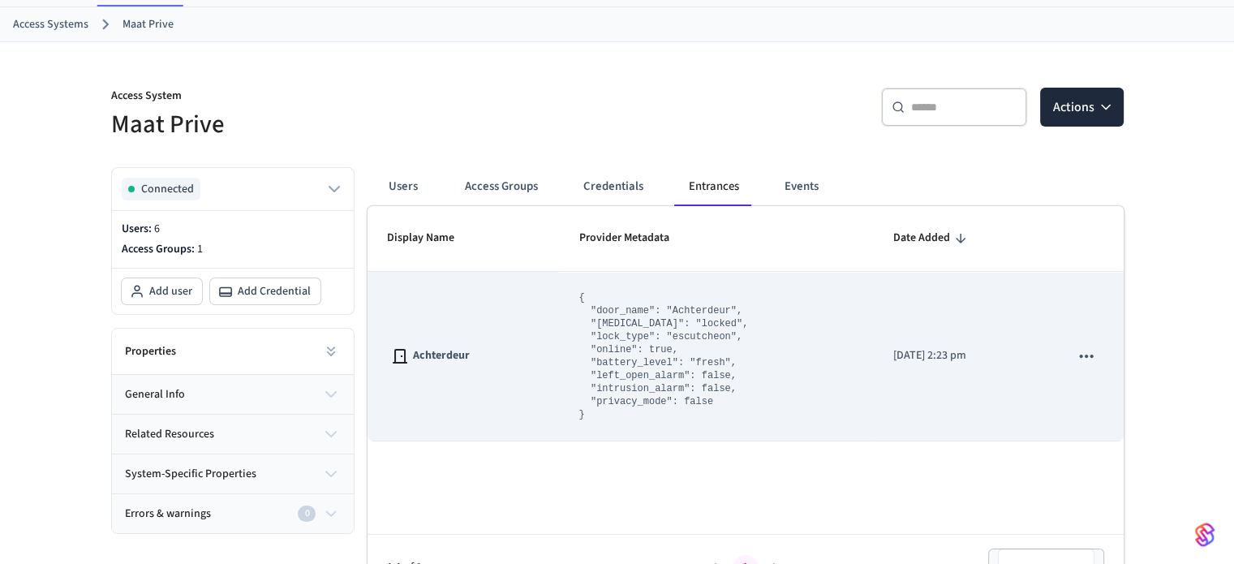
scroll to position [88, 0]
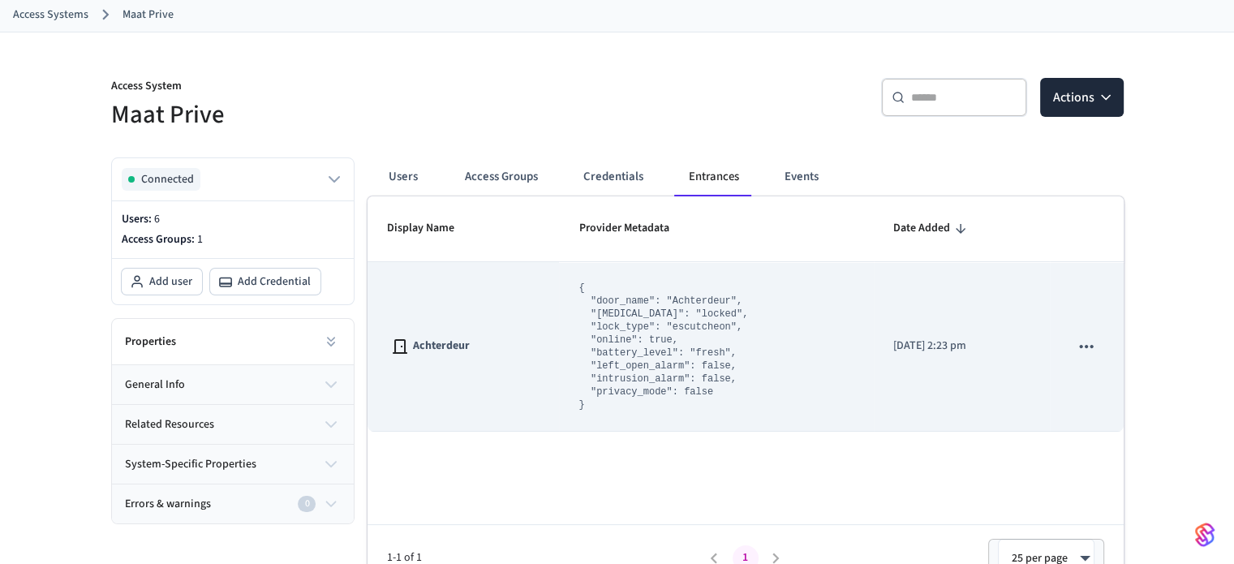
click at [1076, 340] on icon "sticky table" at bounding box center [1086, 346] width 21 height 21
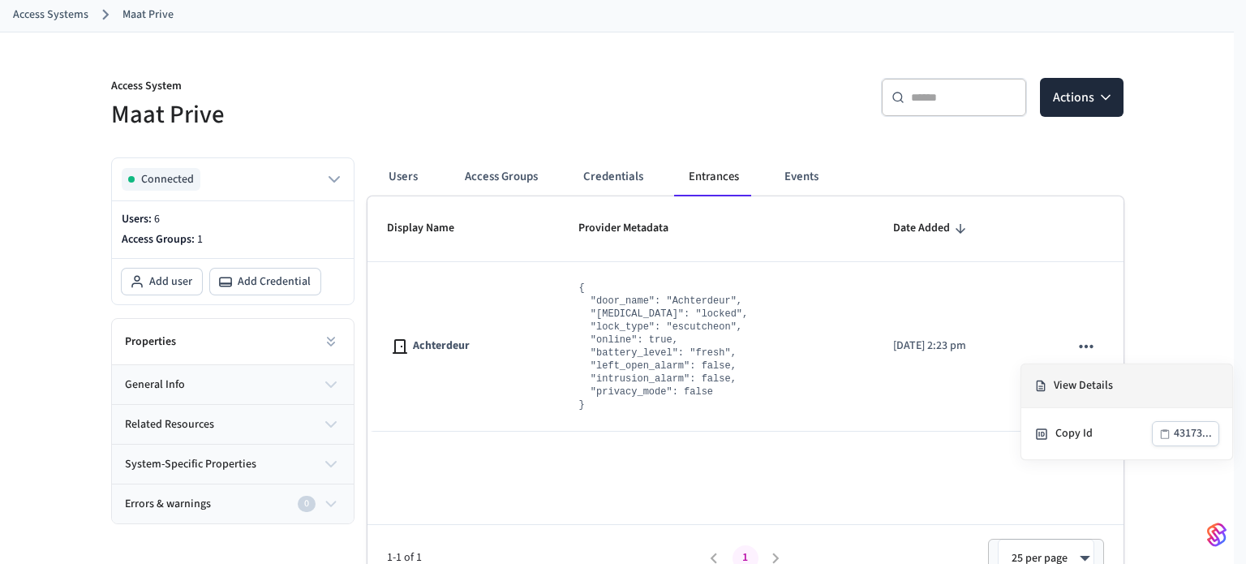
click at [1069, 378] on li "View Details" at bounding box center [1126, 386] width 211 height 44
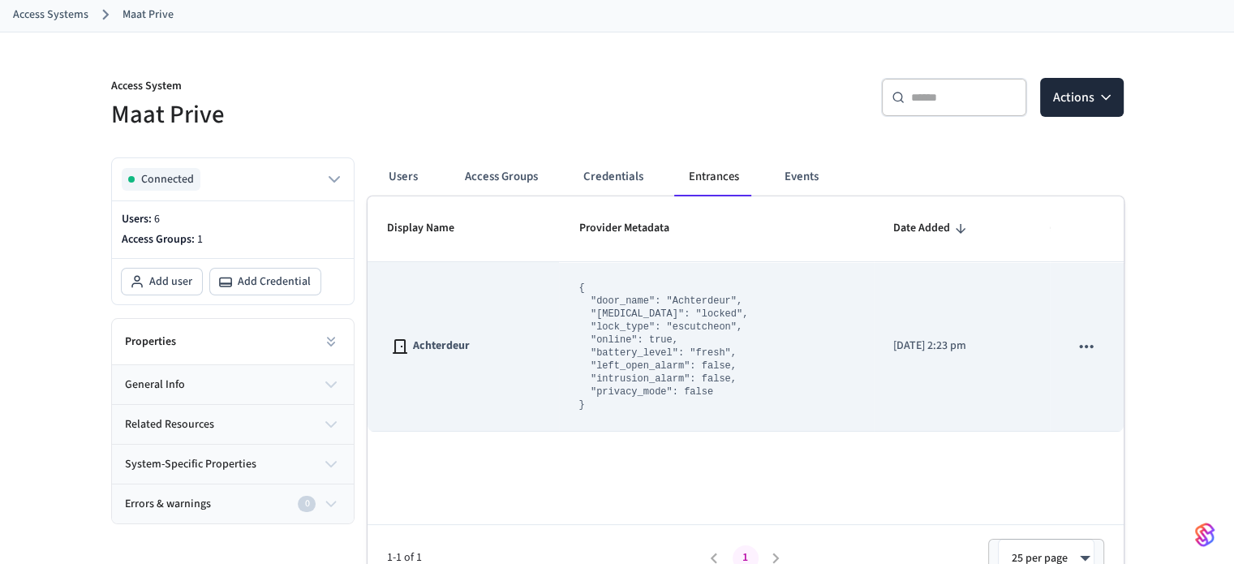
click at [1090, 343] on icon "sticky table" at bounding box center [1086, 346] width 21 height 21
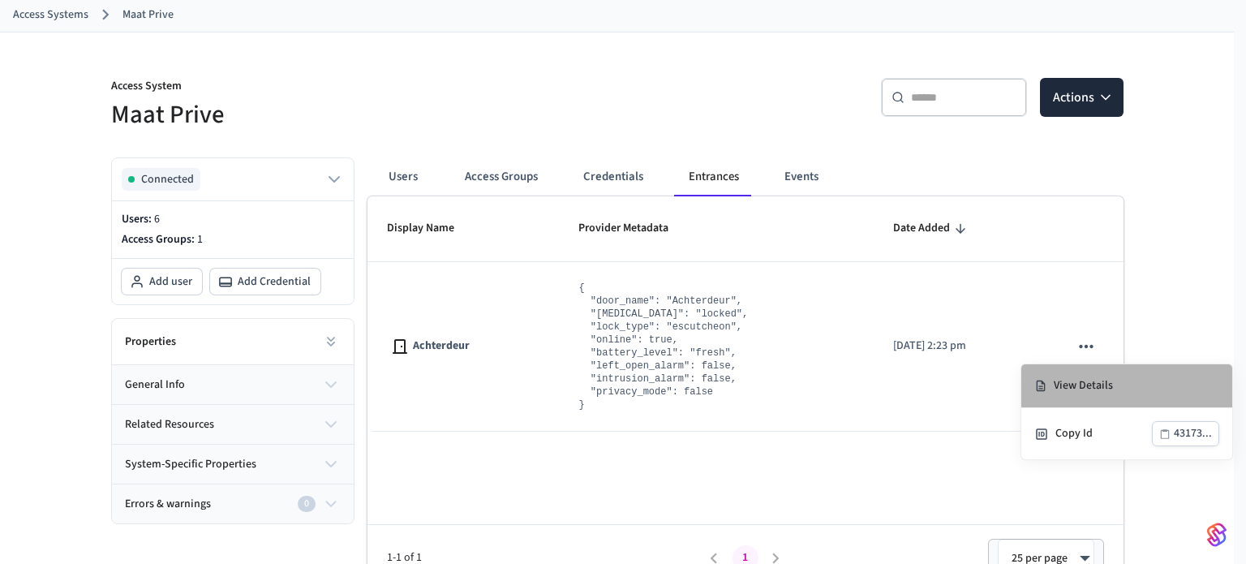
click at [1080, 378] on li "View Details" at bounding box center [1126, 386] width 211 height 44
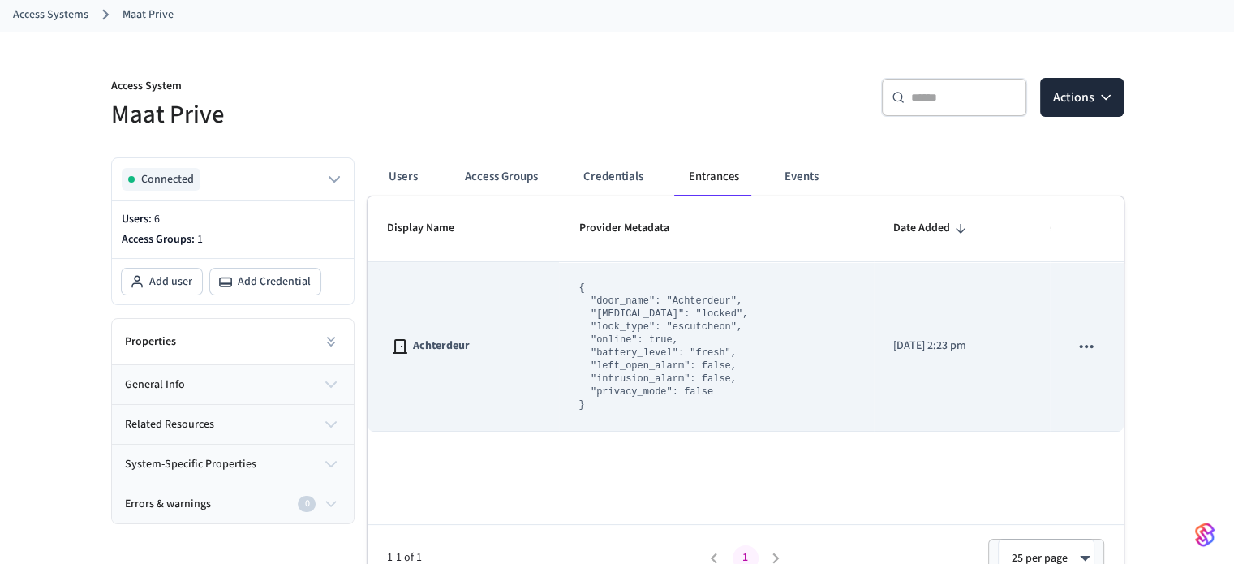
click at [1077, 342] on icon "sticky table" at bounding box center [1086, 346] width 21 height 21
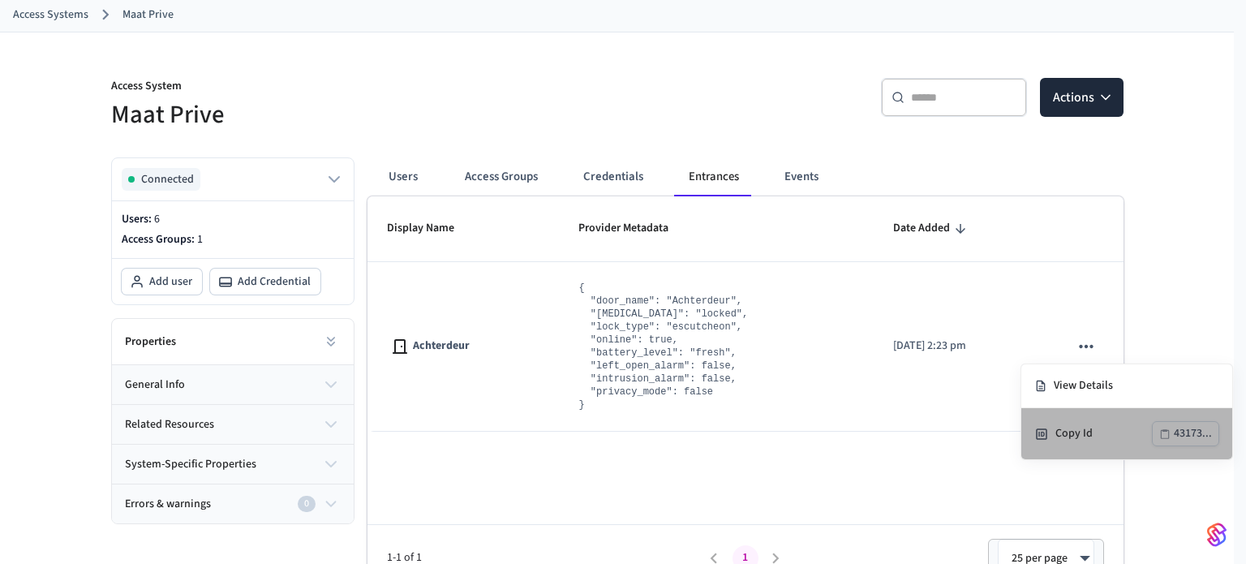
click at [1072, 431] on div "Copy Id" at bounding box center [1103, 433] width 97 height 17
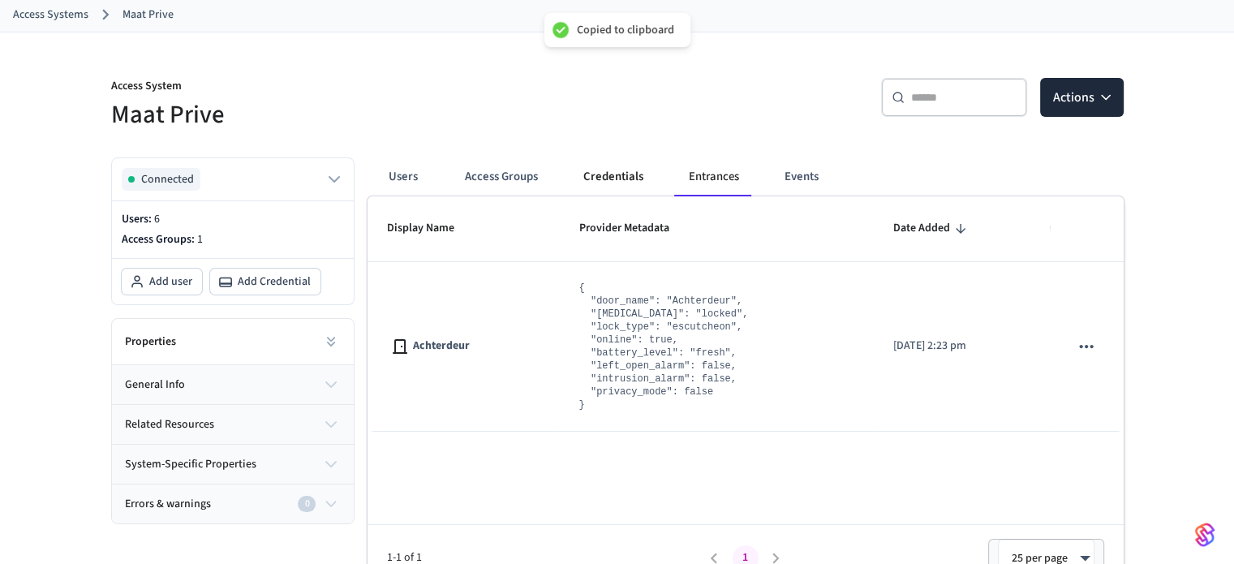
scroll to position [114, 0]
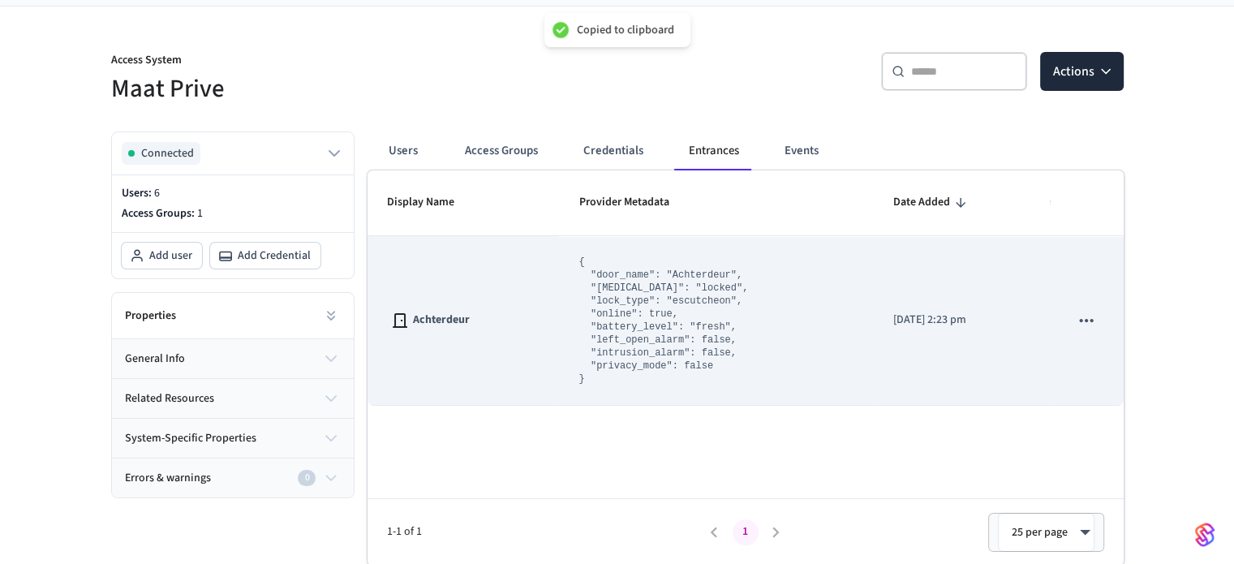
click at [636, 307] on pre "{ "door_name": "Achterdeur", "locked_state": "locked", "lock_type": "escutcheon…" at bounding box center [663, 321] width 170 height 130
click at [454, 320] on span "Achterdeur" at bounding box center [441, 319] width 57 height 17
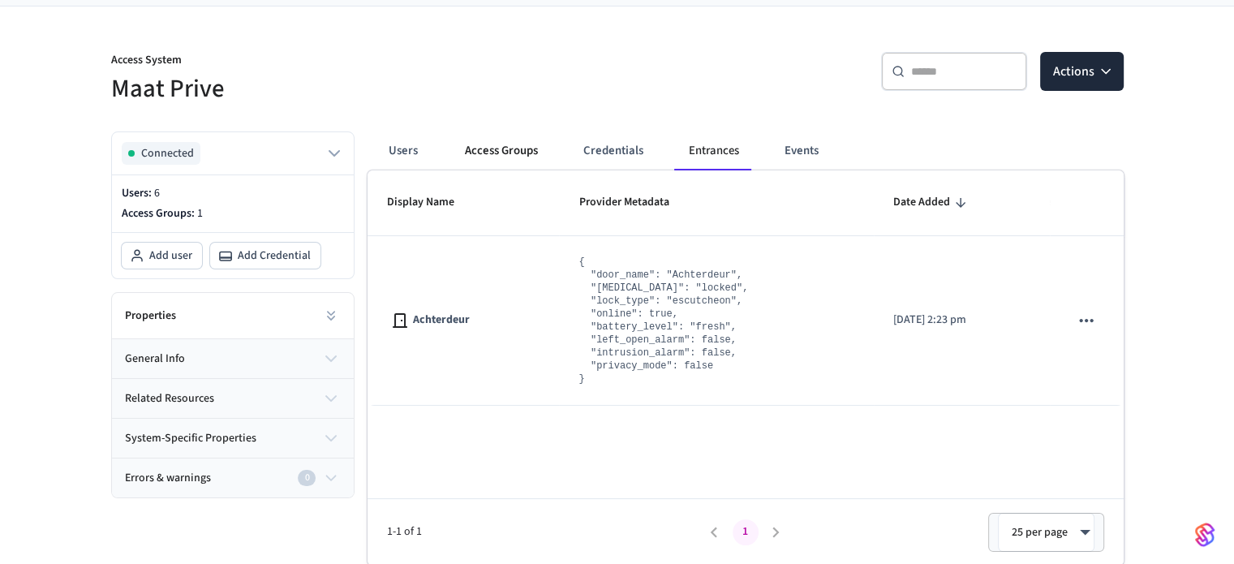
click at [527, 140] on button "Access Groups" at bounding box center [501, 150] width 99 height 39
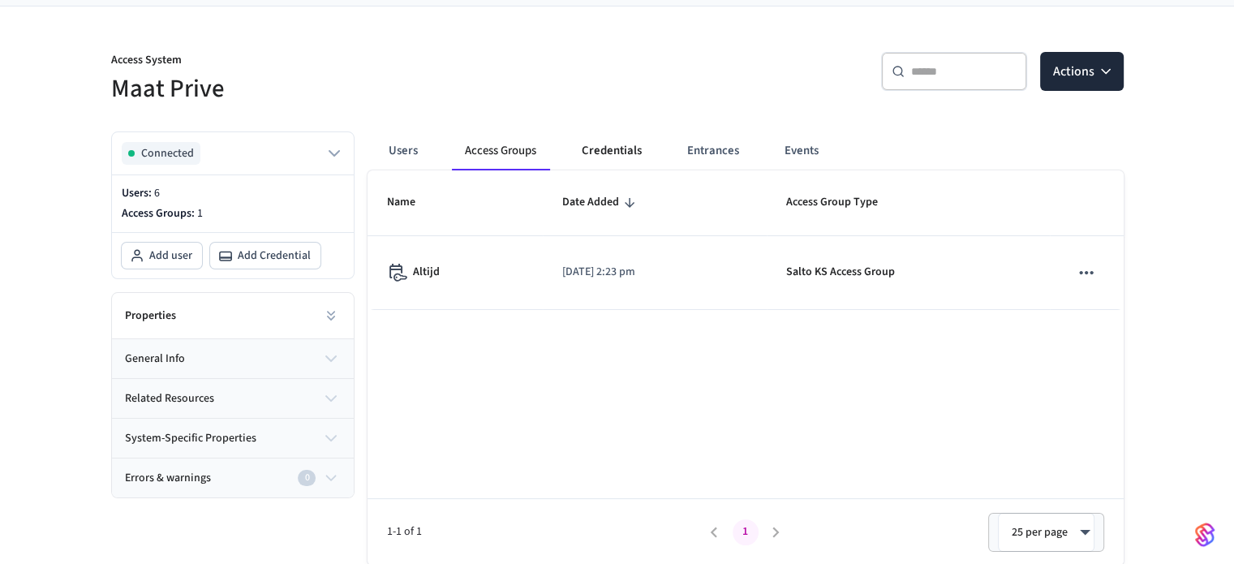
click at [592, 160] on button "Credentials" at bounding box center [612, 150] width 86 height 39
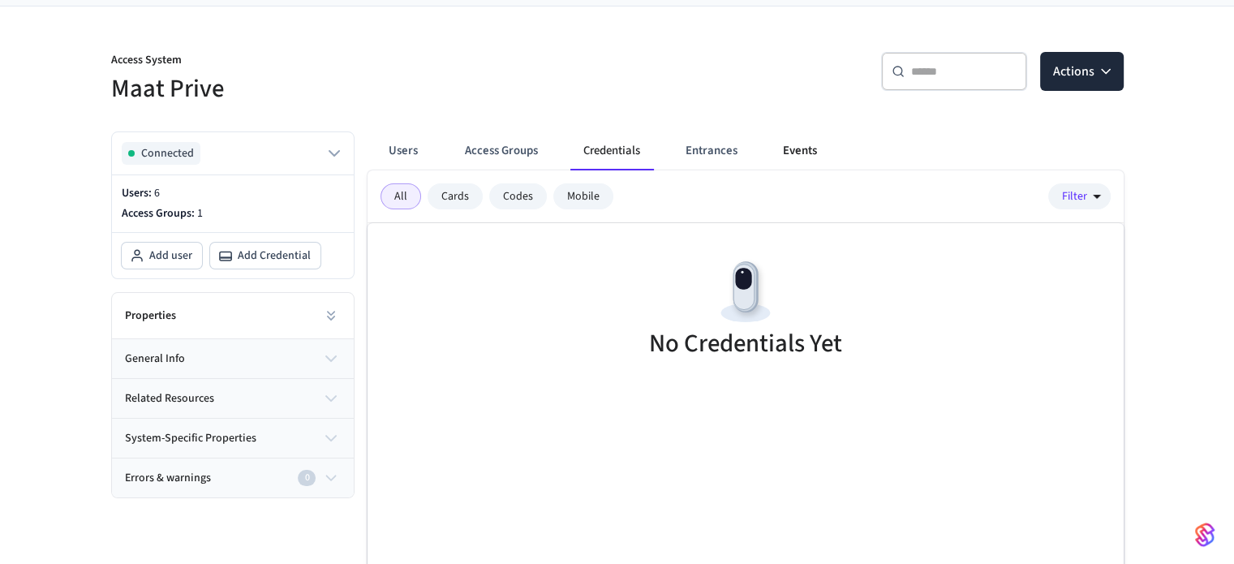
click at [788, 140] on button "Events" at bounding box center [800, 150] width 60 height 39
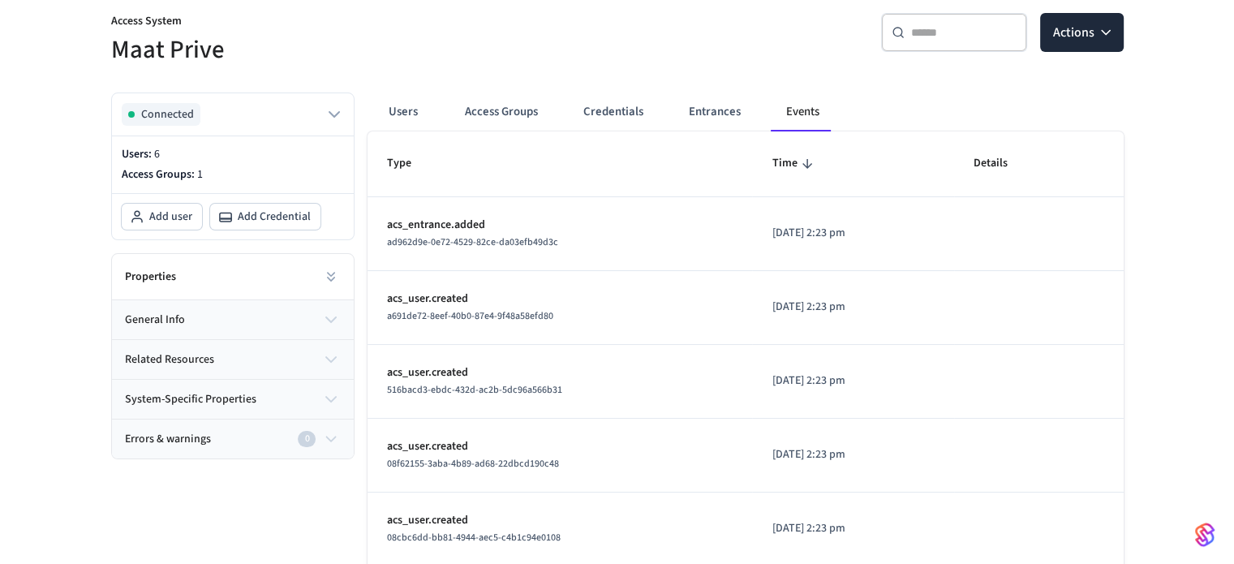
scroll to position [148, 0]
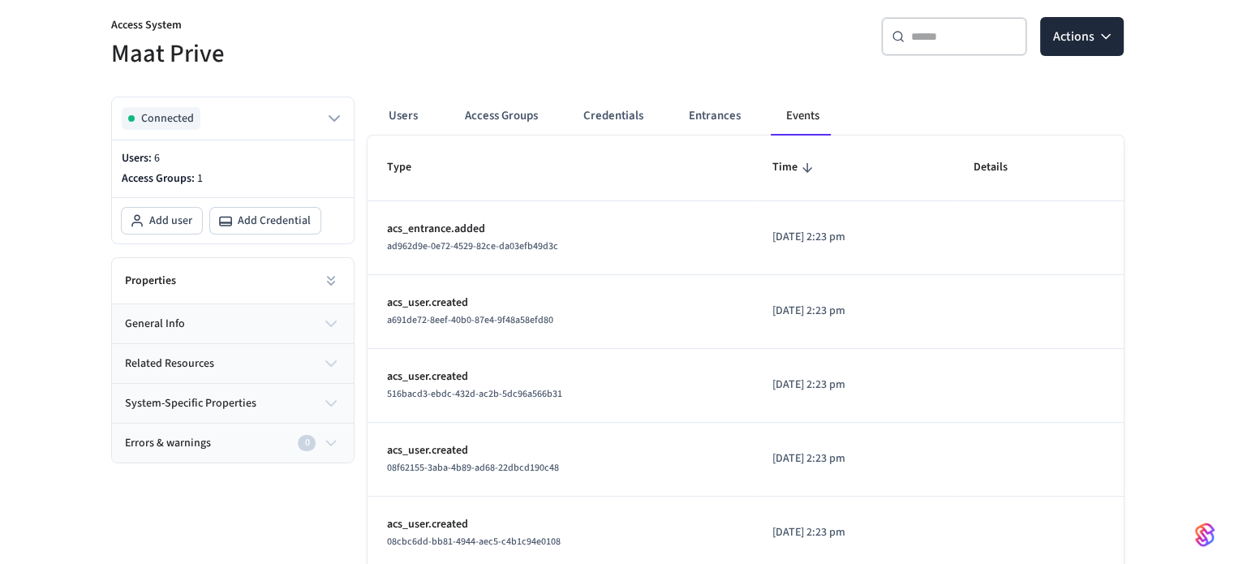
click at [178, 437] on span "Errors & warnings" at bounding box center [168, 443] width 86 height 17
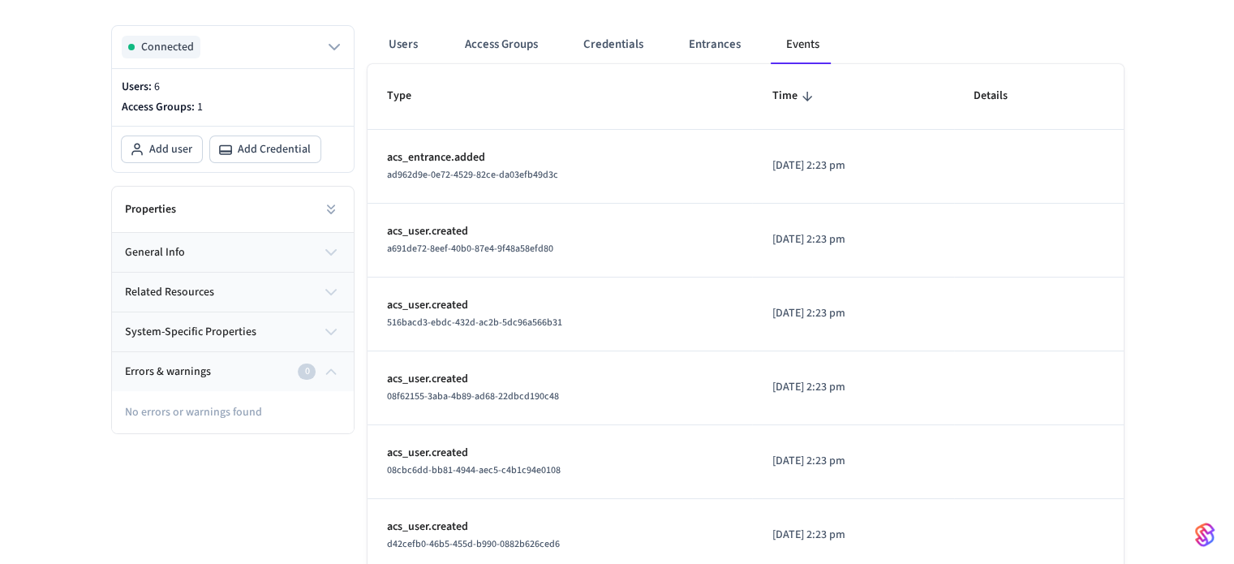
scroll to position [0, 0]
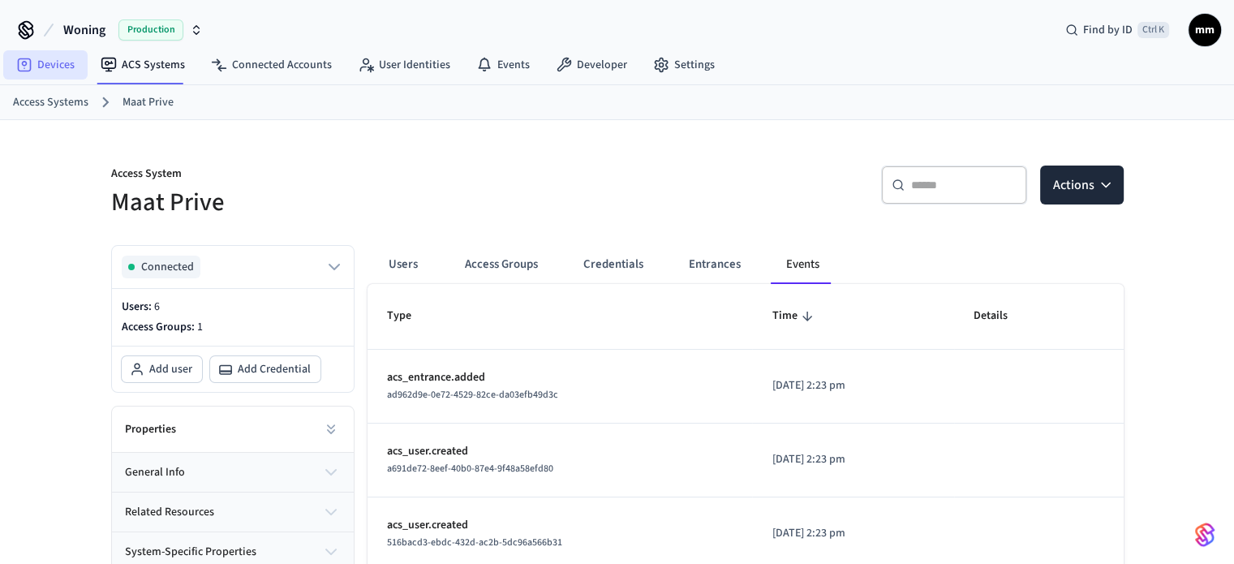
click at [53, 67] on link "Devices" at bounding box center [45, 64] width 84 height 29
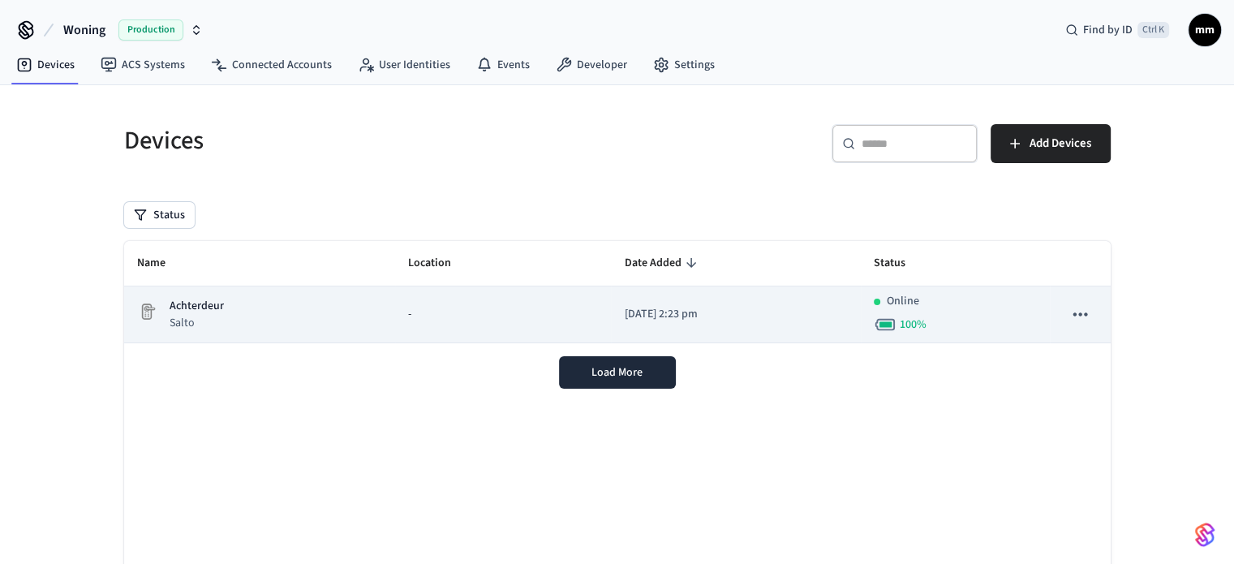
click at [614, 326] on td "[DATE] 2:23 pm" at bounding box center [736, 314] width 250 height 57
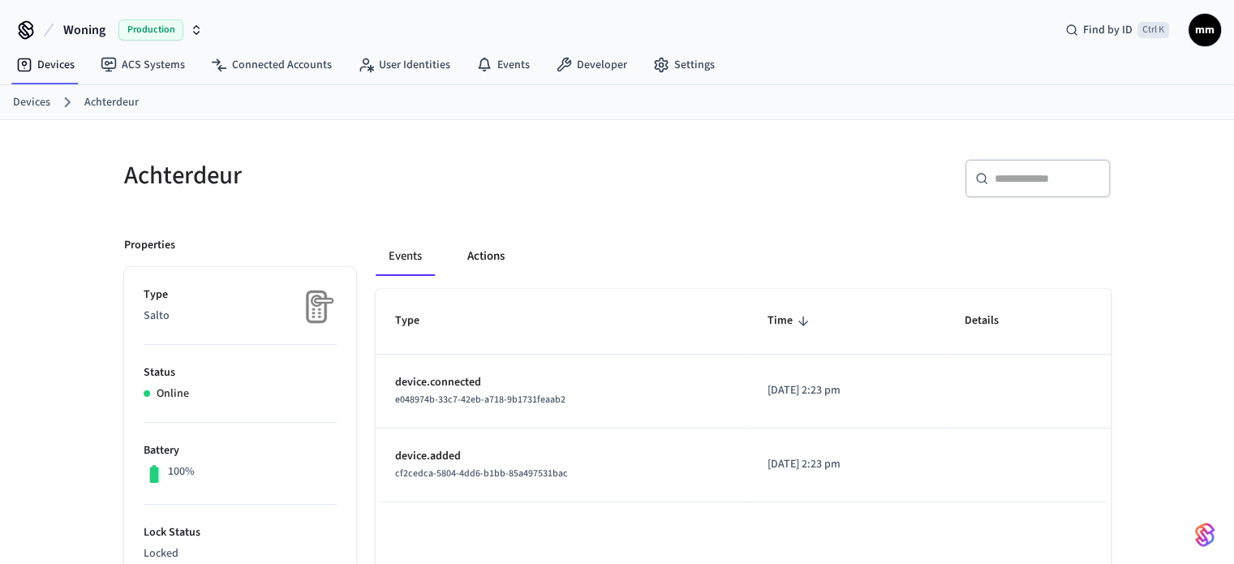
click at [477, 264] on button "Actions" at bounding box center [485, 256] width 63 height 39
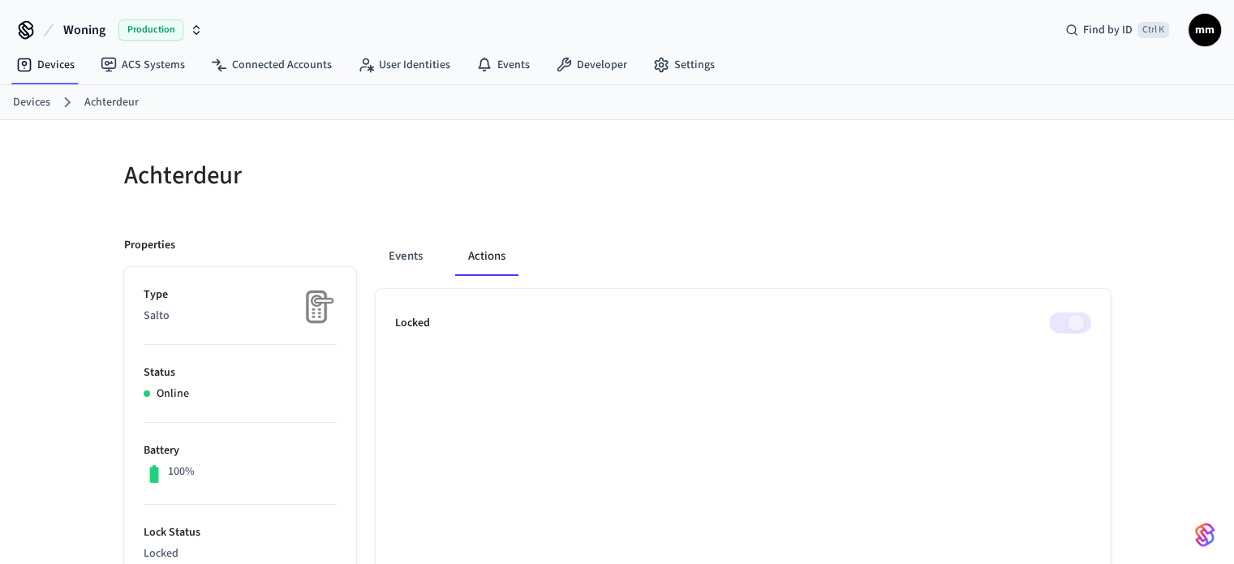
click at [1079, 317] on span at bounding box center [1070, 322] width 42 height 21
click at [409, 315] on p "Locked" at bounding box center [412, 323] width 35 height 17
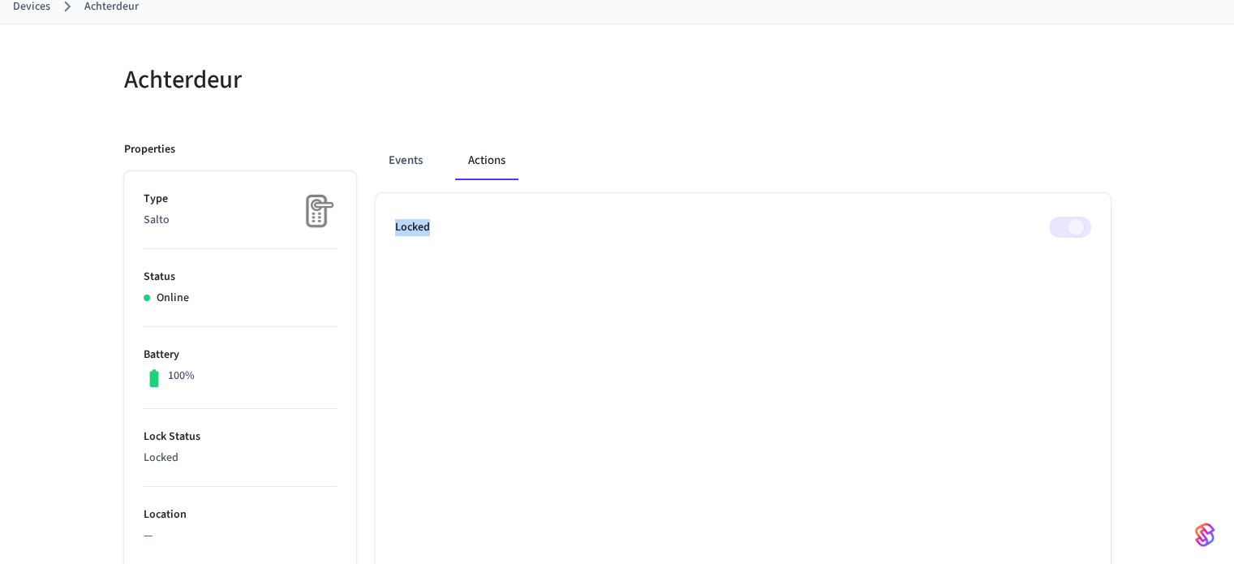
scroll to position [97, 0]
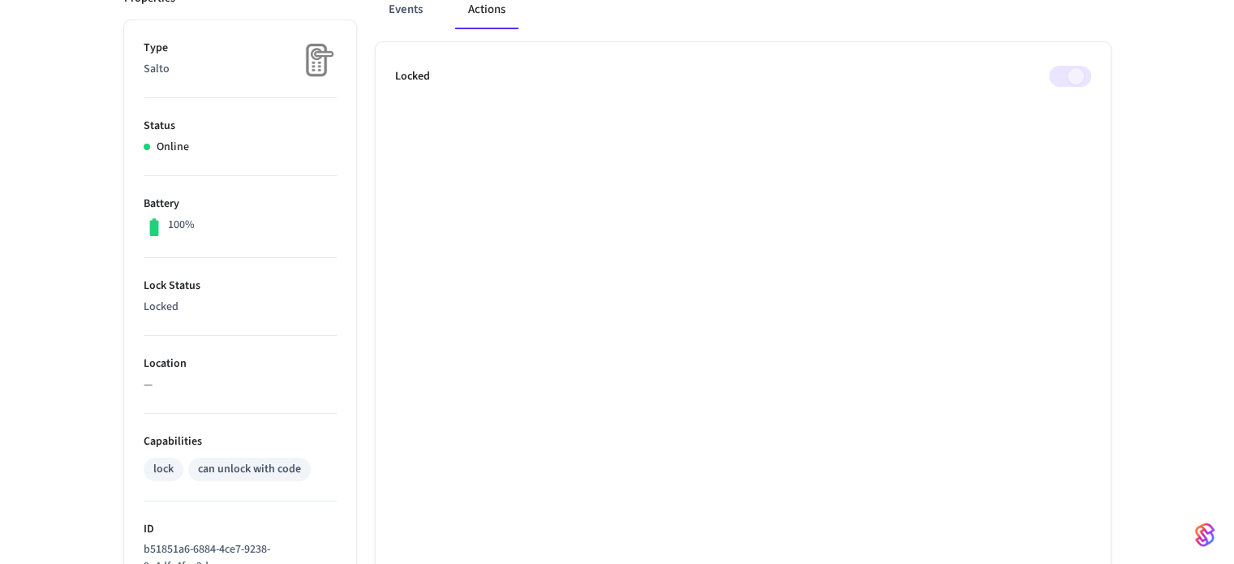
scroll to position [247, 0]
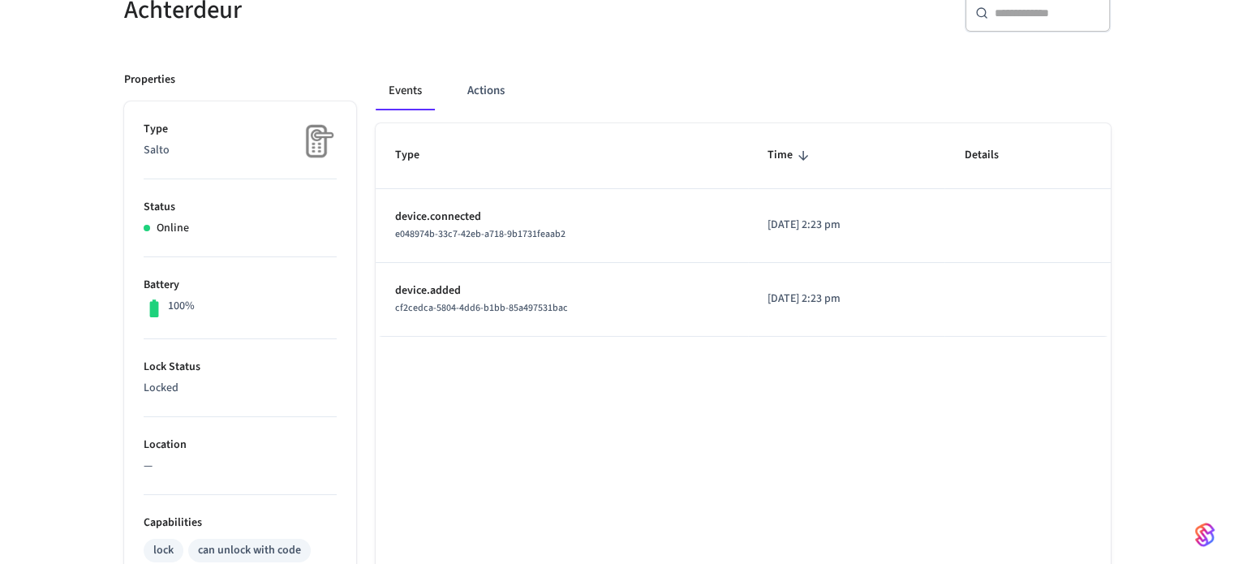
scroll to position [162, 0]
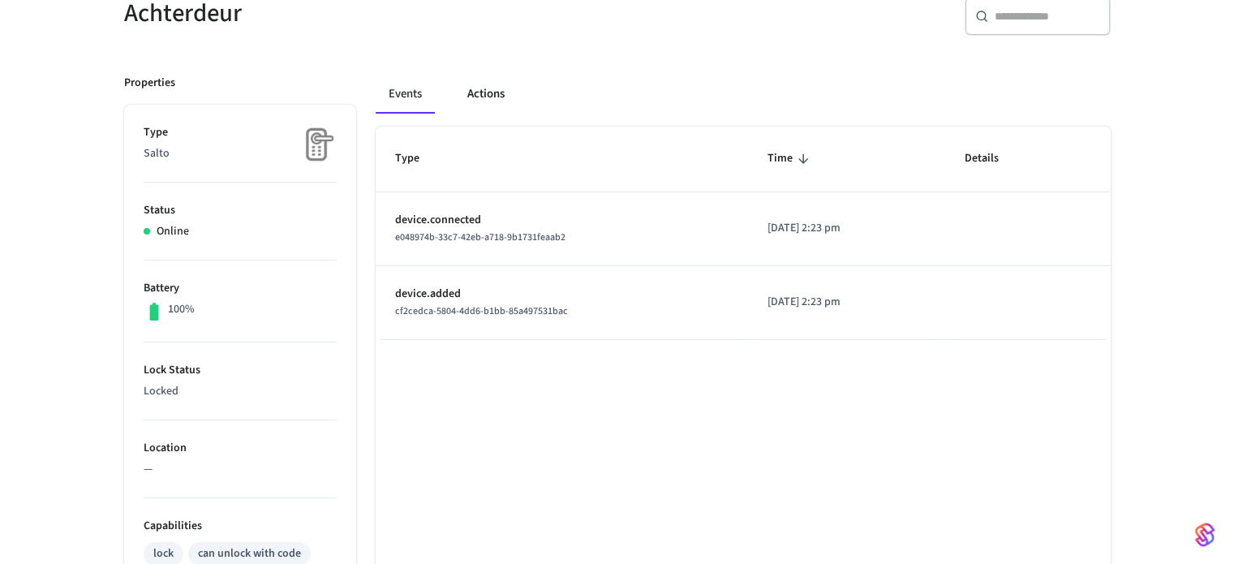
click at [493, 105] on button "Actions" at bounding box center [485, 94] width 63 height 39
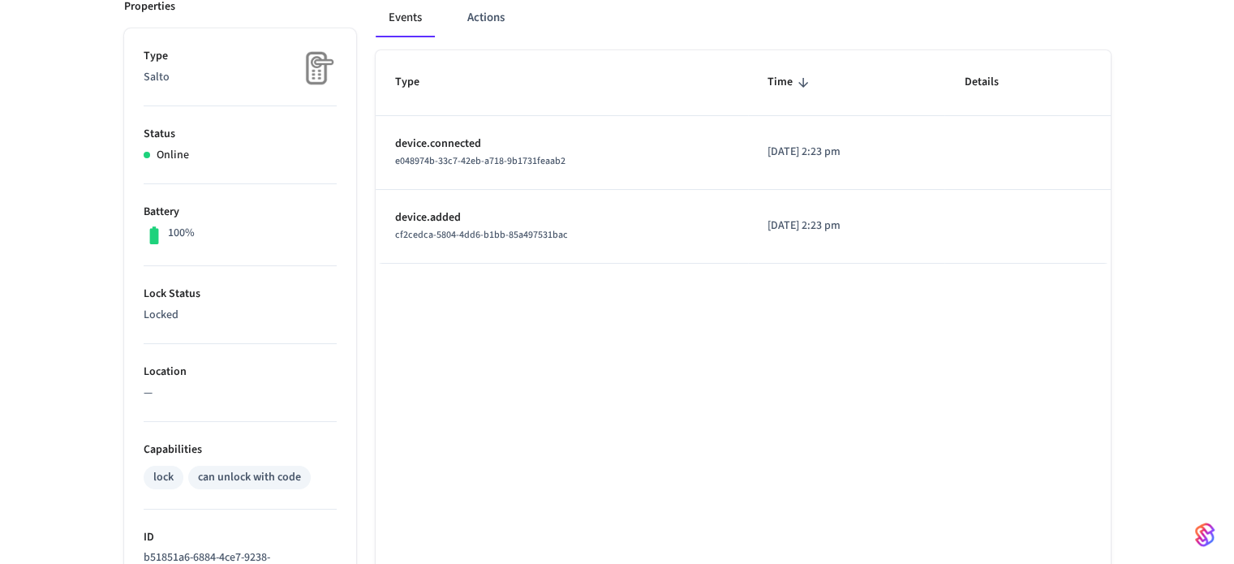
scroll to position [239, 0]
click at [474, 38] on div "Events Actions" at bounding box center [743, 24] width 735 height 52
click at [480, 22] on button "Actions" at bounding box center [485, 17] width 63 height 39
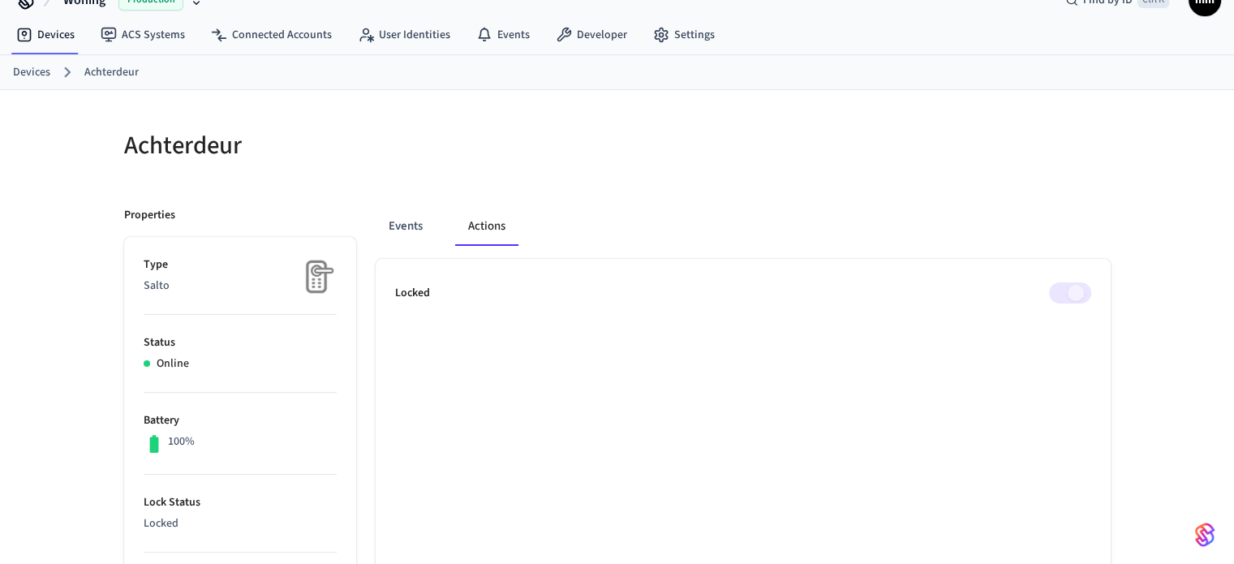
scroll to position [32, 0]
click at [89, 71] on link "Achterdeur" at bounding box center [111, 70] width 54 height 17
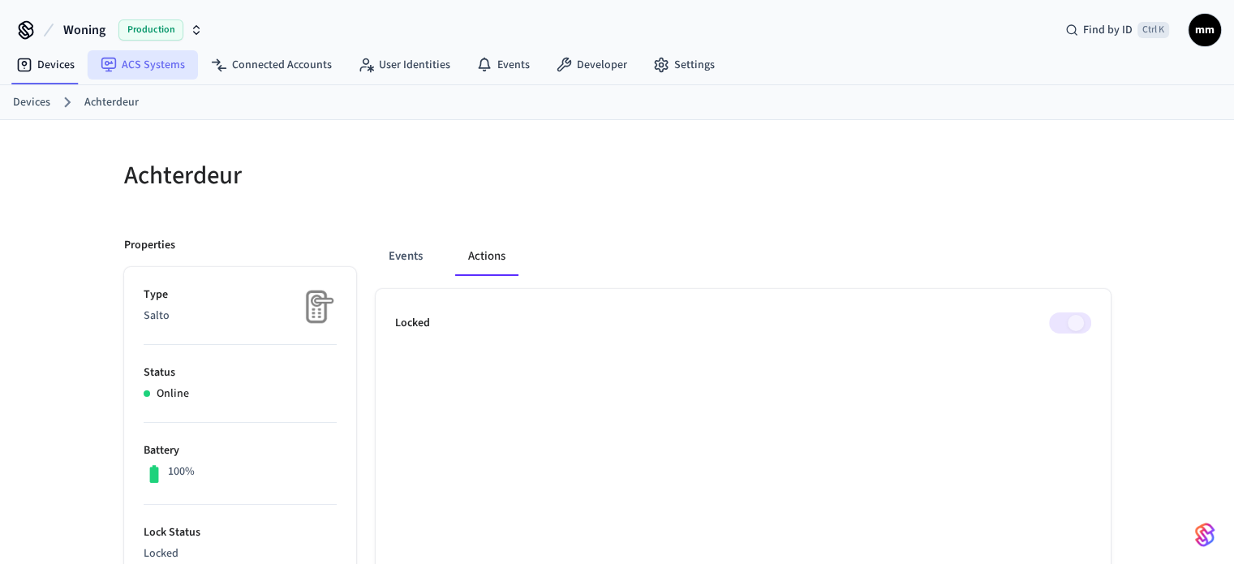
click at [134, 71] on link "ACS Systems" at bounding box center [143, 64] width 110 height 29
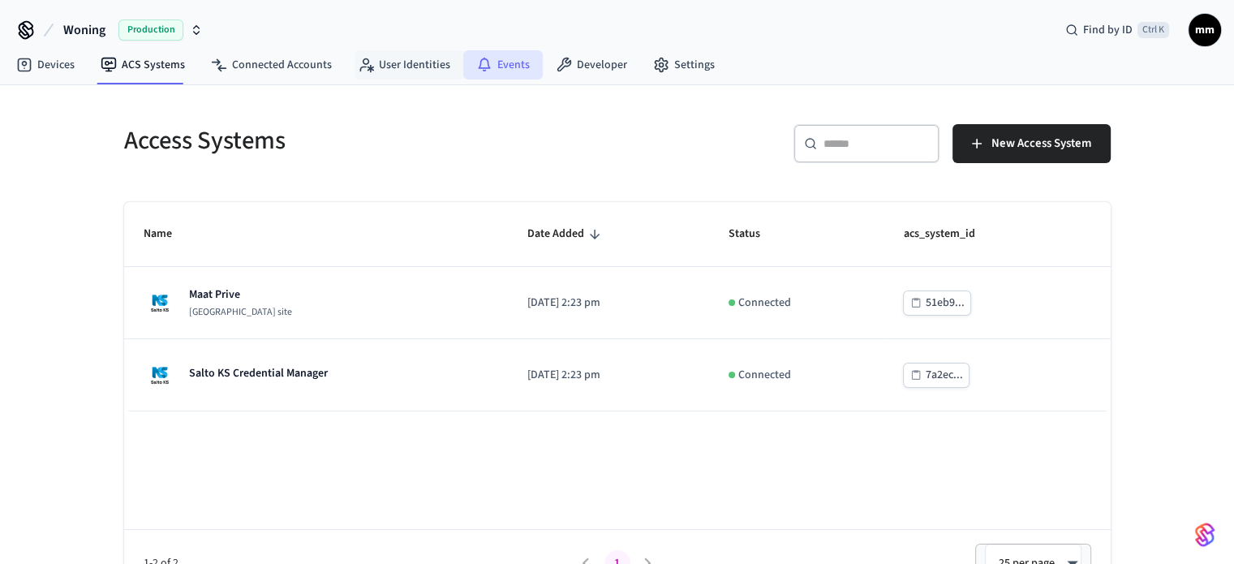
click at [463, 56] on link "Events" at bounding box center [502, 64] width 79 height 29
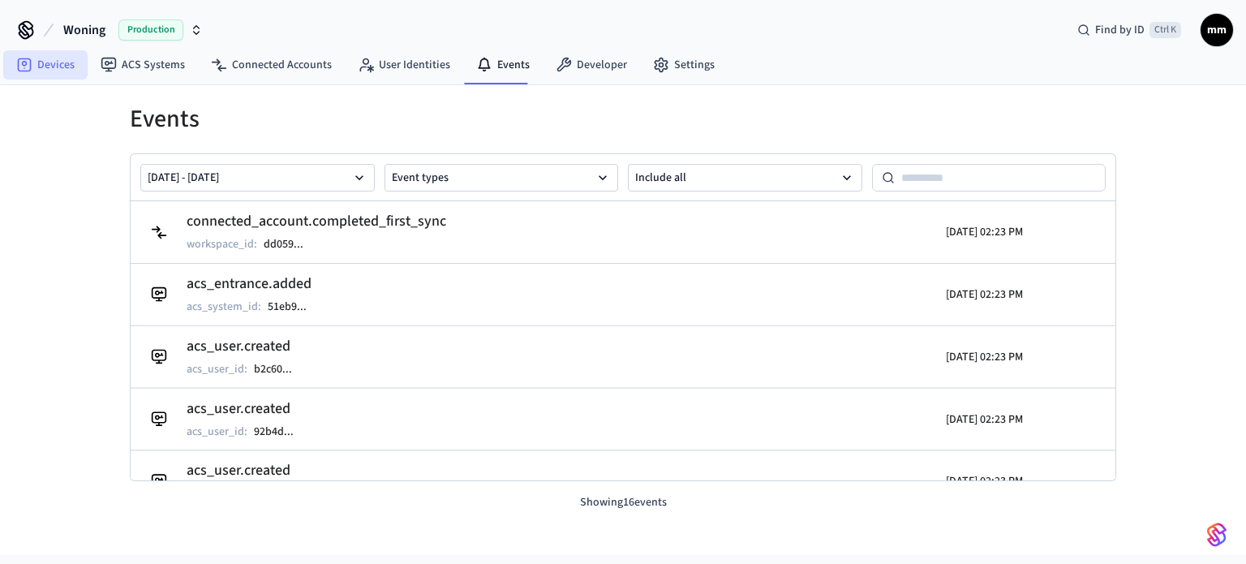
click at [53, 51] on link "Devices" at bounding box center [45, 64] width 84 height 29
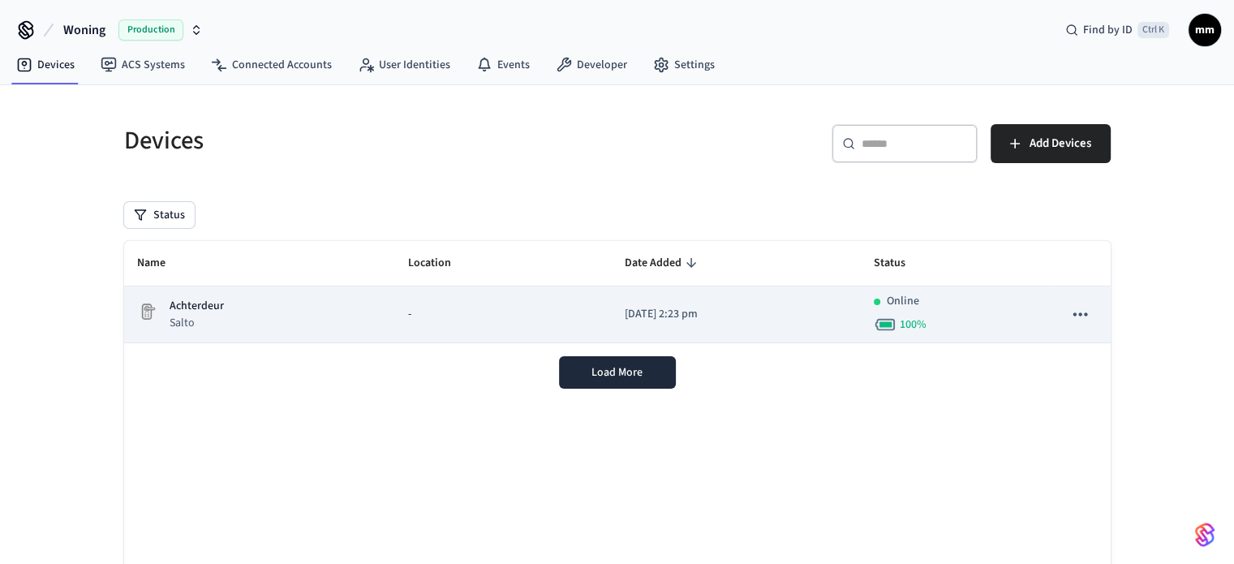
drag, startPoint x: 312, startPoint y: 298, endPoint x: 363, endPoint y: 333, distance: 62.3
click at [363, 333] on td "Achterdeur Salto" at bounding box center [259, 314] width 271 height 57
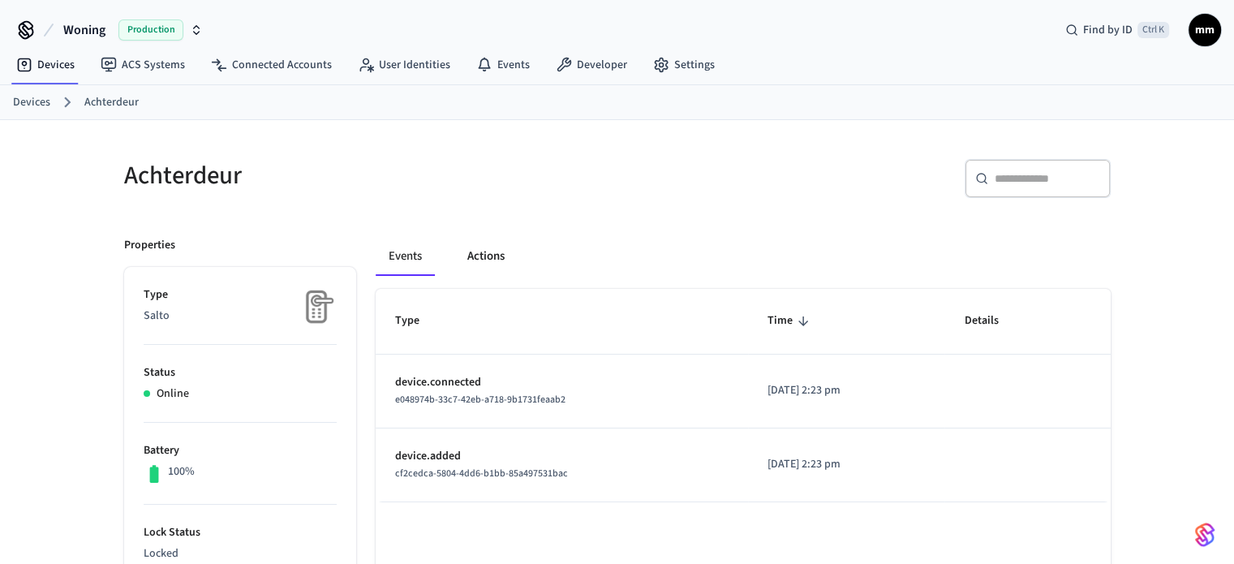
click at [483, 246] on button "Actions" at bounding box center [485, 256] width 63 height 39
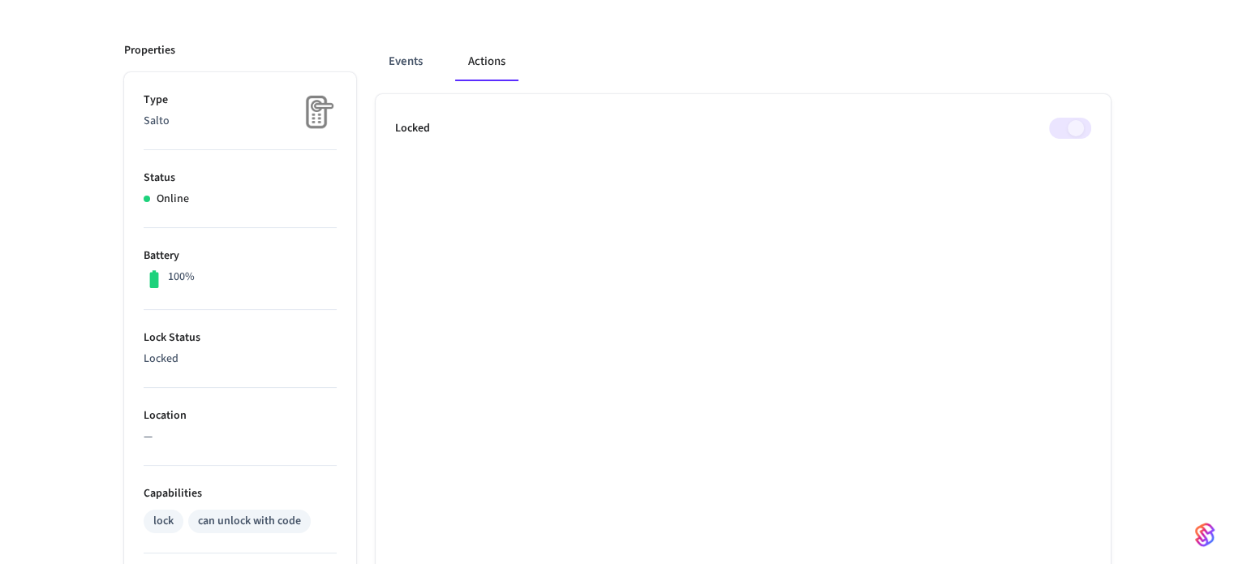
scroll to position [200, 0]
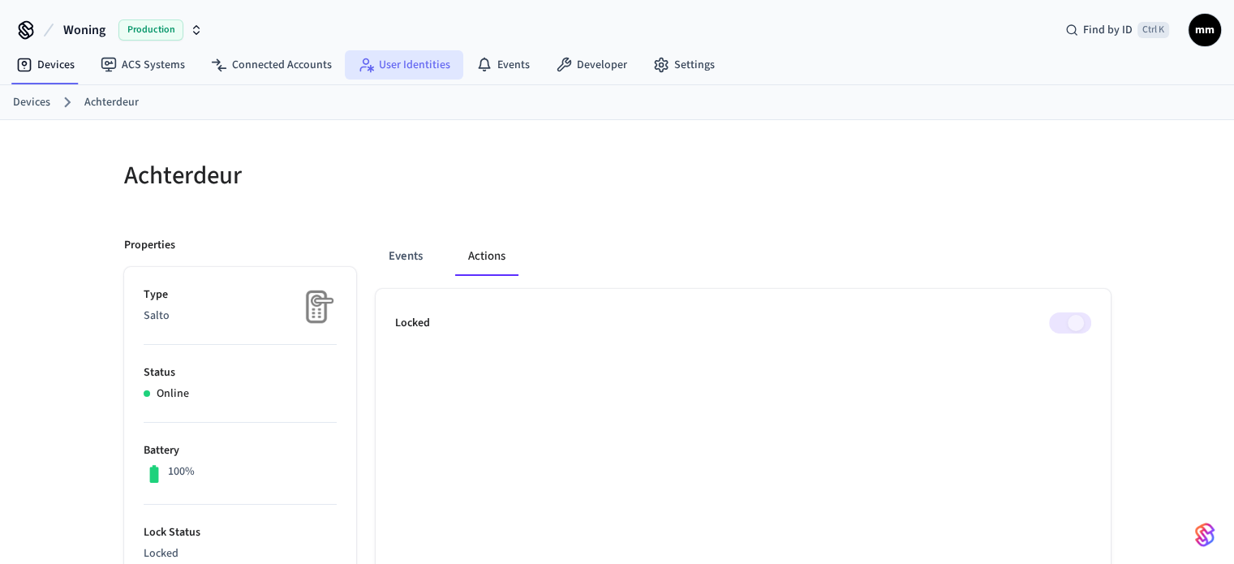
click at [437, 65] on link "User Identities" at bounding box center [404, 64] width 118 height 29
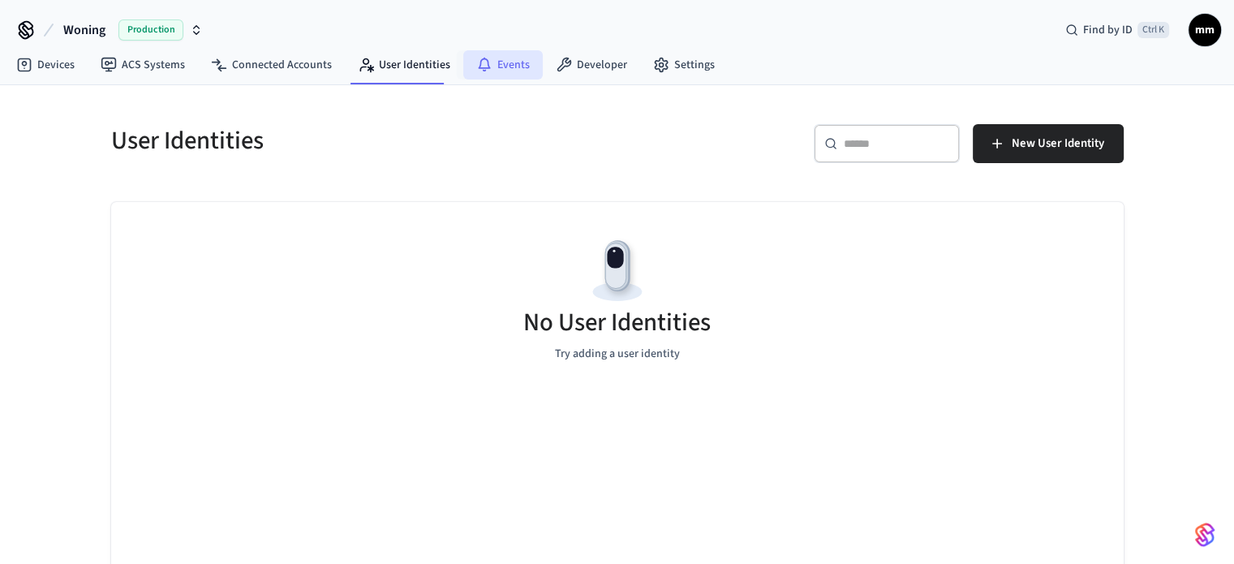
click at [481, 62] on icon at bounding box center [484, 63] width 12 height 11
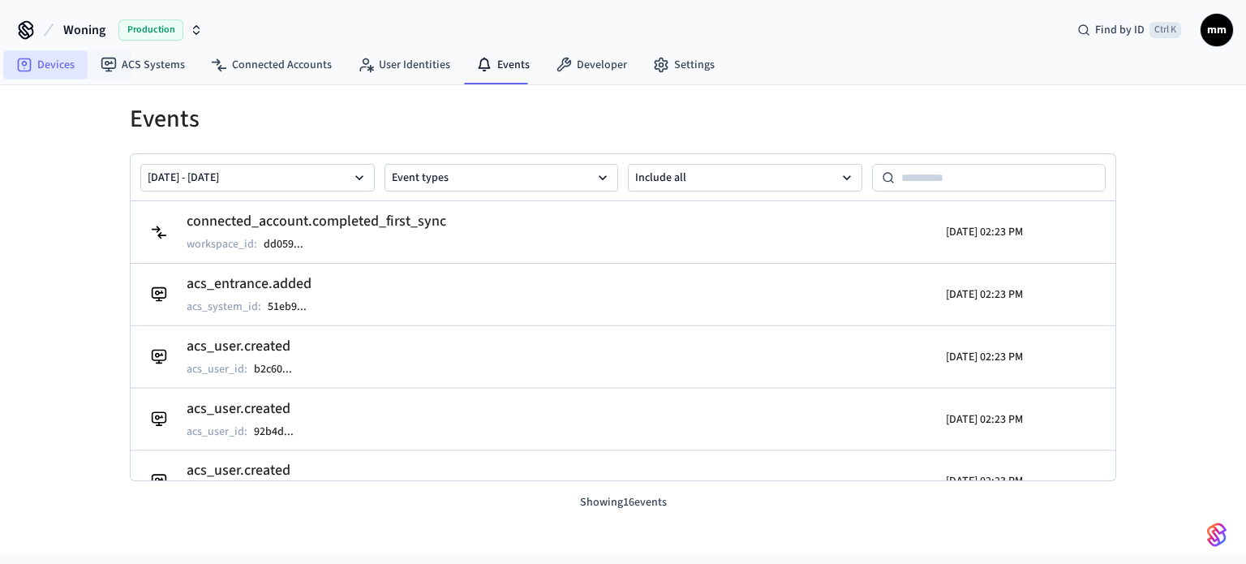
click at [68, 61] on link "Devices" at bounding box center [45, 64] width 84 height 29
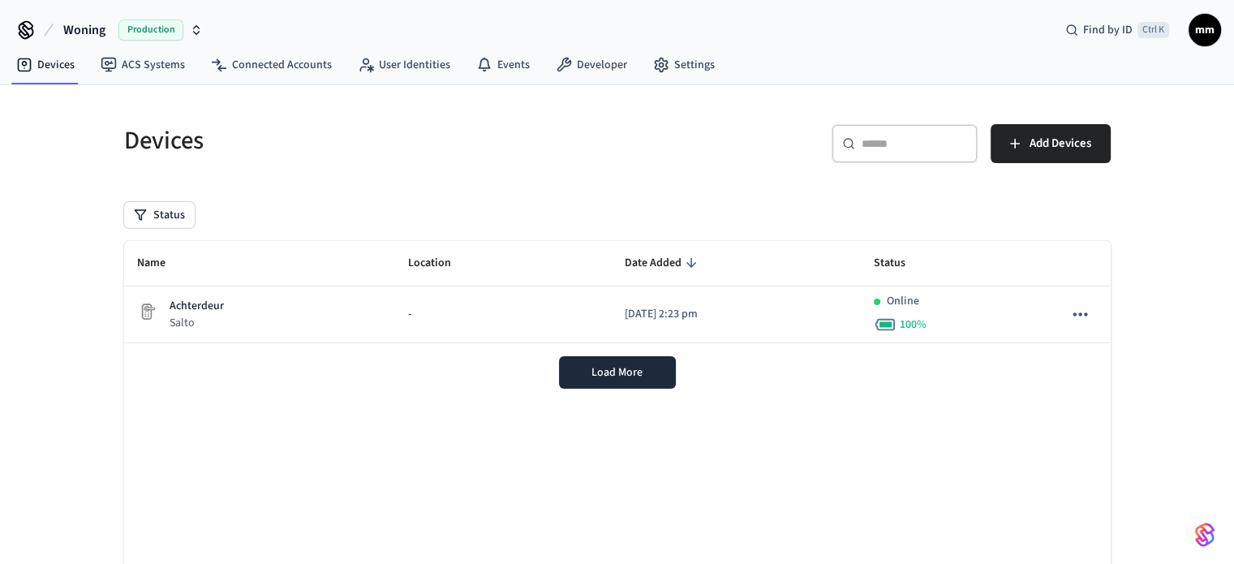
scroll to position [2, 0]
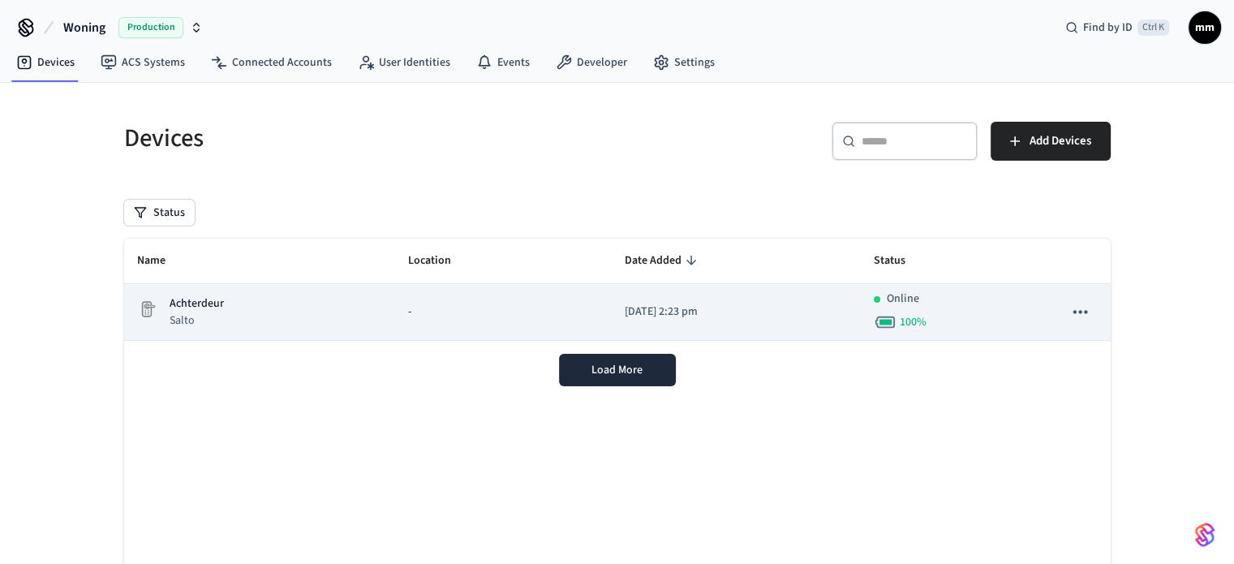
drag, startPoint x: 1021, startPoint y: 317, endPoint x: 643, endPoint y: 301, distance: 378.4
click at [643, 301] on td "[DATE] 2:23 pm" at bounding box center [736, 312] width 250 height 57
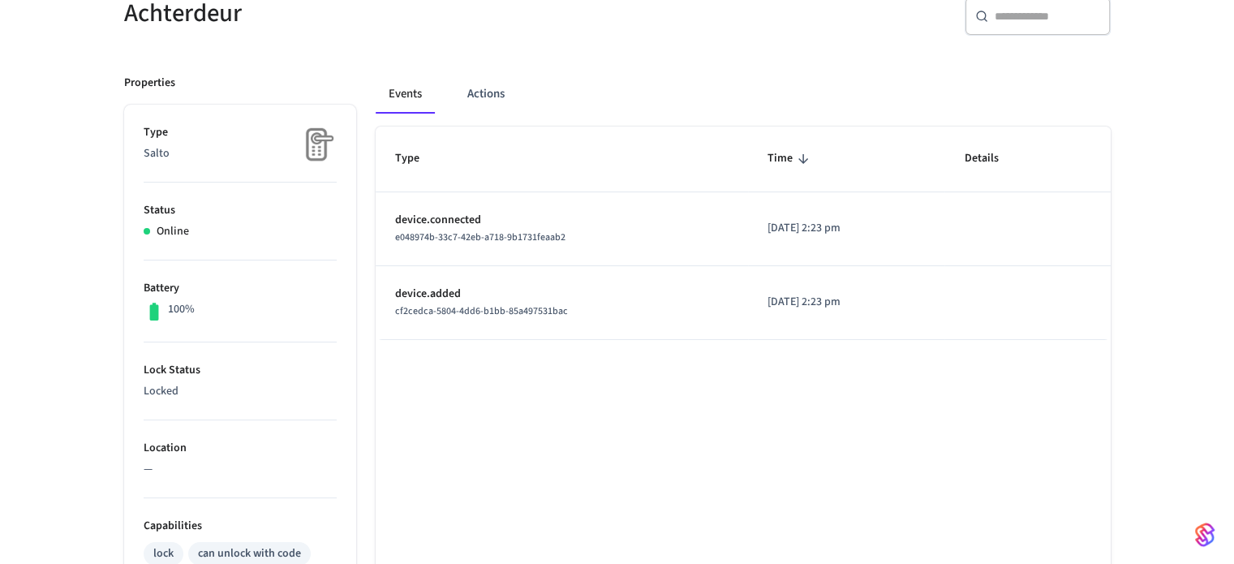
scroll to position [152, 0]
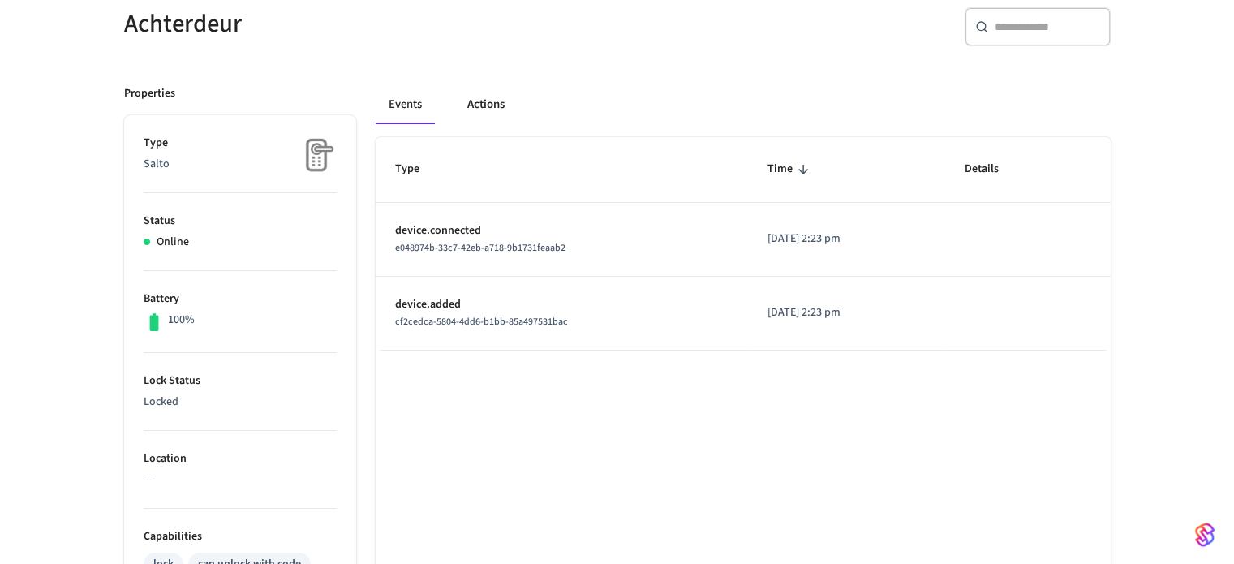
click at [480, 95] on button "Actions" at bounding box center [485, 104] width 63 height 39
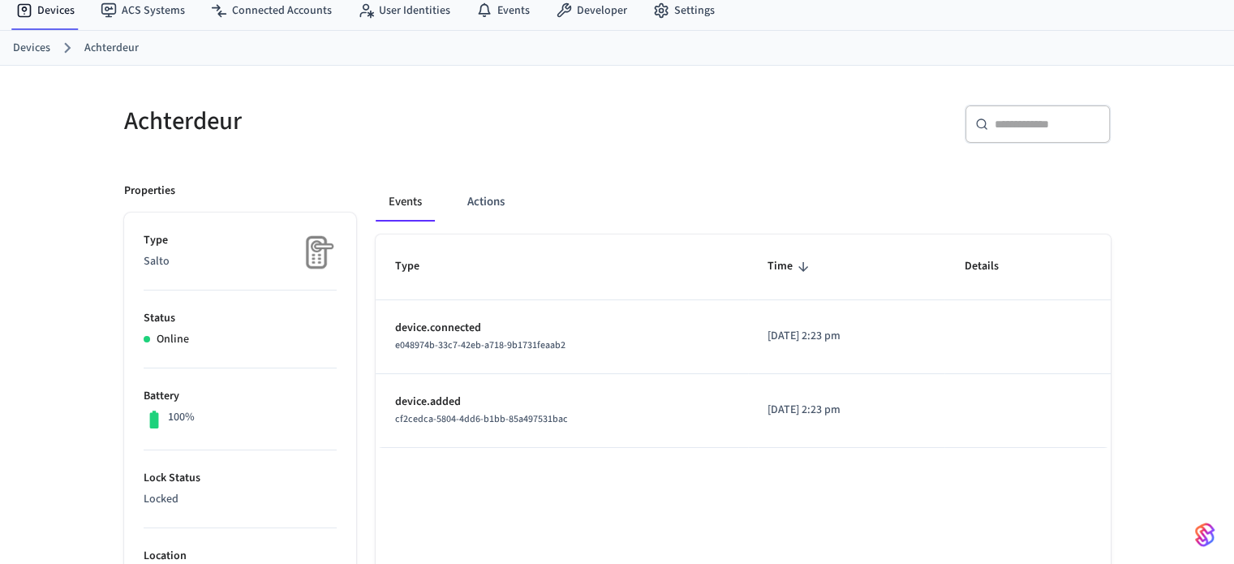
scroll to position [57, 0]
click at [523, 10] on link "Events" at bounding box center [502, 8] width 79 height 29
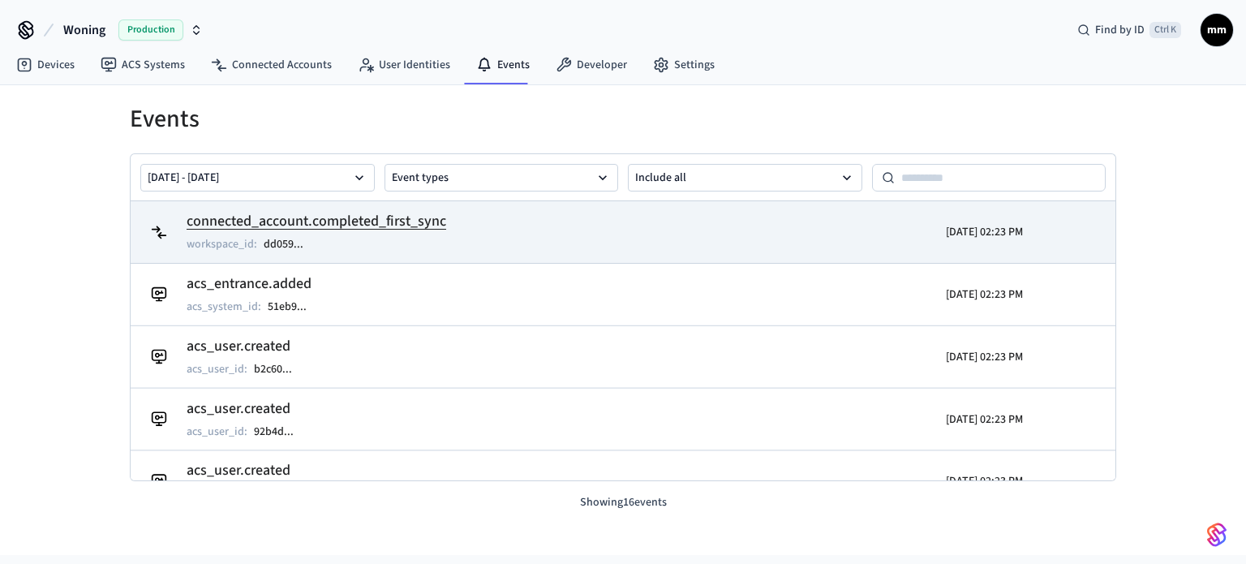
drag, startPoint x: 512, startPoint y: 230, endPoint x: 435, endPoint y: 225, distance: 77.3
click at [435, 225] on h2 "connected_account.completed_first_sync" at bounding box center [317, 221] width 260 height 23
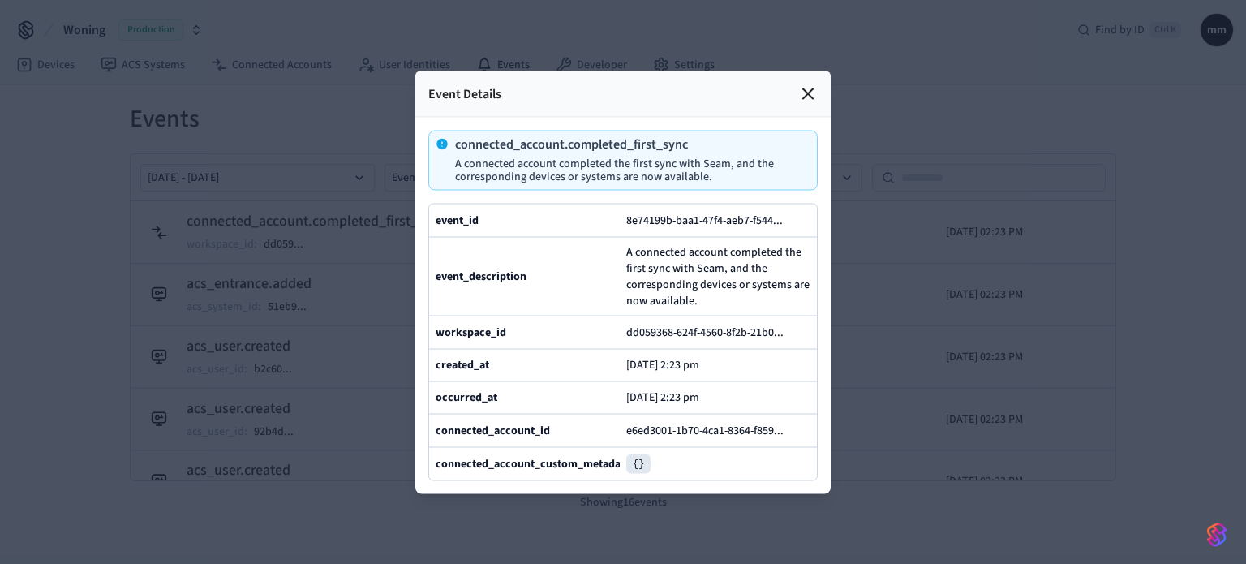
click at [805, 88] on icon at bounding box center [808, 93] width 10 height 10
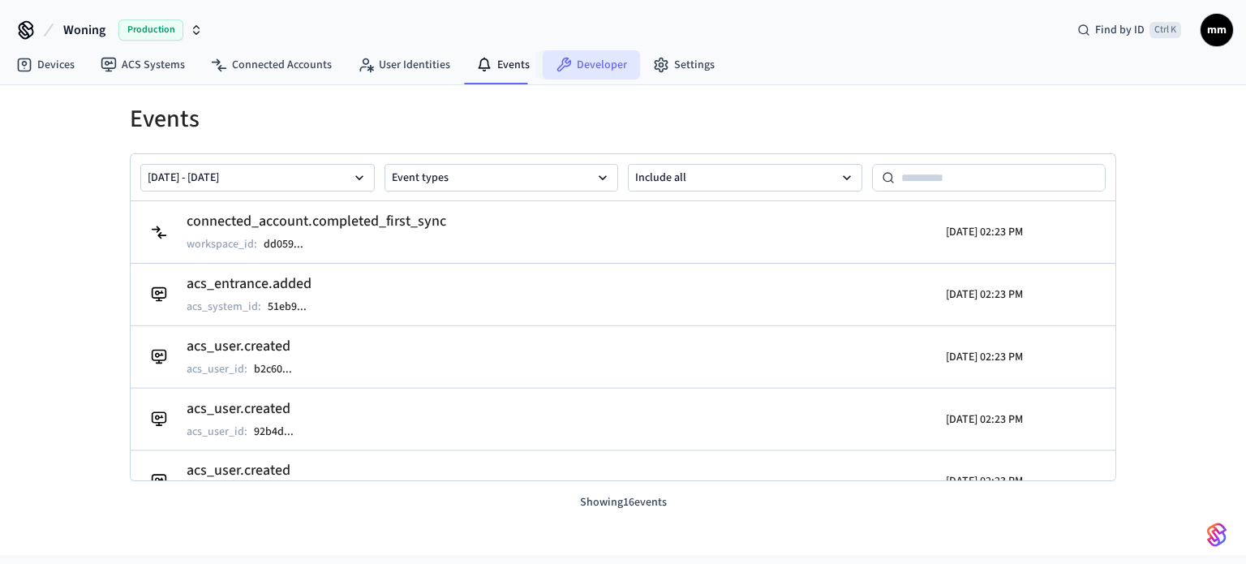
click at [586, 72] on link "Developer" at bounding box center [591, 64] width 97 height 29
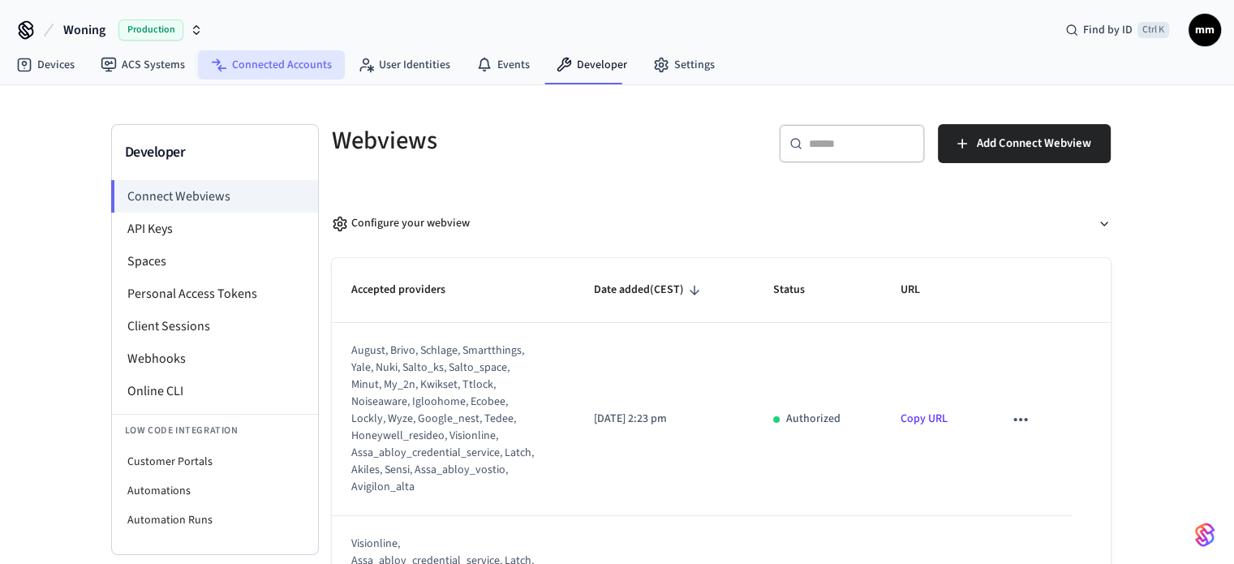
click at [226, 67] on link "Connected Accounts" at bounding box center [271, 64] width 147 height 29
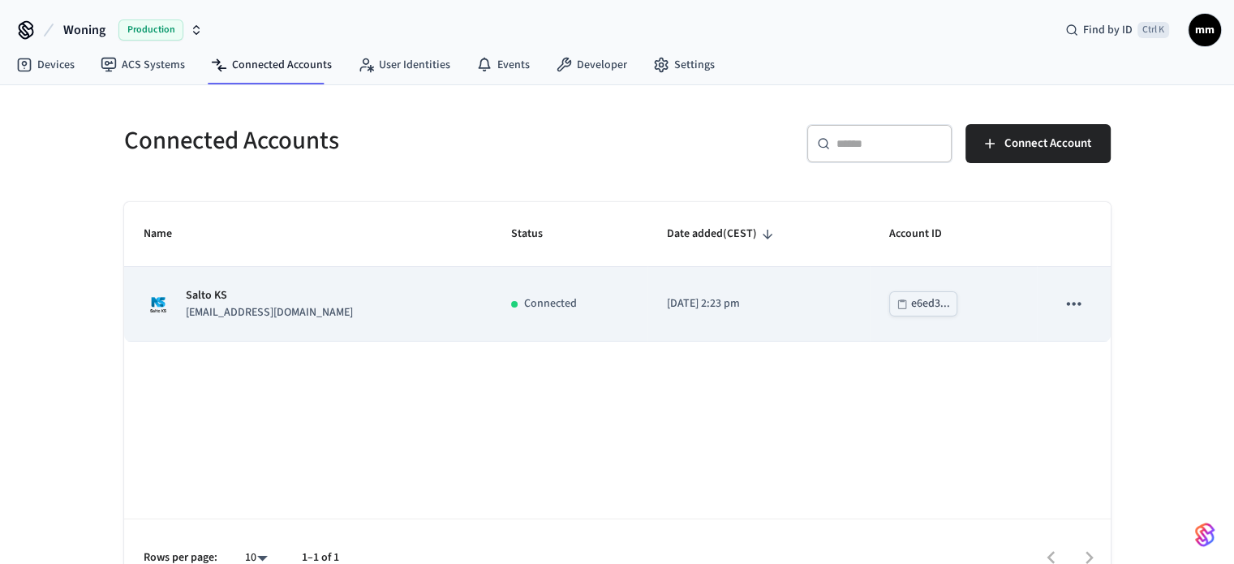
click at [1069, 308] on icon "sticky table" at bounding box center [1073, 303] width 21 height 21
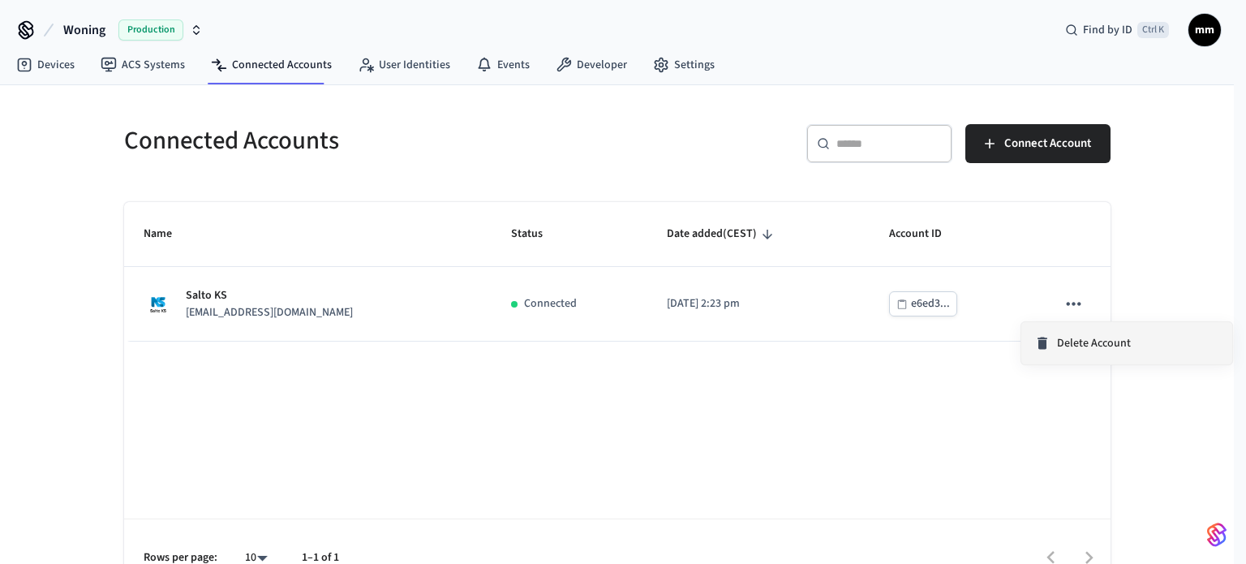
click at [1112, 339] on span "Delete Account" at bounding box center [1094, 343] width 74 height 16
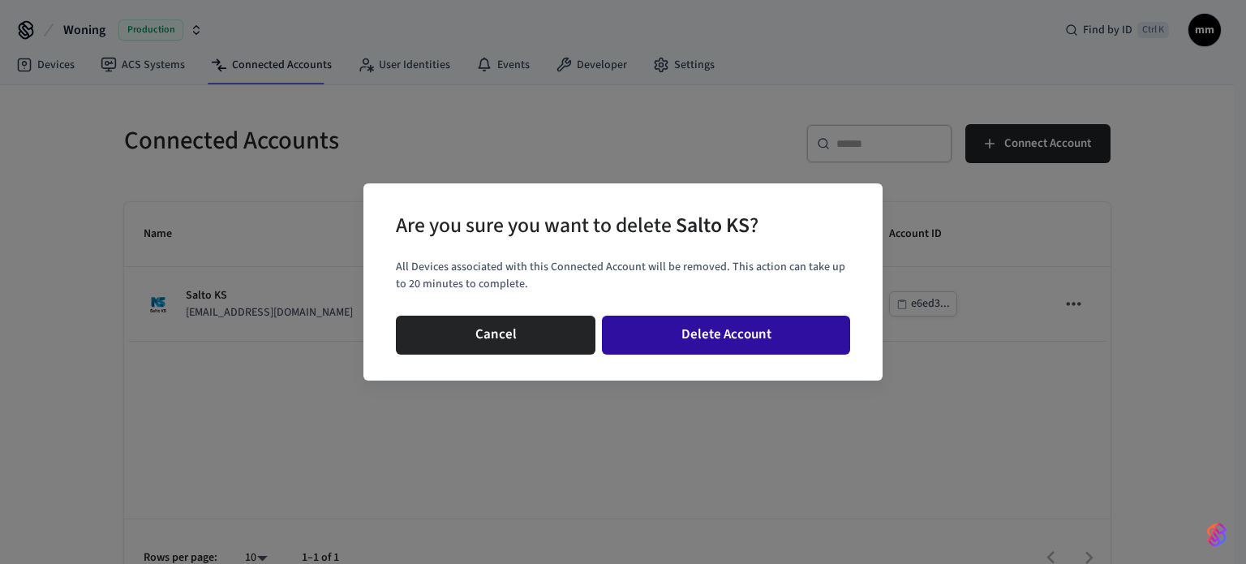
click at [702, 332] on button "Delete Account" at bounding box center [726, 335] width 248 height 39
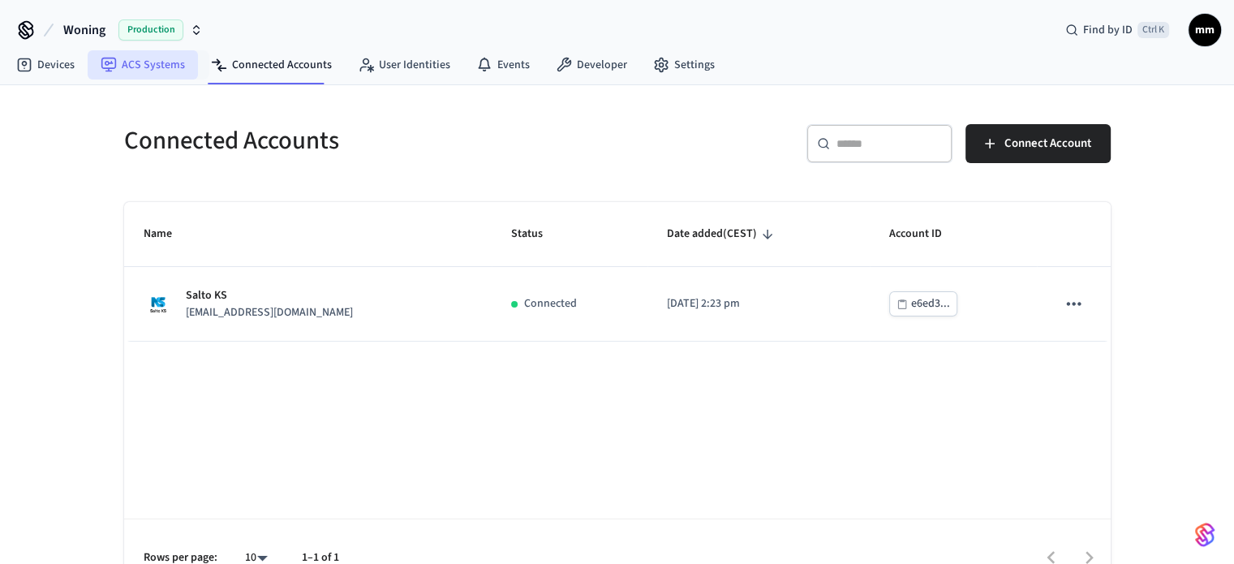
click at [146, 64] on link "ACS Systems" at bounding box center [143, 64] width 110 height 29
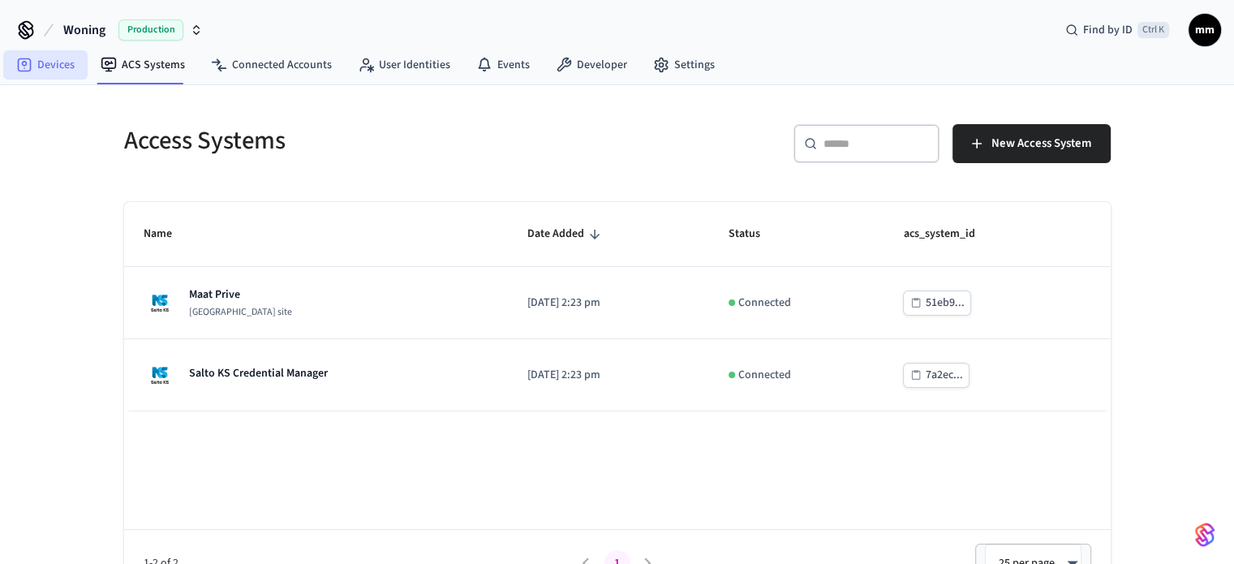
click at [37, 67] on link "Devices" at bounding box center [45, 64] width 84 height 29
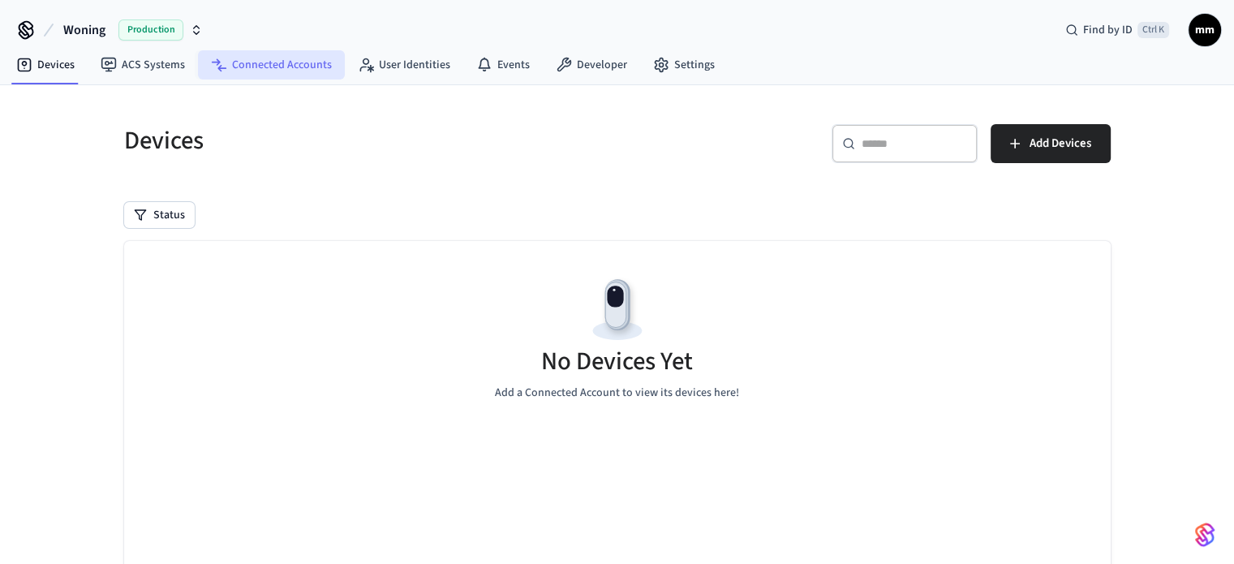
click at [222, 65] on icon at bounding box center [219, 65] width 16 height 16
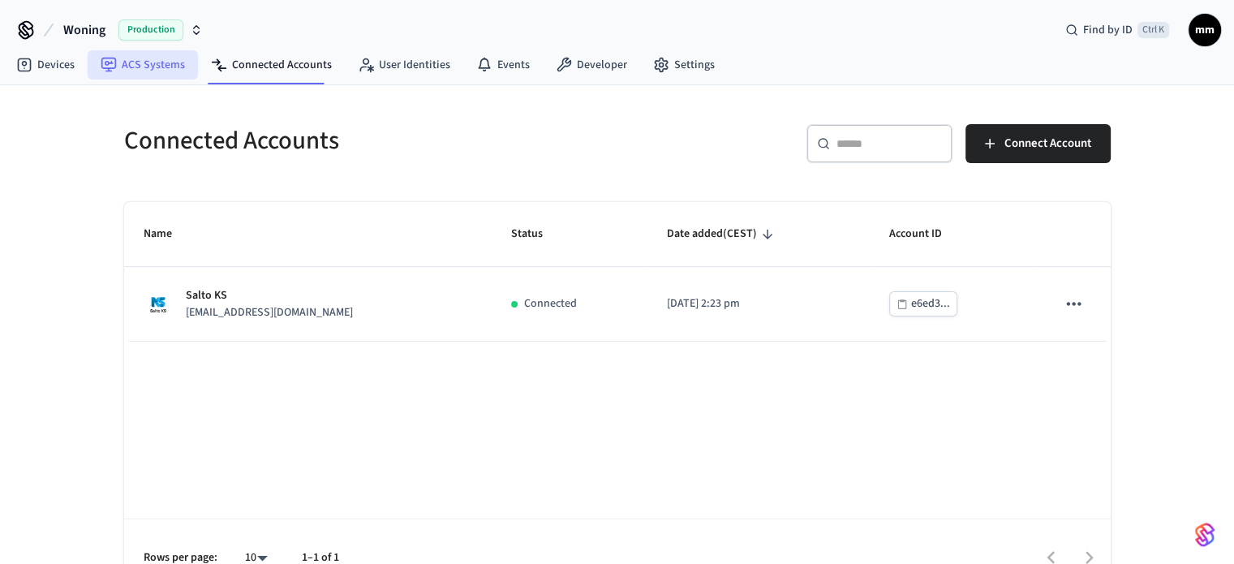
drag, startPoint x: 162, startPoint y: 60, endPoint x: 114, endPoint y: 59, distance: 47.9
click at [72, 71] on link "Devices" at bounding box center [45, 64] width 84 height 29
click at [146, 87] on div "Connected Accounts ​ ​ Connect Account Name Status Date added (CEST) Account ID…" at bounding box center [617, 341] width 1038 height 512
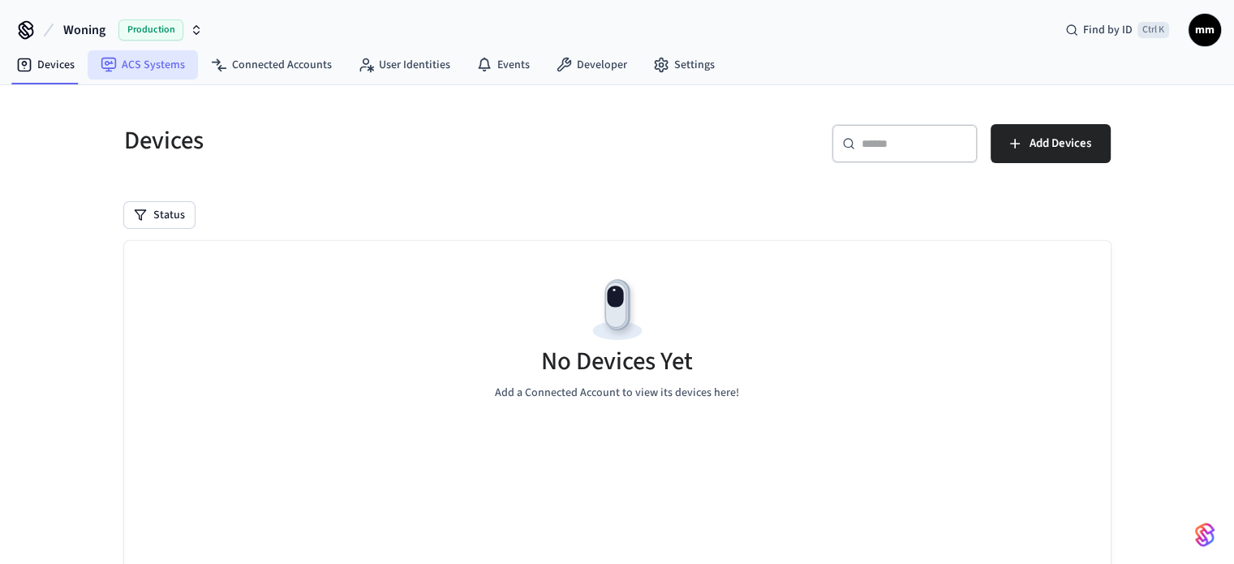
click at [151, 71] on link "ACS Systems" at bounding box center [143, 64] width 110 height 29
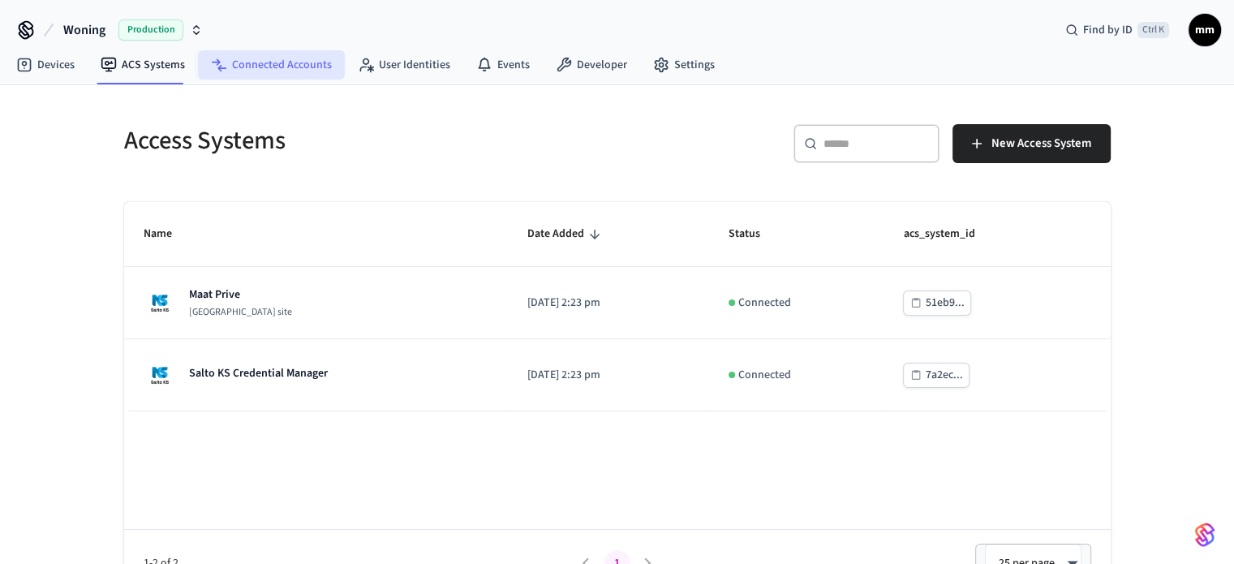
click at [247, 59] on link "Connected Accounts" at bounding box center [271, 64] width 147 height 29
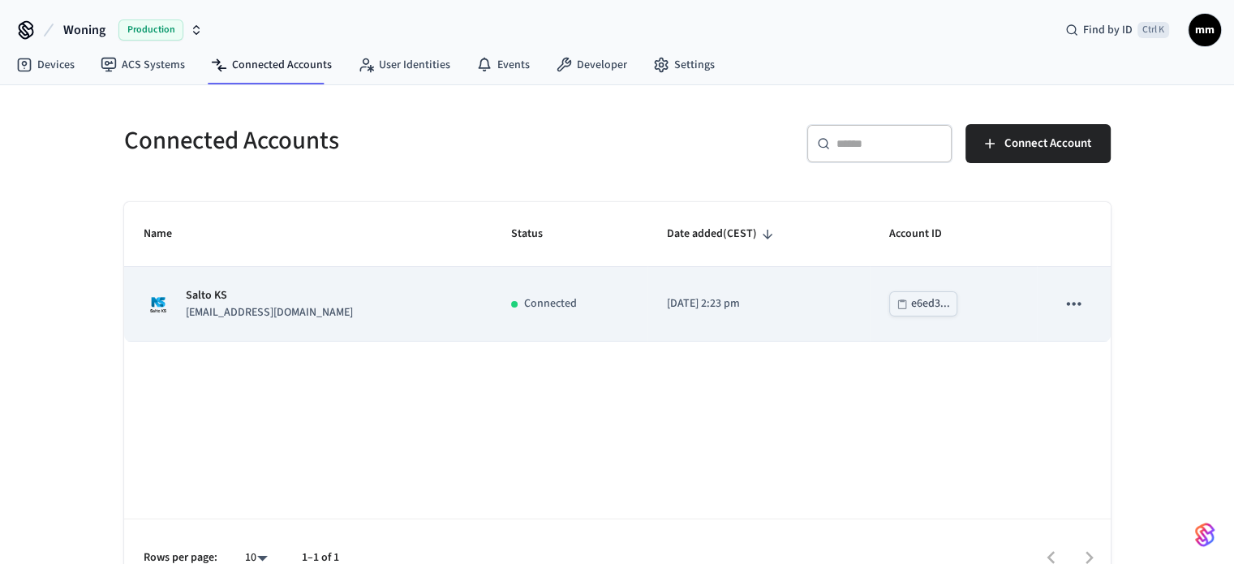
click at [1067, 310] on icon "sticky table" at bounding box center [1073, 303] width 21 height 21
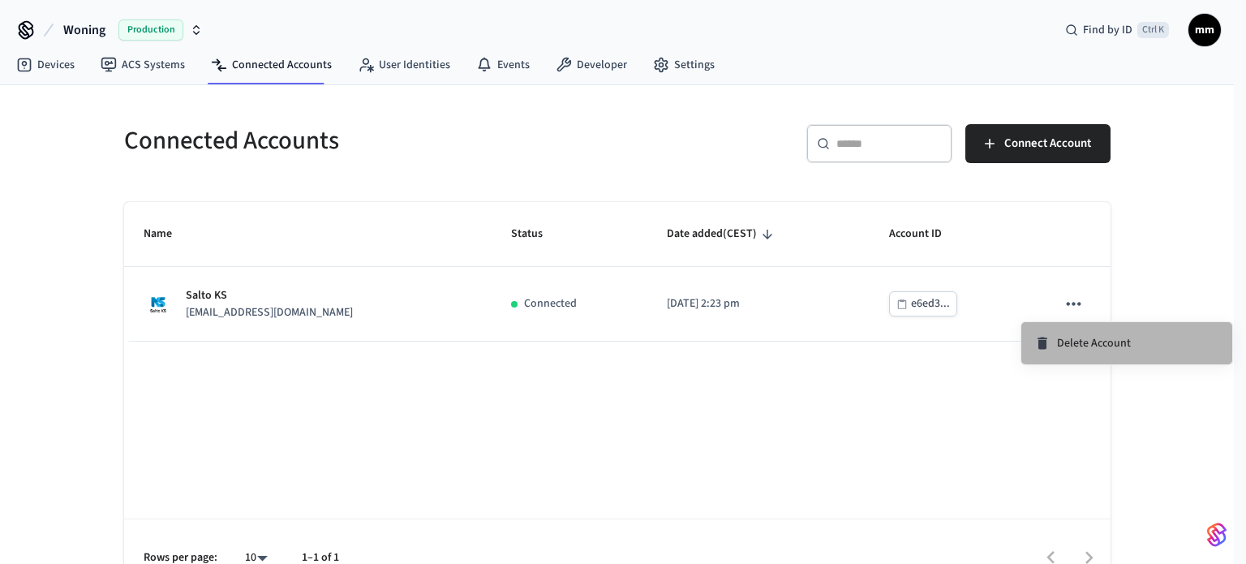
click at [1083, 346] on span "Delete Account" at bounding box center [1094, 343] width 74 height 16
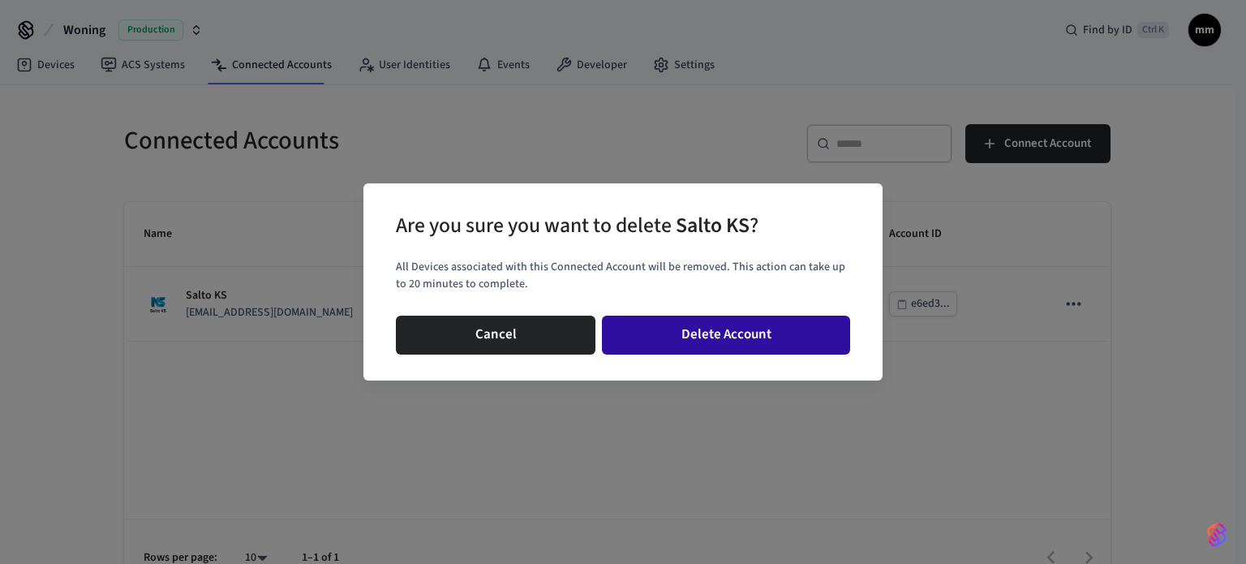
click at [694, 322] on button "Delete Account" at bounding box center [726, 335] width 248 height 39
